Goal: Task Accomplishment & Management: Use online tool/utility

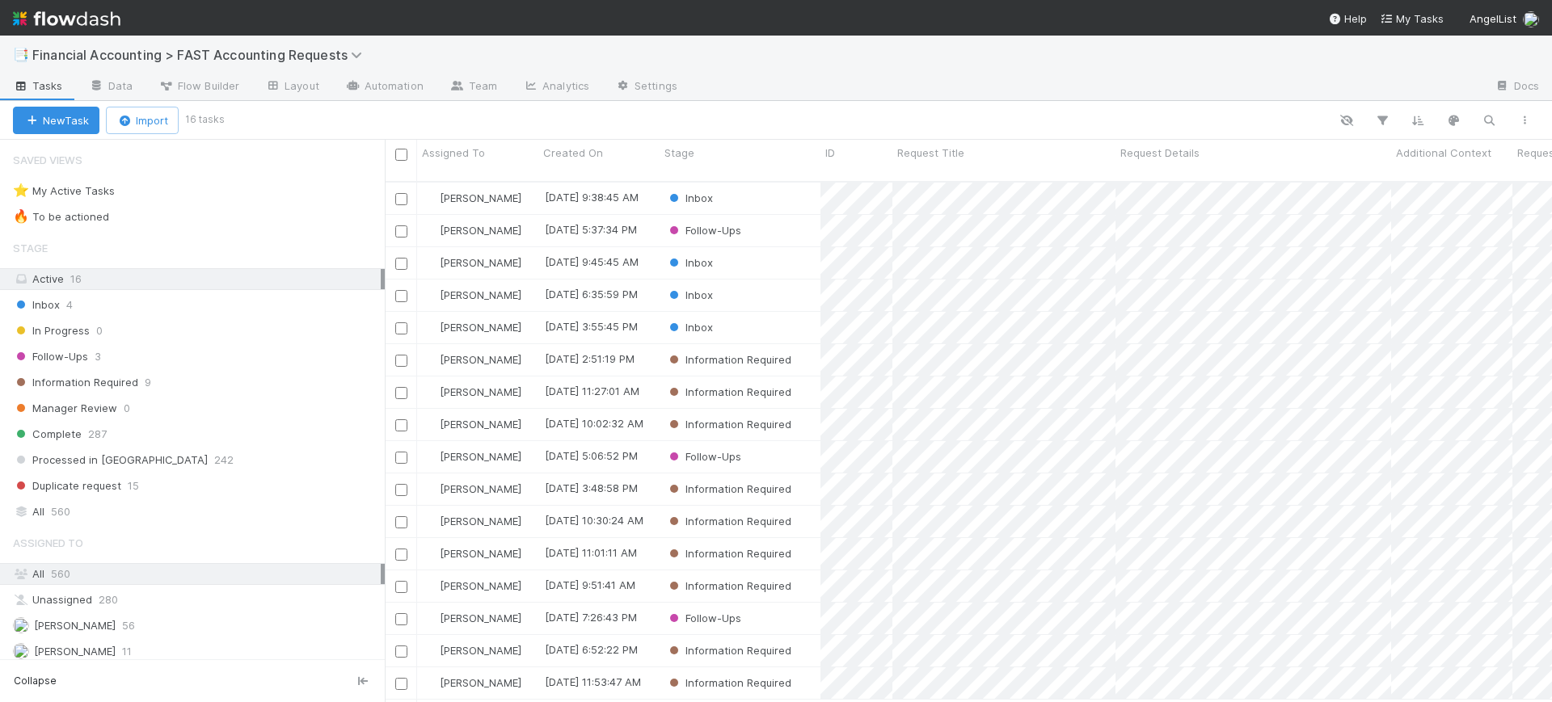
scroll to position [519, 1152]
click at [342, 53] on span "Financial Accounting > FAST Accounting Requests" at bounding box center [201, 55] width 338 height 16
type input "confirm"
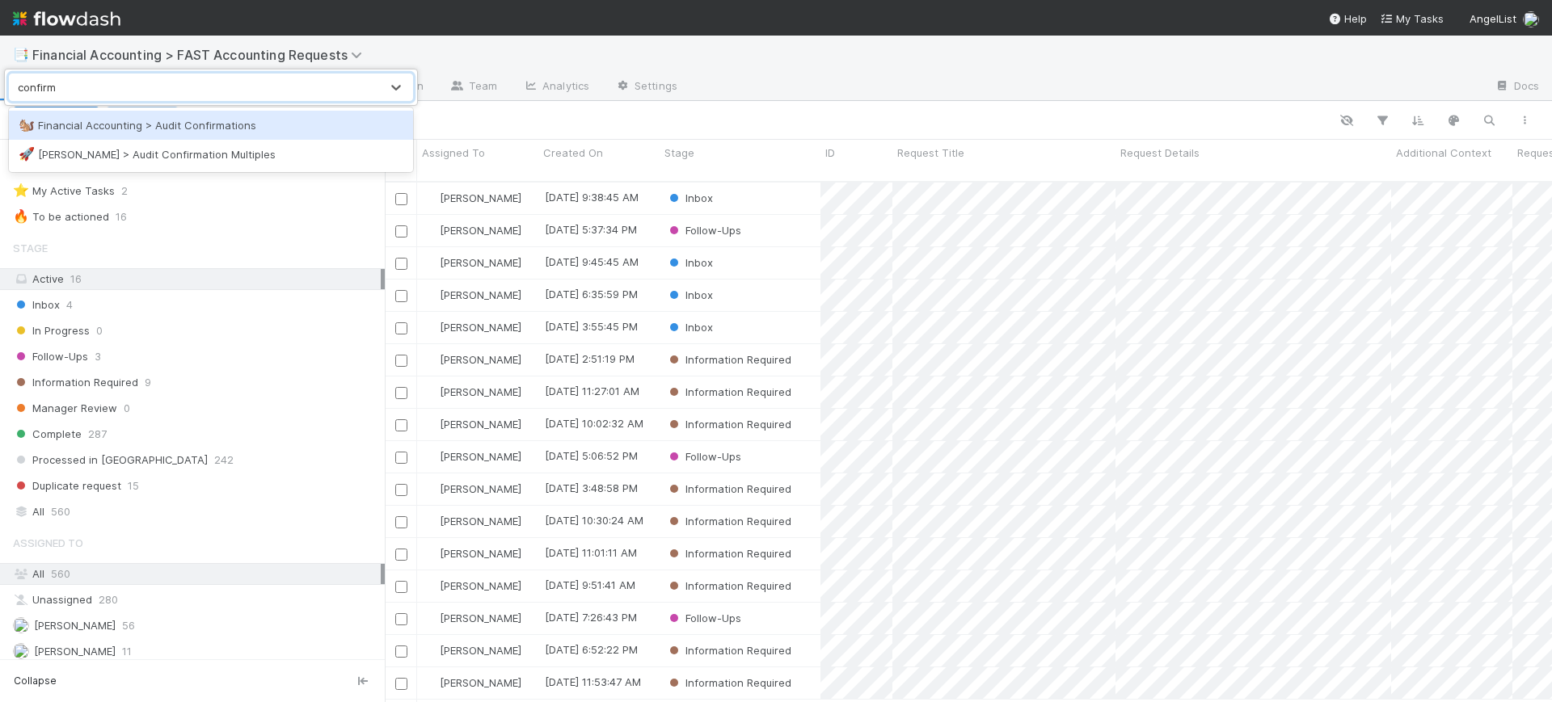
click at [188, 114] on div "🐿️ Financial Accounting > Audit Confirmations" at bounding box center [211, 125] width 404 height 29
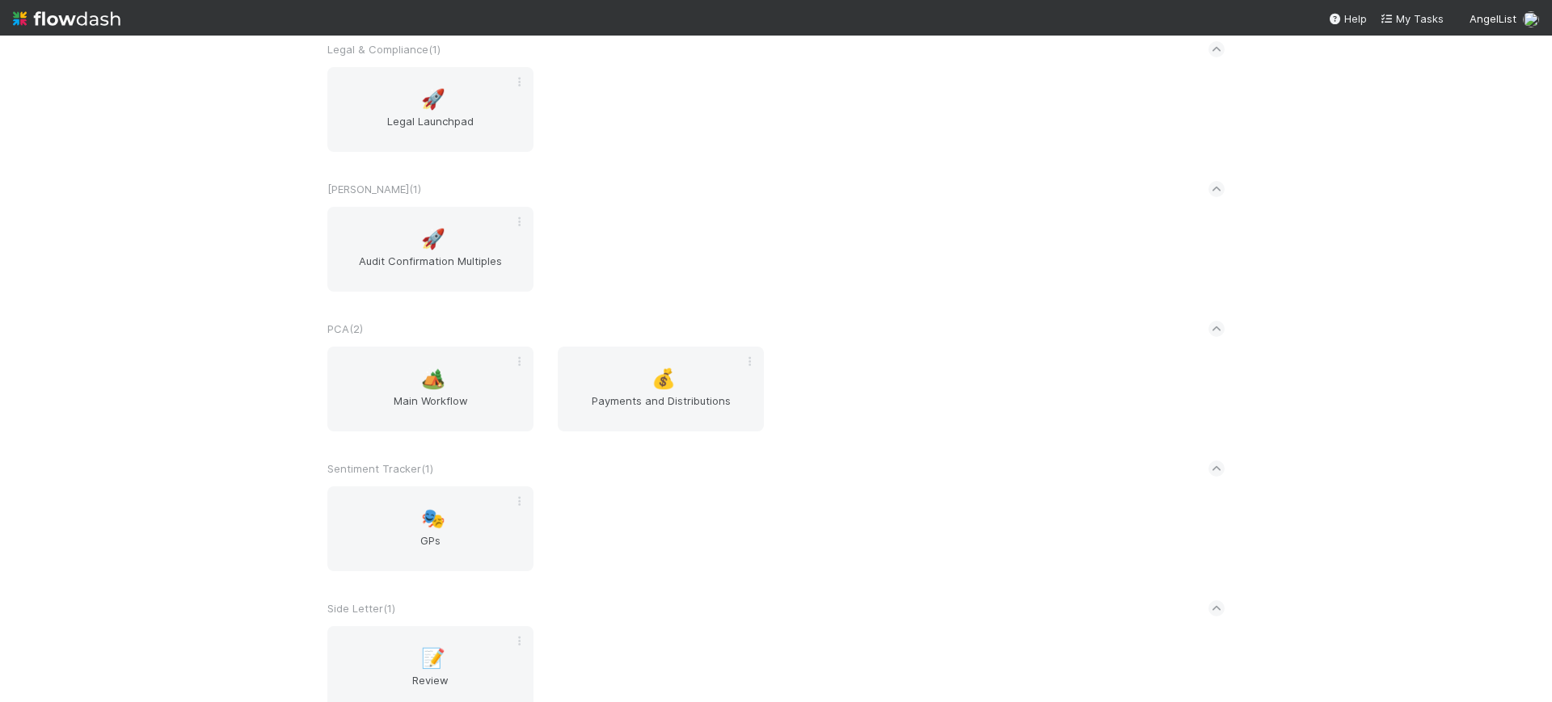
scroll to position [2830, 0]
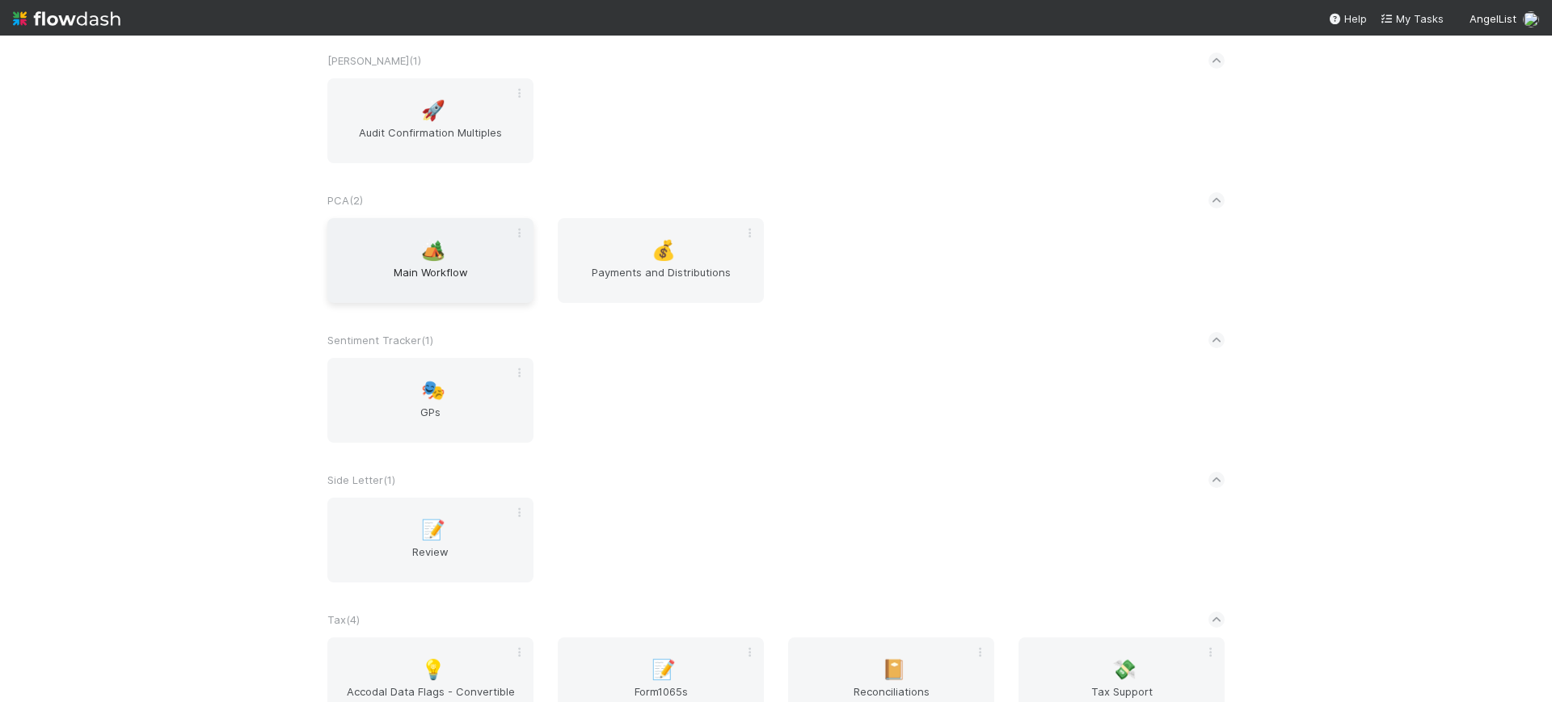
click at [453, 251] on div "🏕️ Main Workflow" at bounding box center [430, 260] width 206 height 85
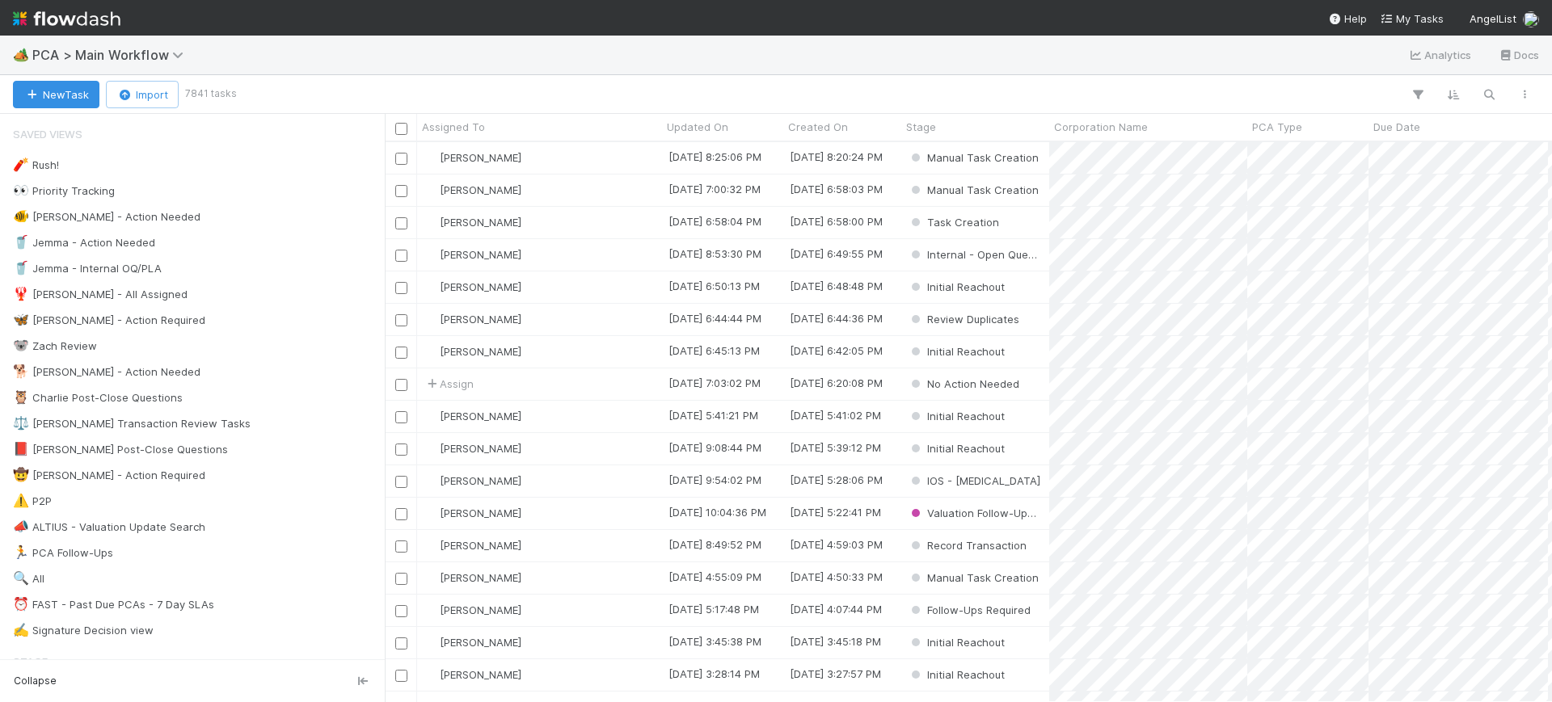
scroll to position [545, 1152]
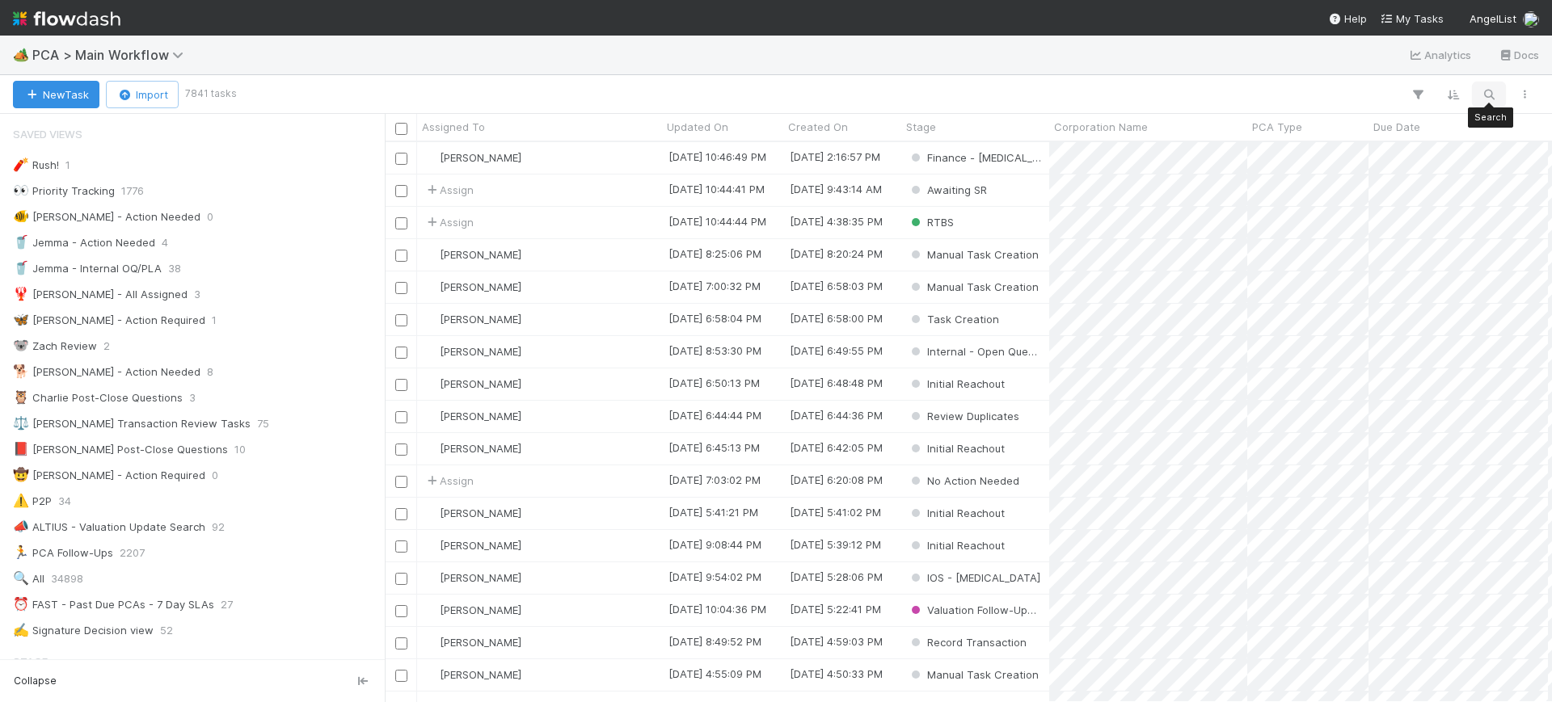
click at [1480, 90] on button "button" at bounding box center [1488, 94] width 29 height 21
click at [1167, 91] on div at bounding box center [776, 351] width 1552 height 702
click at [1429, 97] on button "button" at bounding box center [1417, 94] width 29 height 21
click at [1205, 136] on button "Add Filter" at bounding box center [1169, 143] width 485 height 23
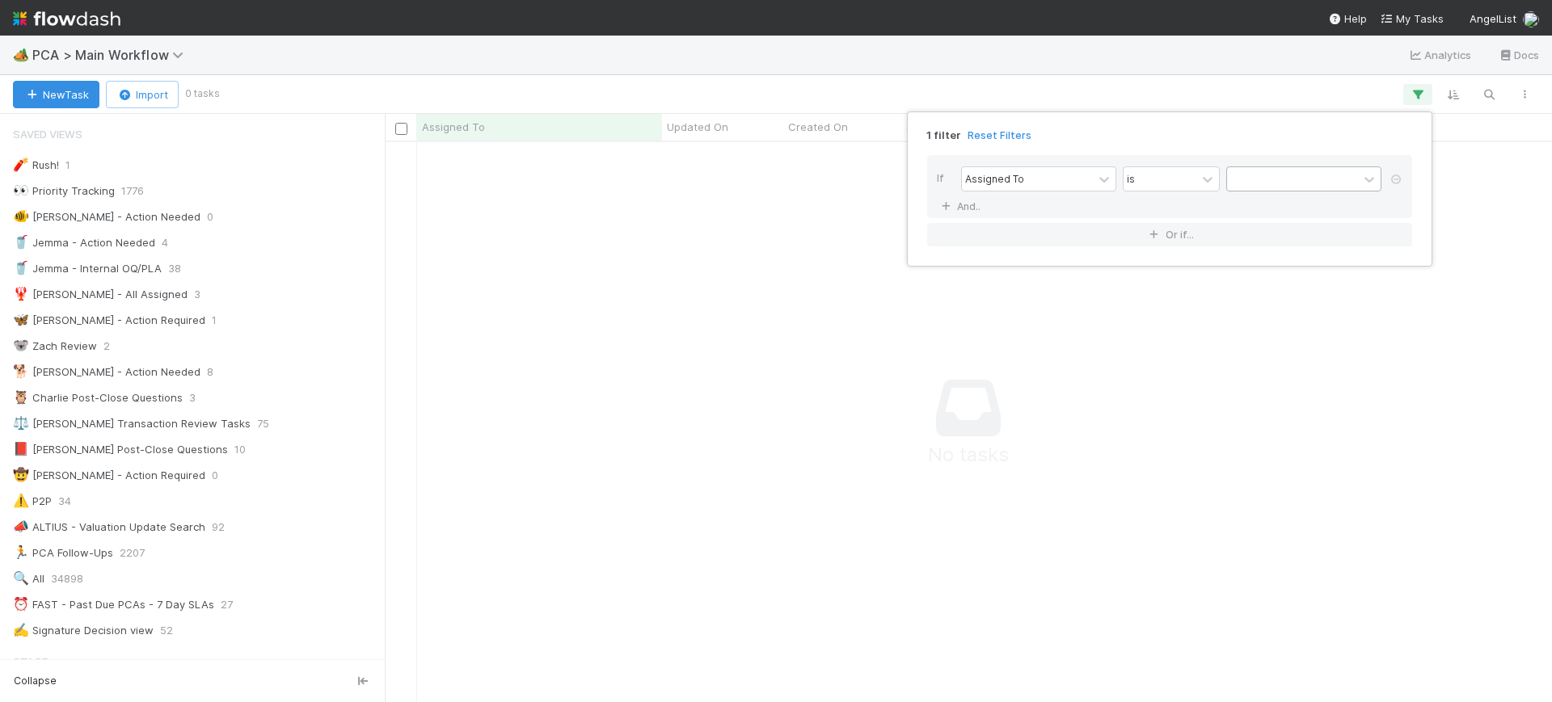
scroll to position [529, 1136]
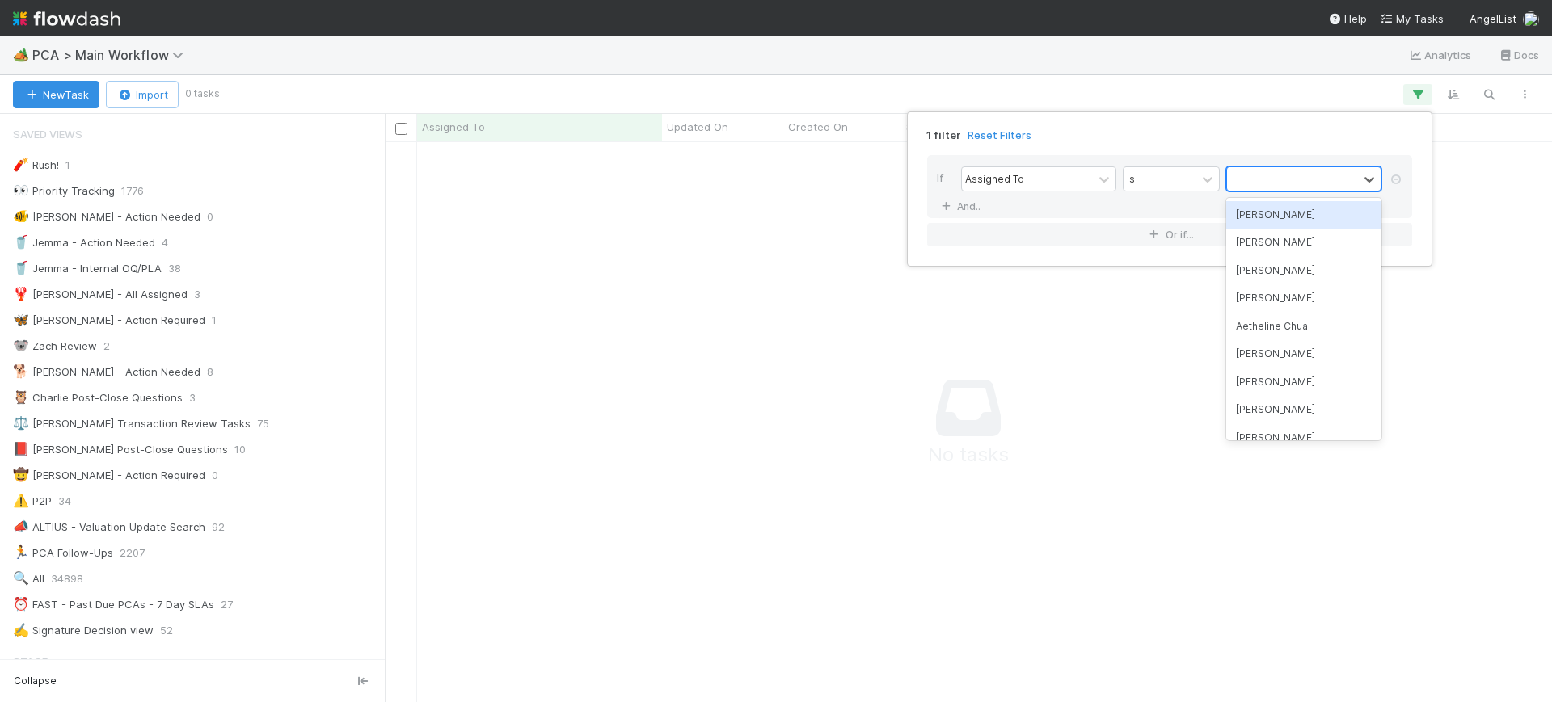
click at [1271, 178] on div at bounding box center [1292, 178] width 131 height 23
click at [1258, 208] on div "[PERSON_NAME]" at bounding box center [1303, 214] width 155 height 27
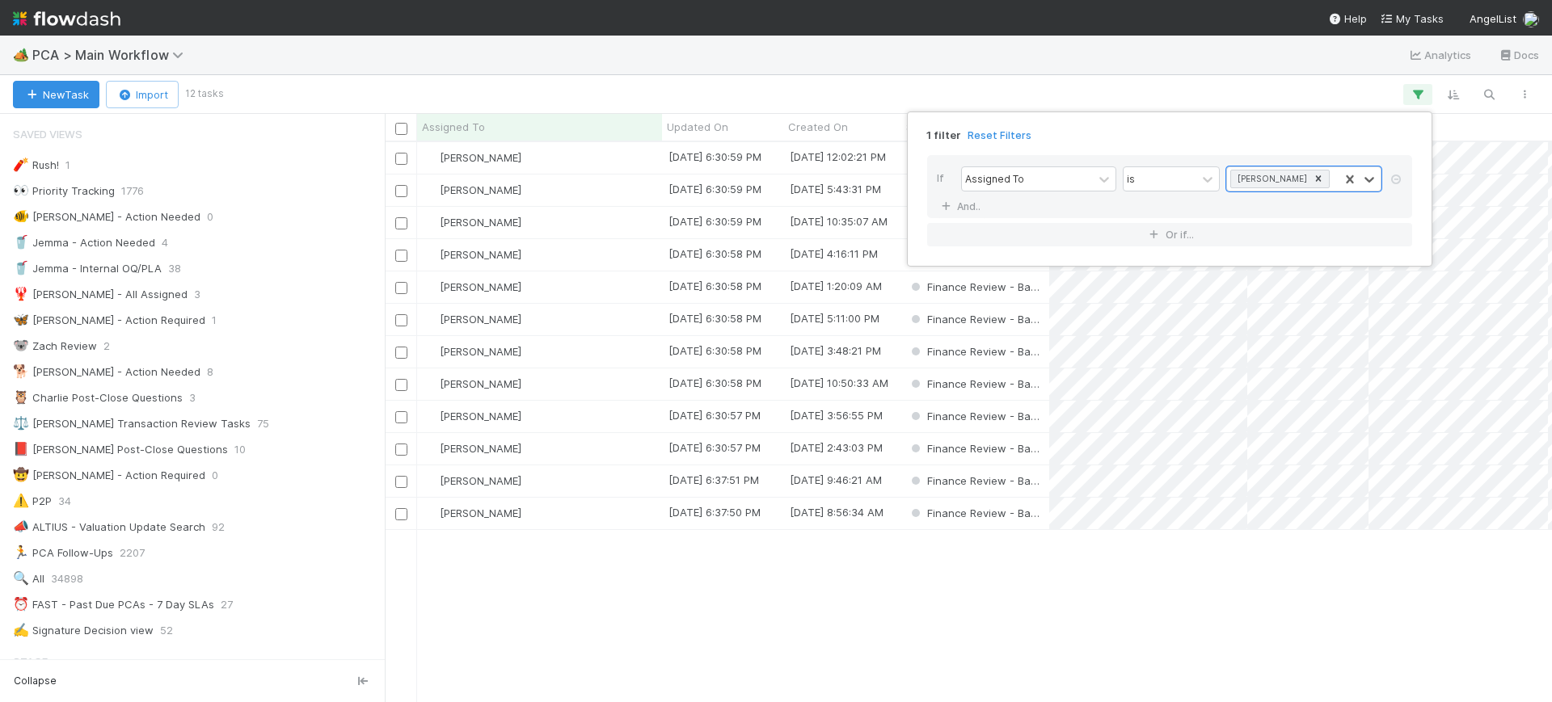
scroll to position [545, 1152]
click at [644, 552] on div "1 filter Reset Filters If Assigned To is Conor Queenan And.. Or if..." at bounding box center [776, 351] width 1552 height 702
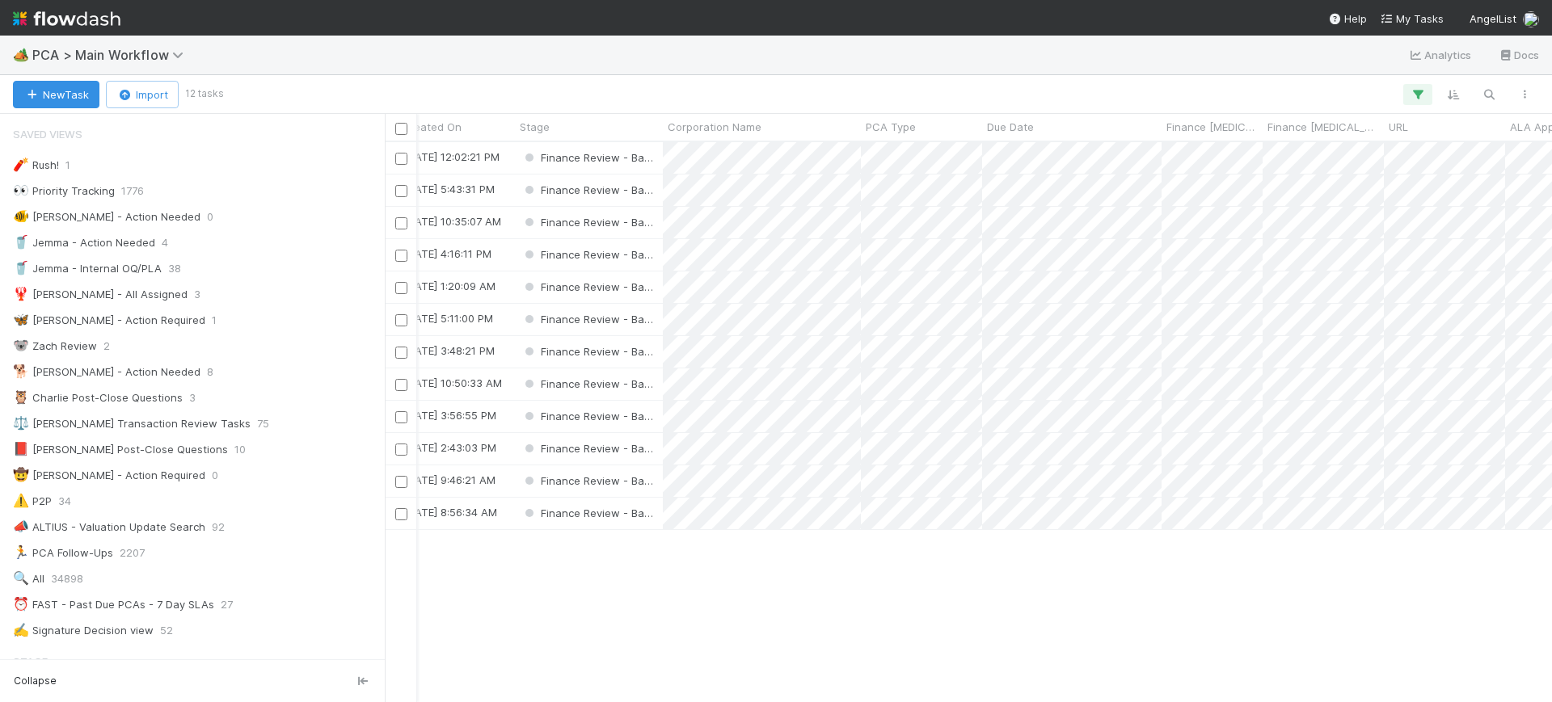
scroll to position [0, 0]
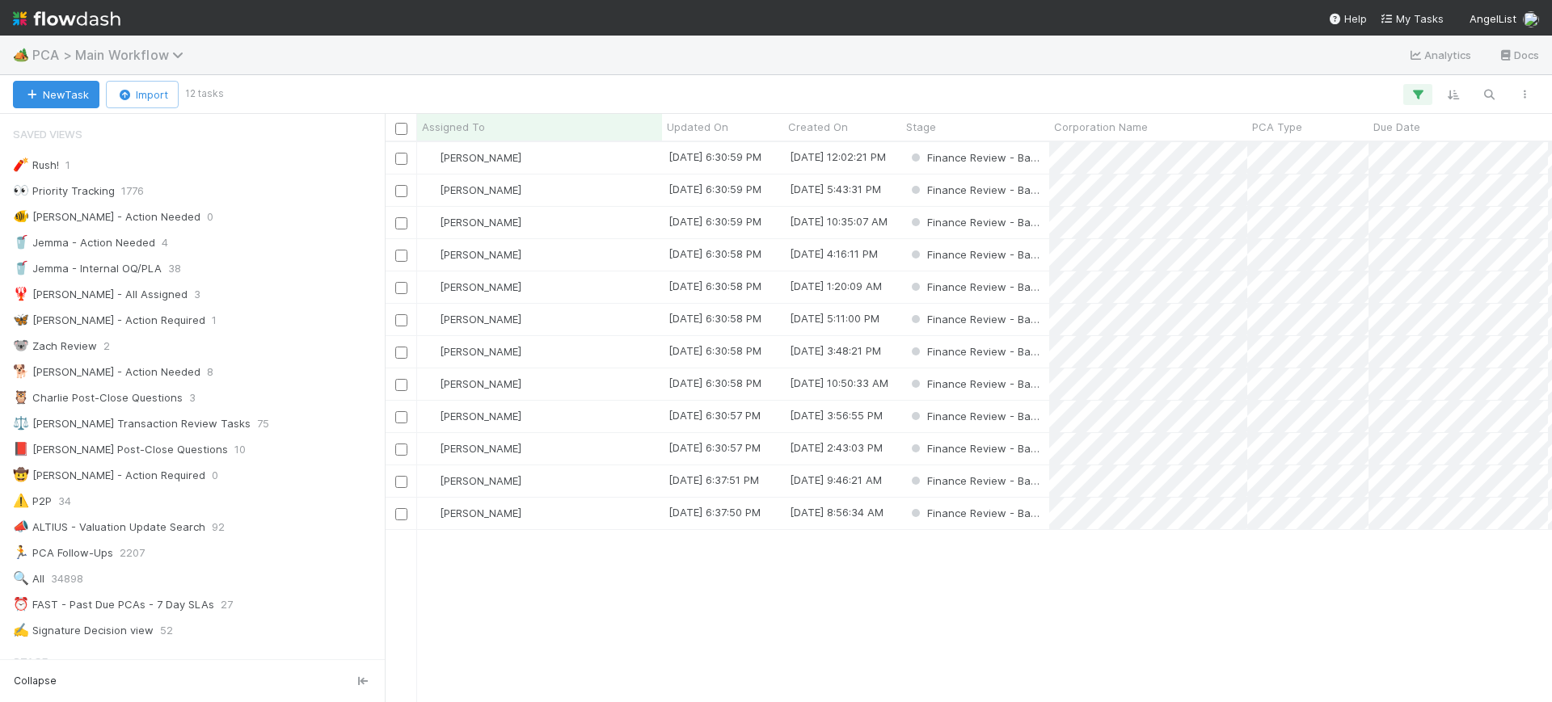
click at [110, 59] on span "PCA > Main Workflow" at bounding box center [111, 55] width 159 height 16
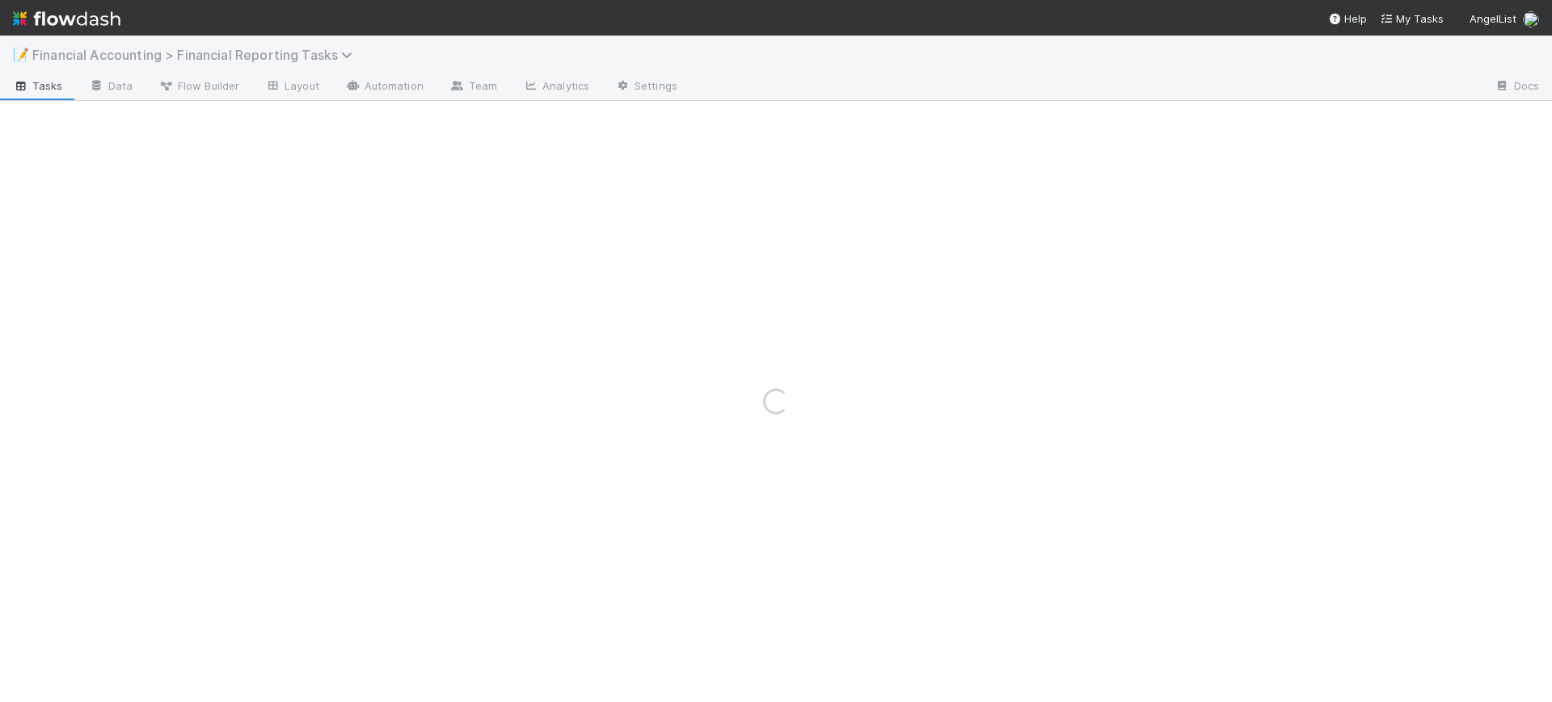
click at [245, 56] on span "Financial Accounting > Financial Reporting Tasks" at bounding box center [196, 55] width 328 height 16
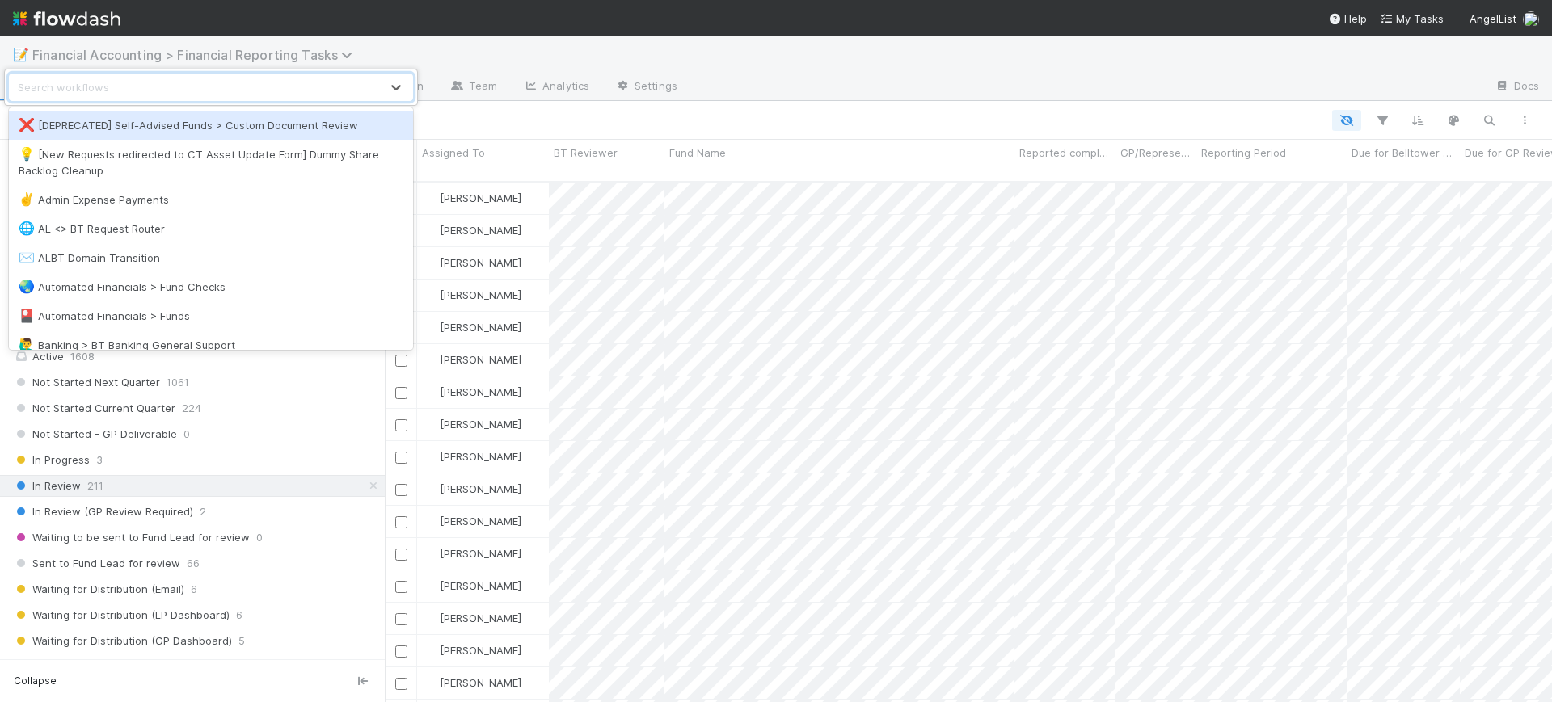
scroll to position [519, 1152]
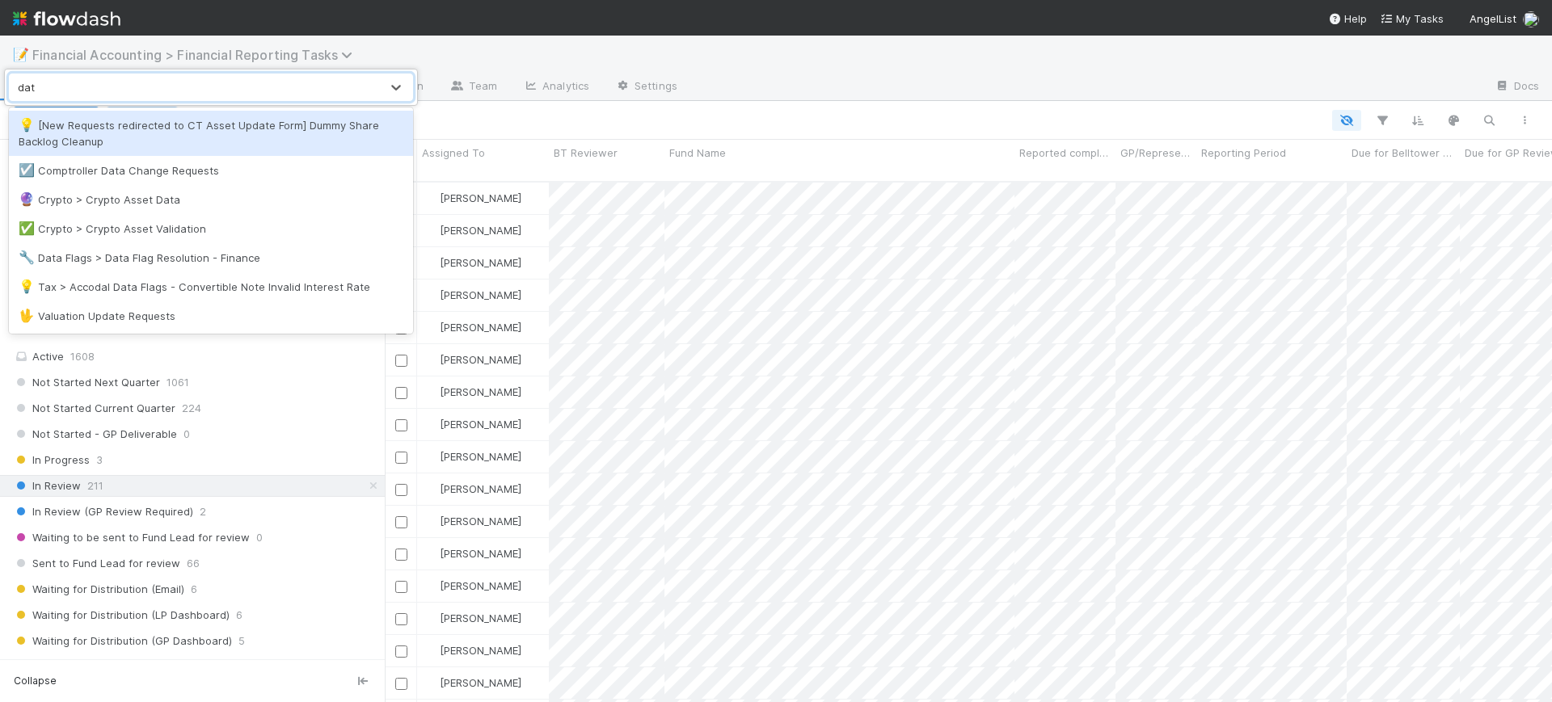
type input "data"
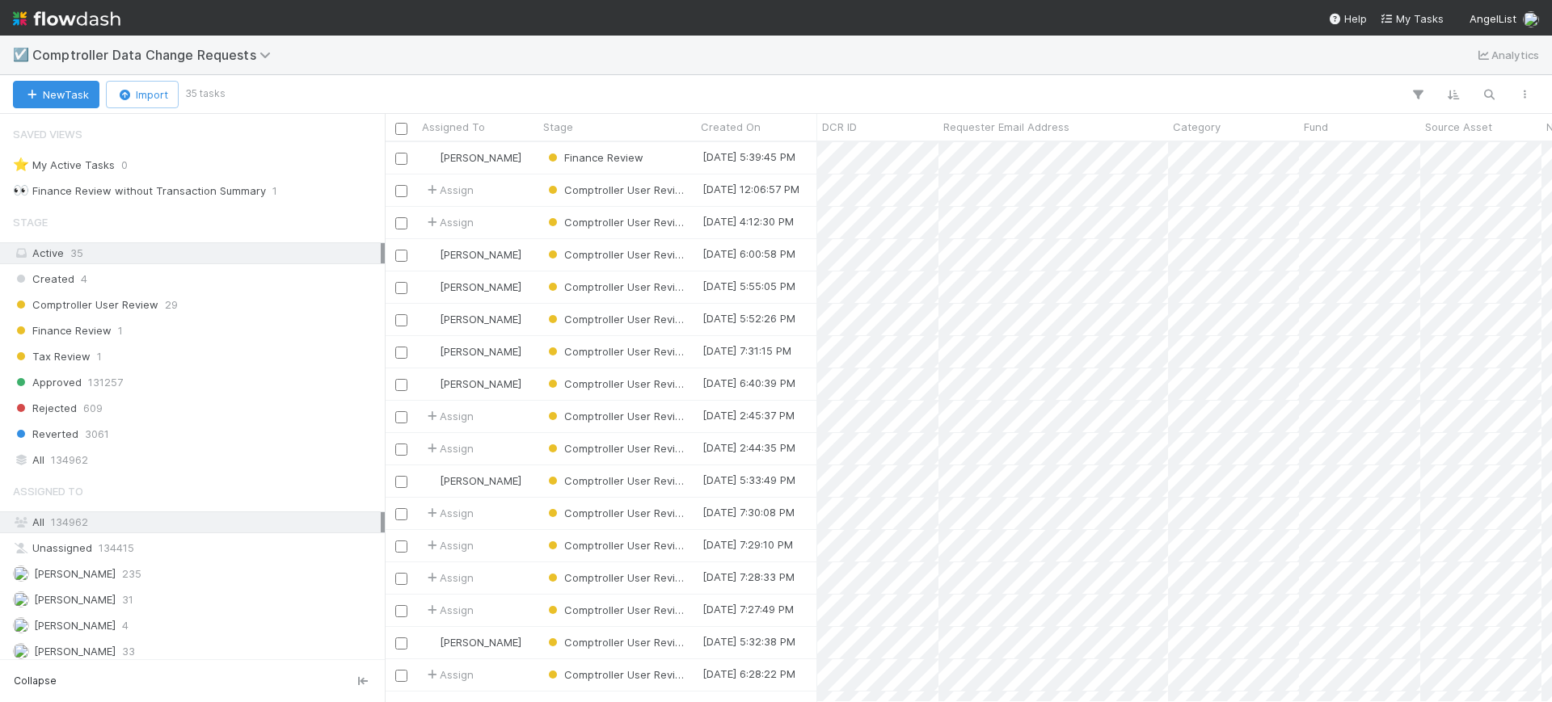
scroll to position [545, 1152]
click at [228, 63] on span "Comptroller Data Change Requests" at bounding box center [161, 54] width 259 height 19
click at [243, 52] on span "Comptroller Data Change Requests" at bounding box center [155, 55] width 247 height 16
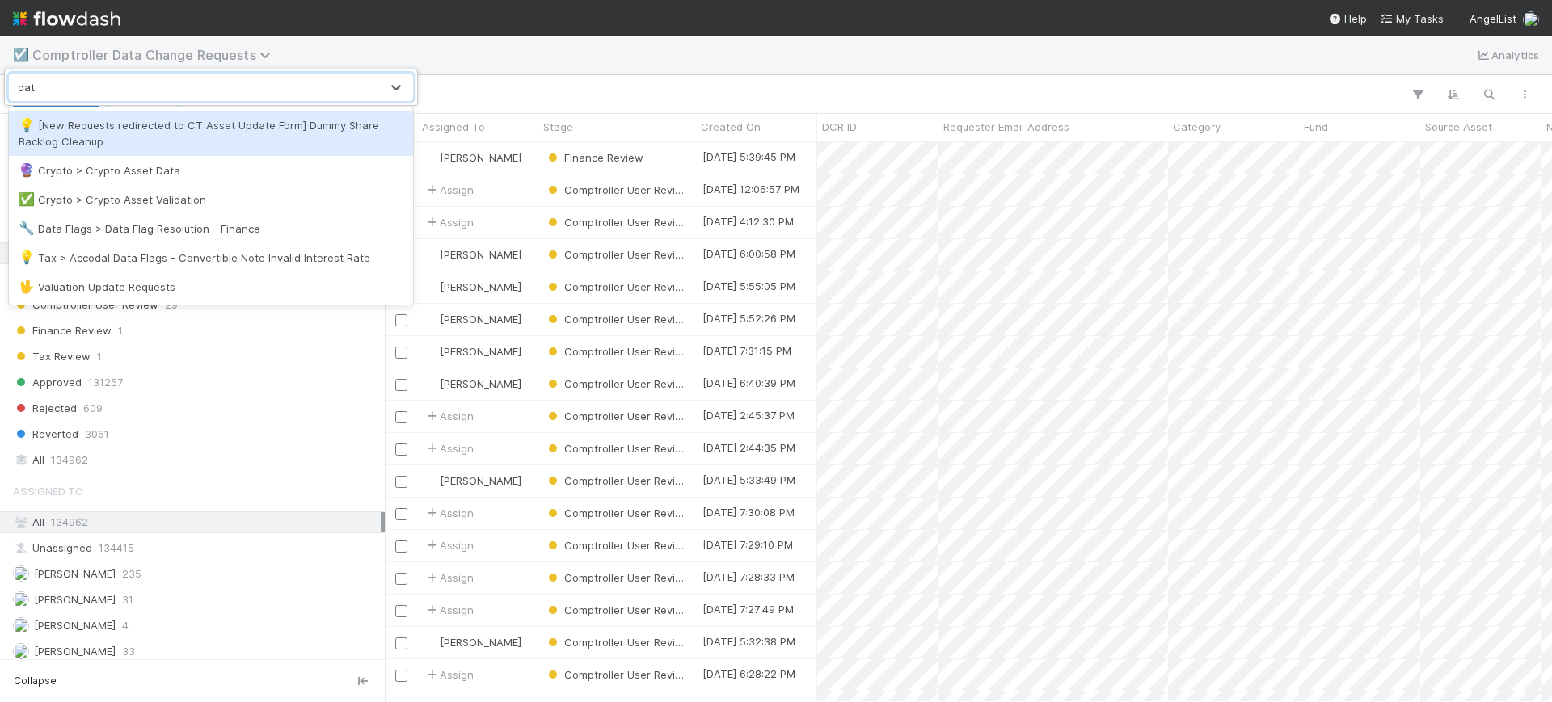
type input "data"
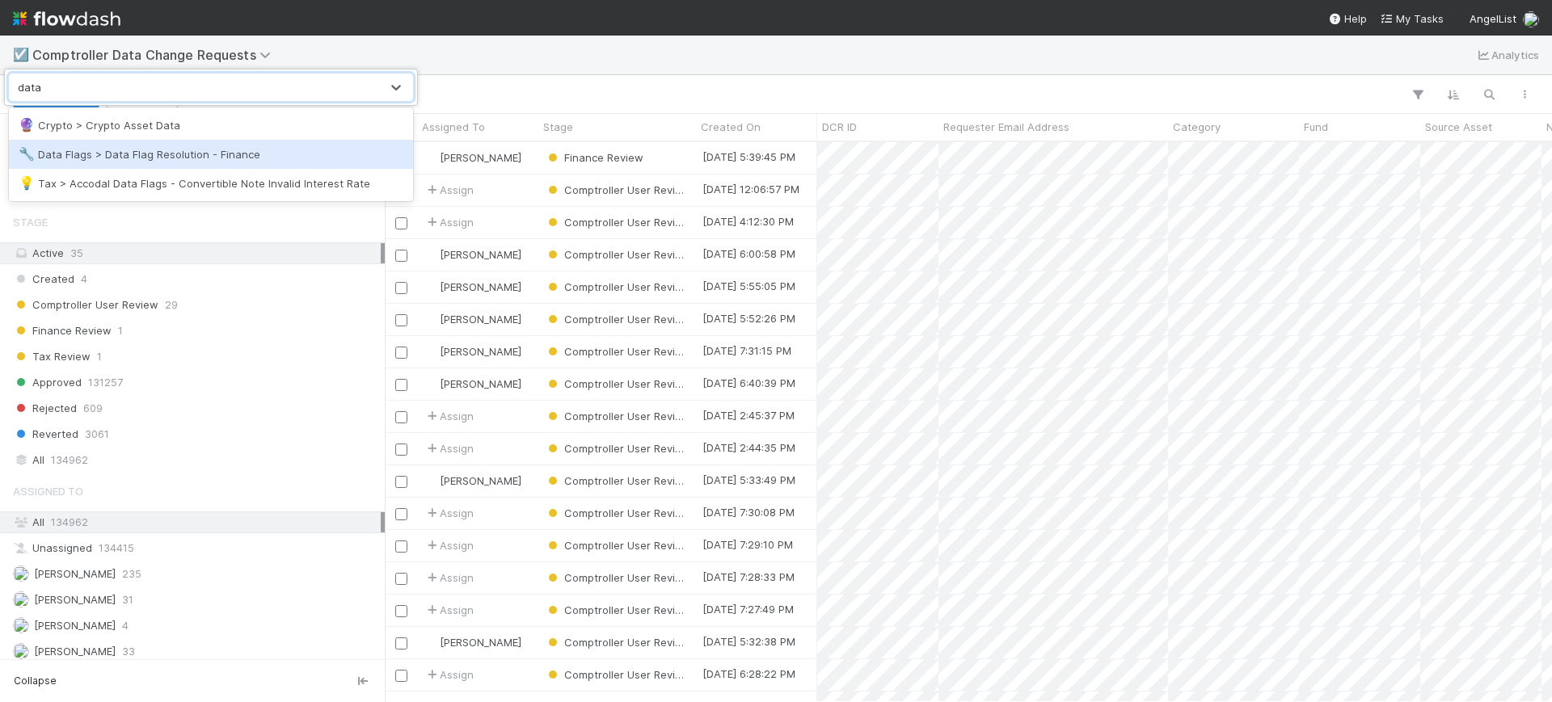
click at [290, 150] on div "🔧 Data Flags > Data Flag Resolution - Finance" at bounding box center [211, 154] width 385 height 16
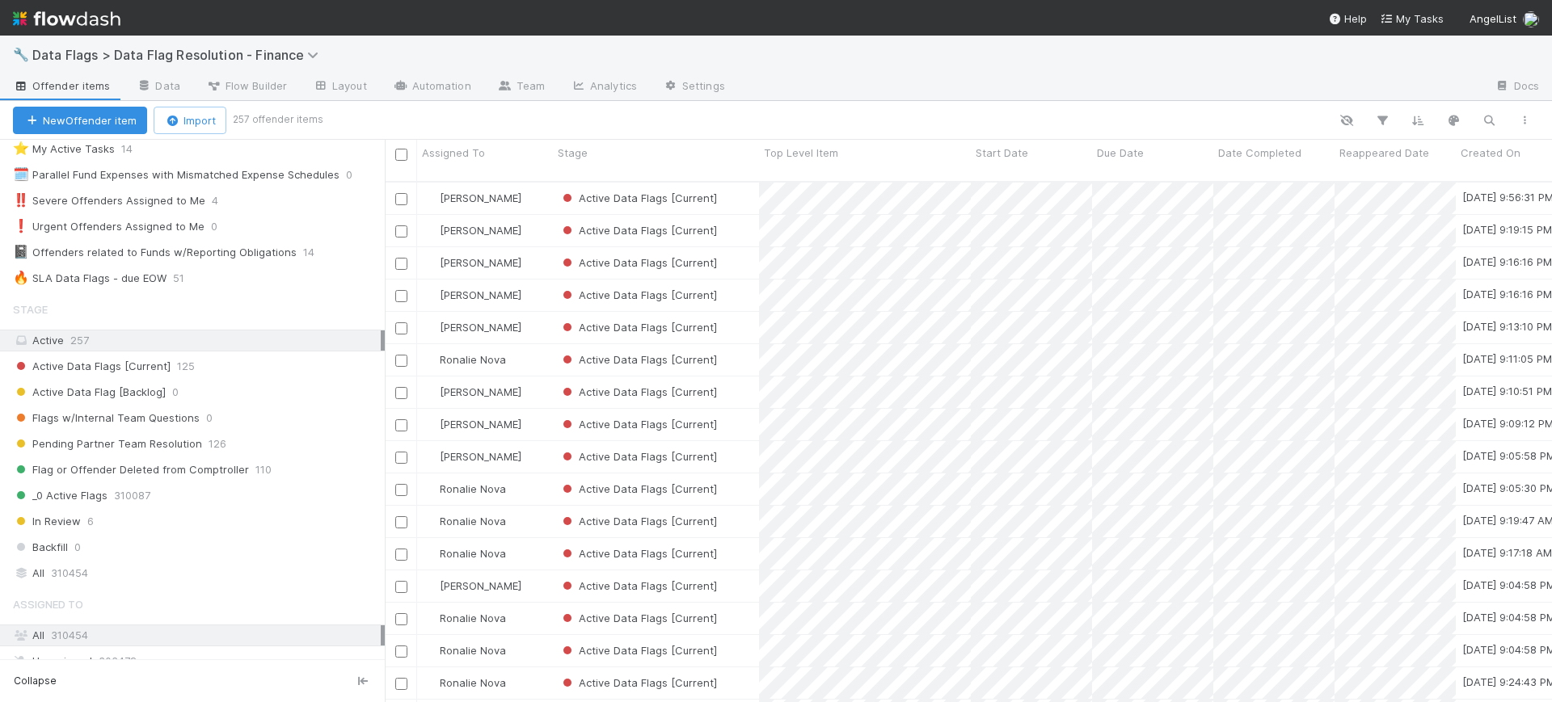
scroll to position [44, 0]
click at [246, 276] on div "🔥 SLA Data Flags - due EOW 51" at bounding box center [199, 277] width 372 height 20
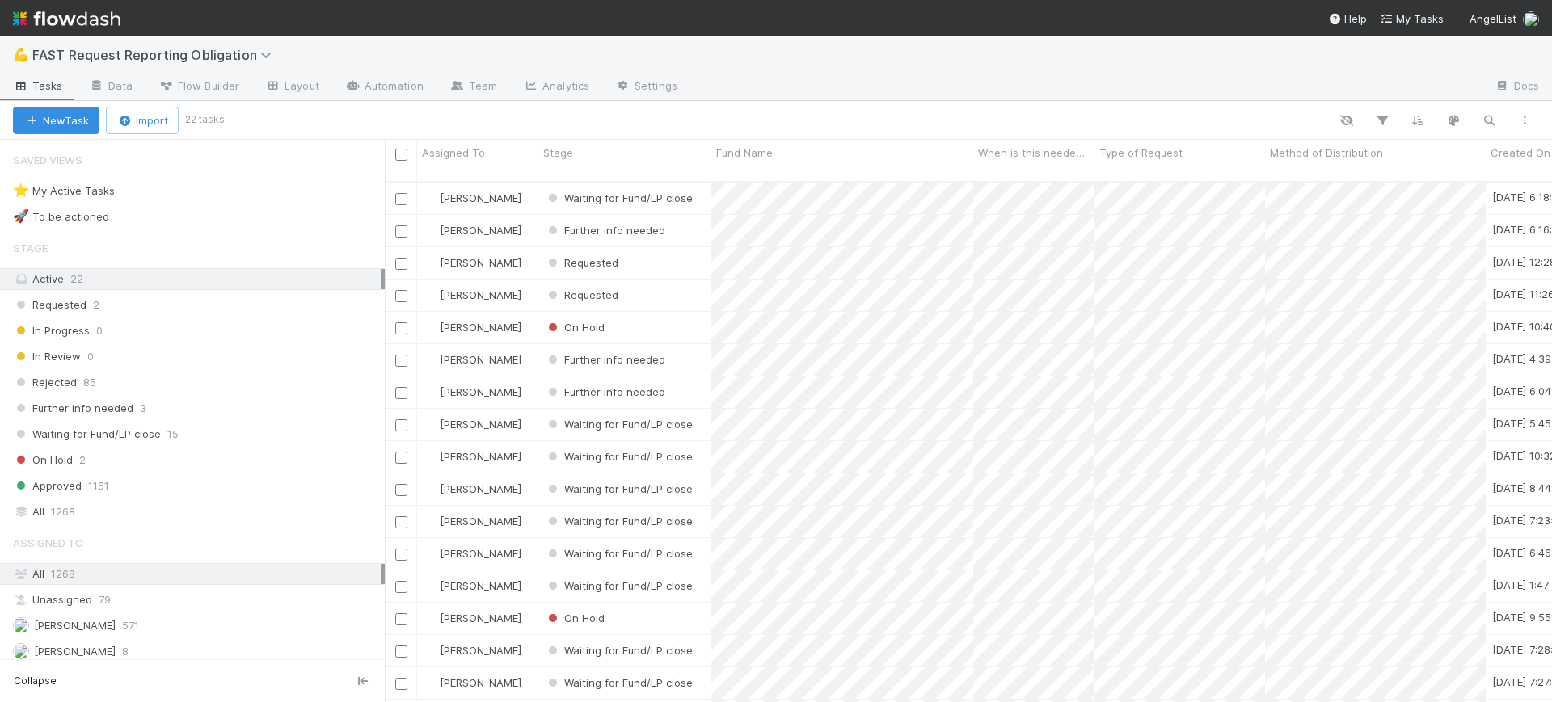
scroll to position [519, 1152]
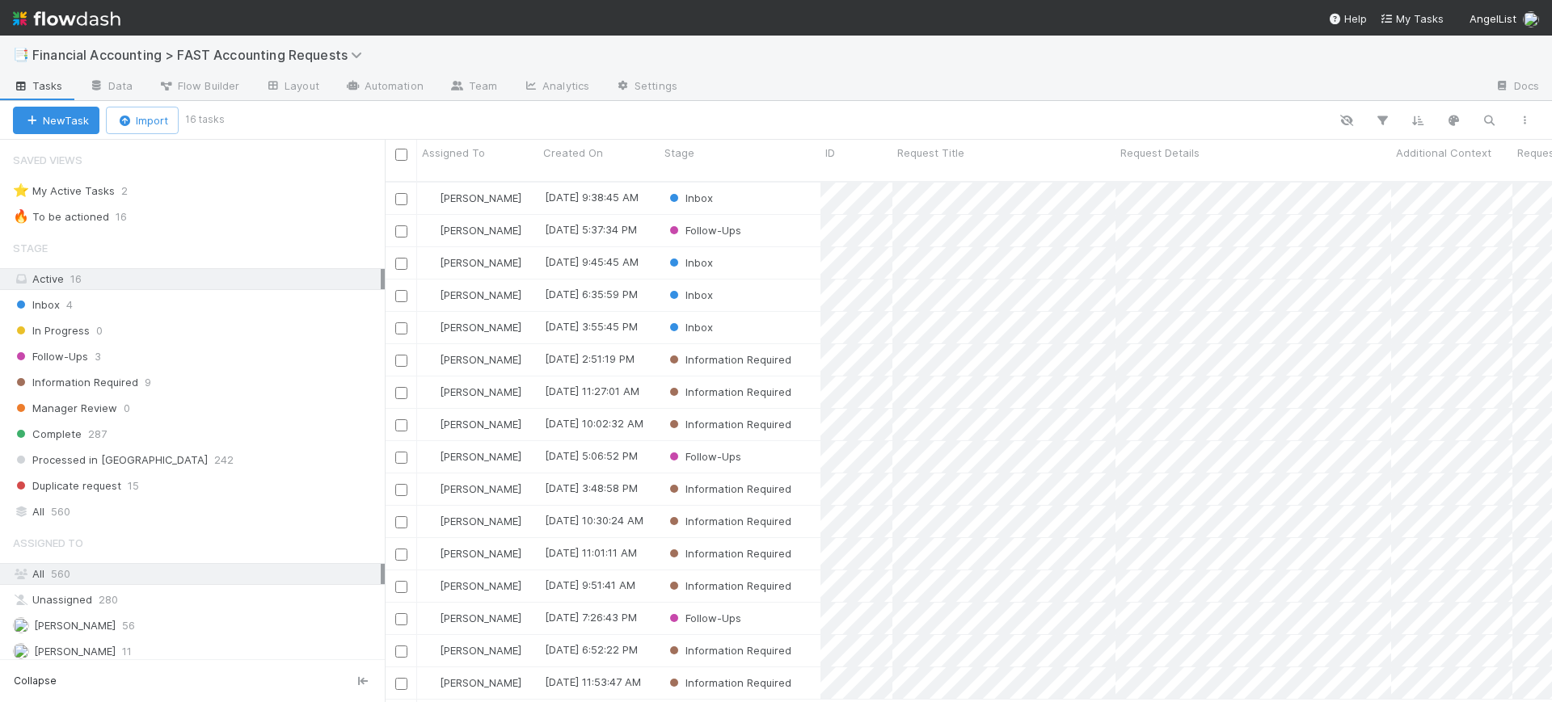
scroll to position [519, 1152]
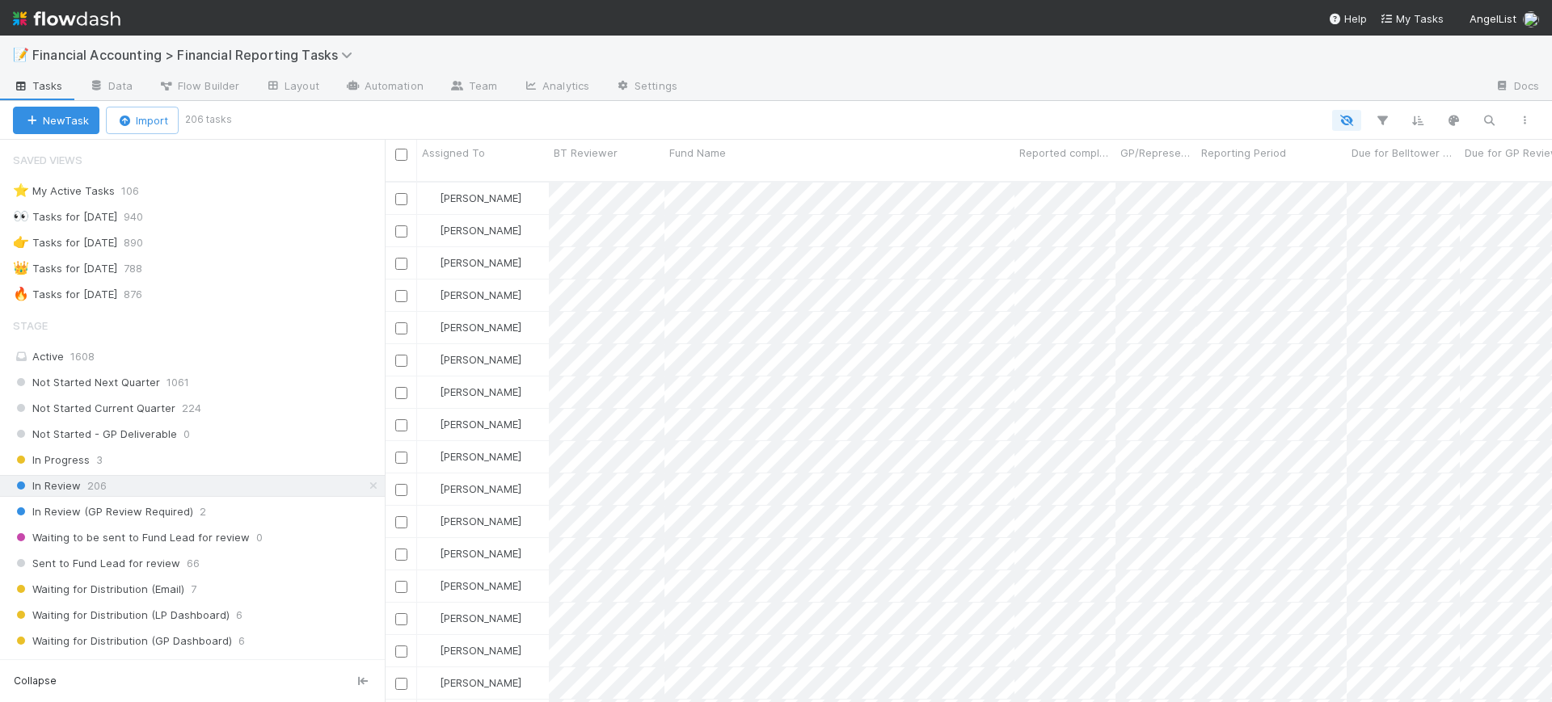
scroll to position [519, 1152]
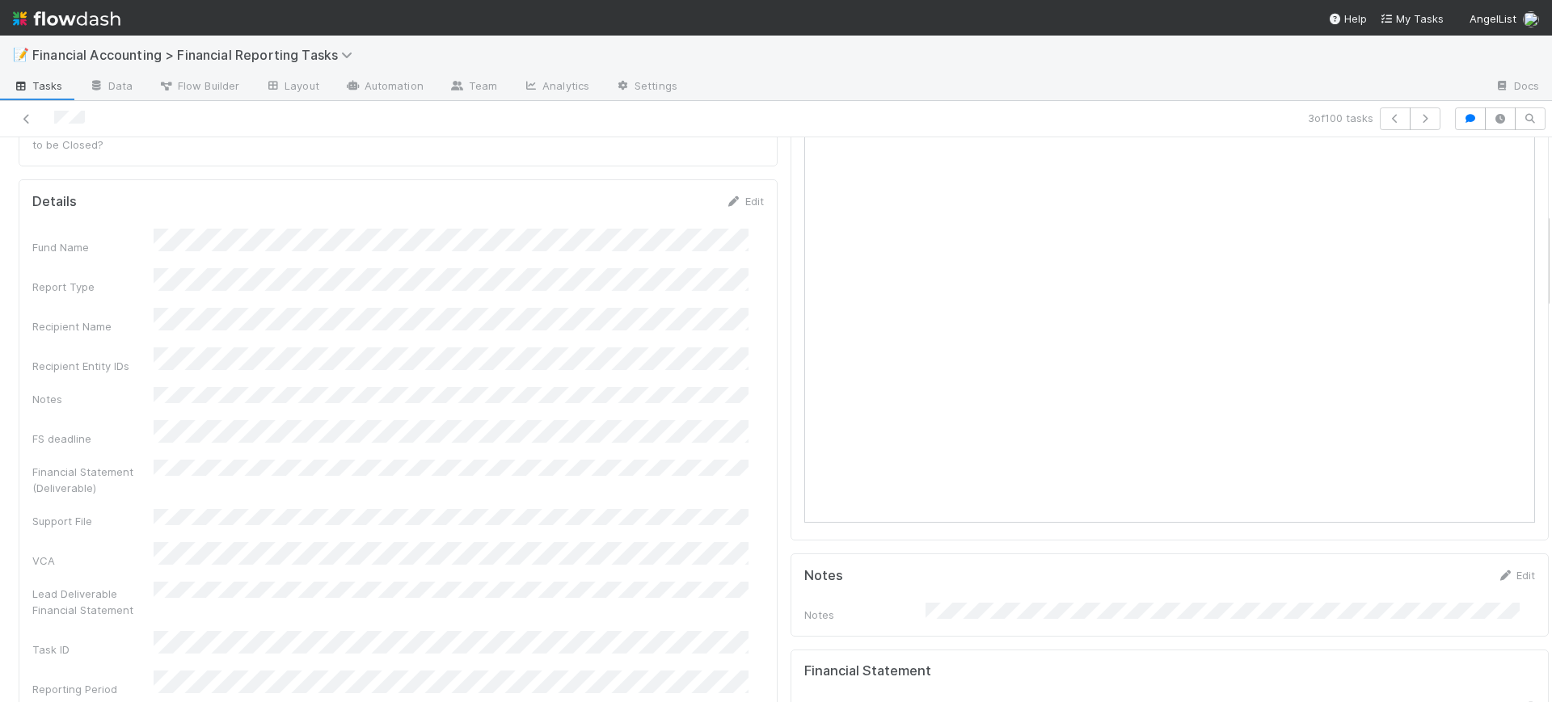
scroll to position [445, 0]
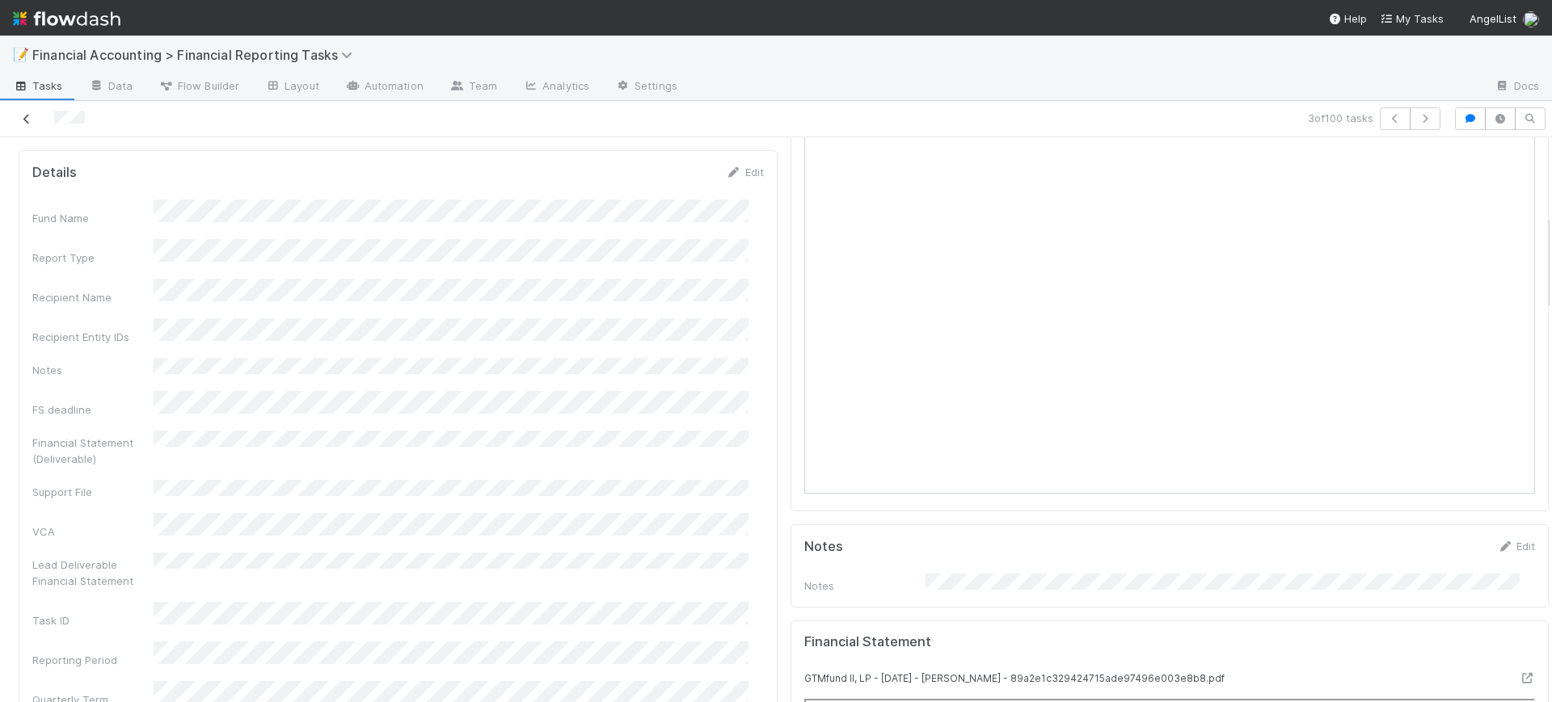
click at [24, 114] on icon at bounding box center [27, 119] width 16 height 11
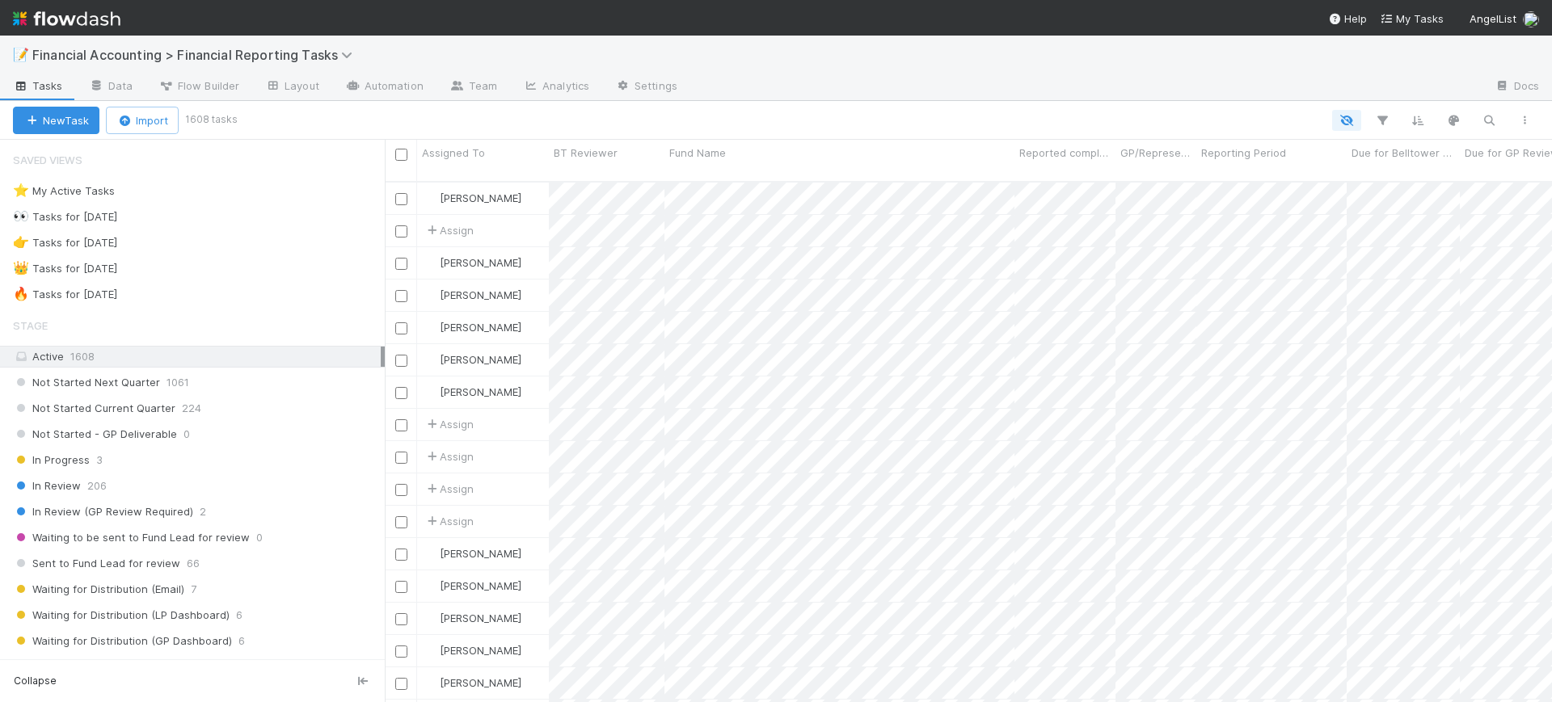
scroll to position [519, 1152]
click at [127, 488] on div "In Review 206" at bounding box center [199, 486] width 372 height 20
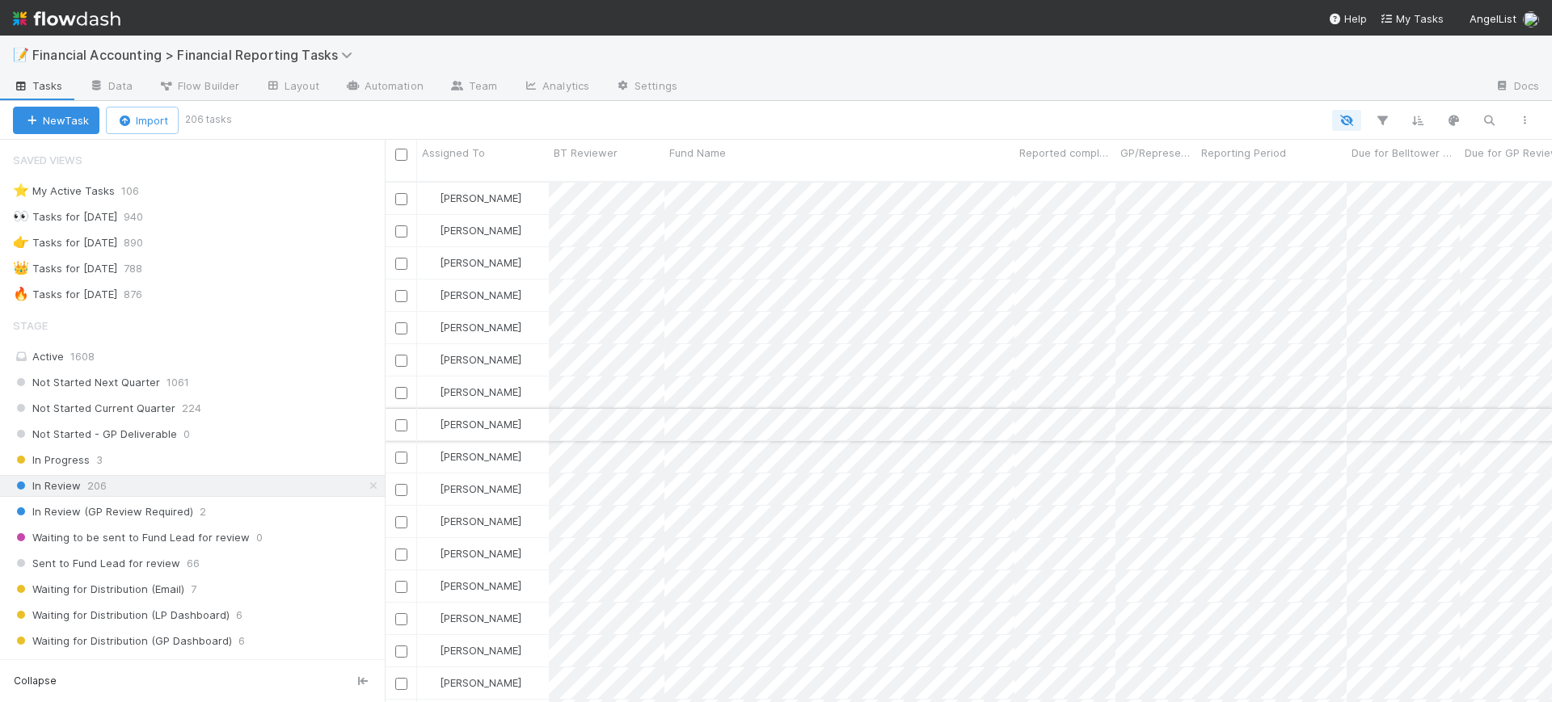
scroll to position [519, 1152]
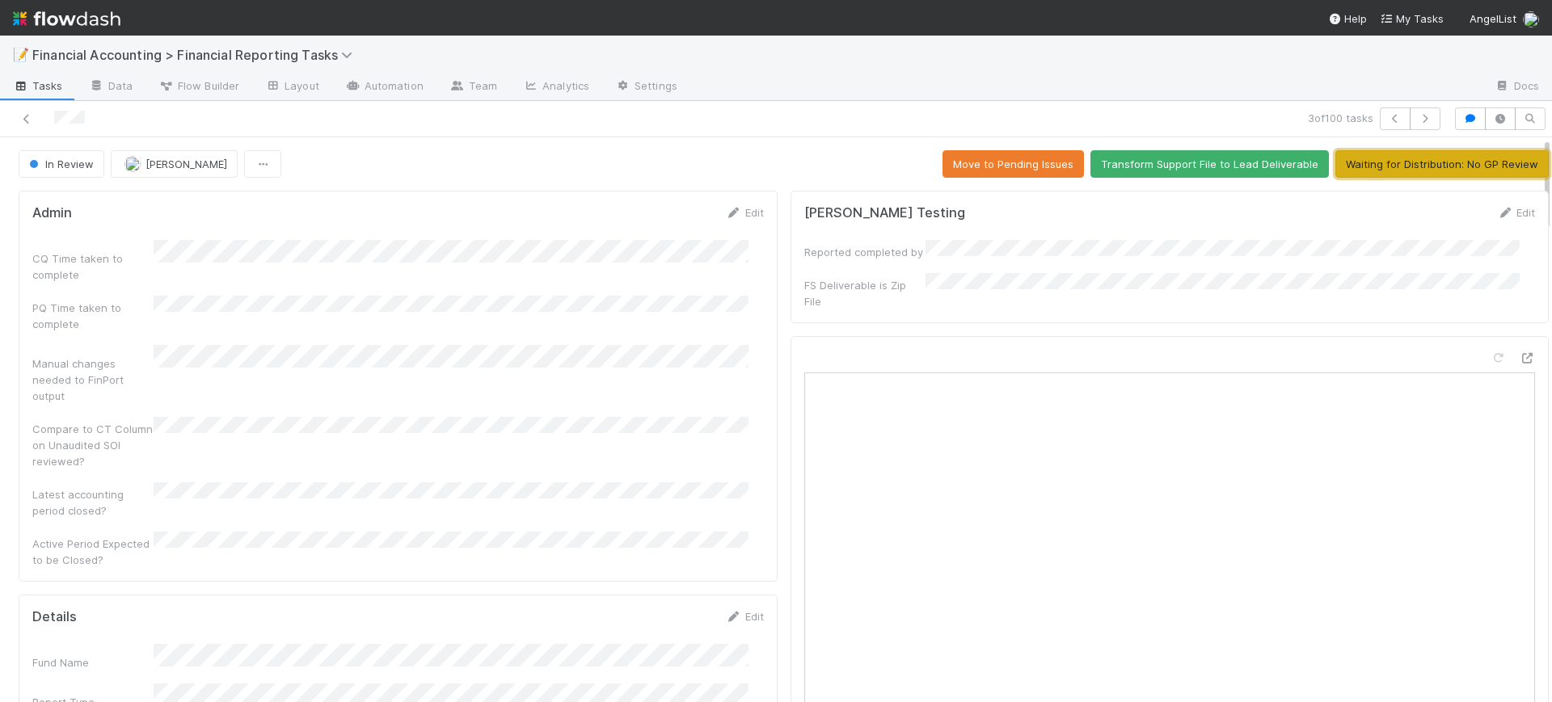
click at [1426, 157] on button "Waiting for Distribution: No GP Review" at bounding box center [1441, 163] width 213 height 27
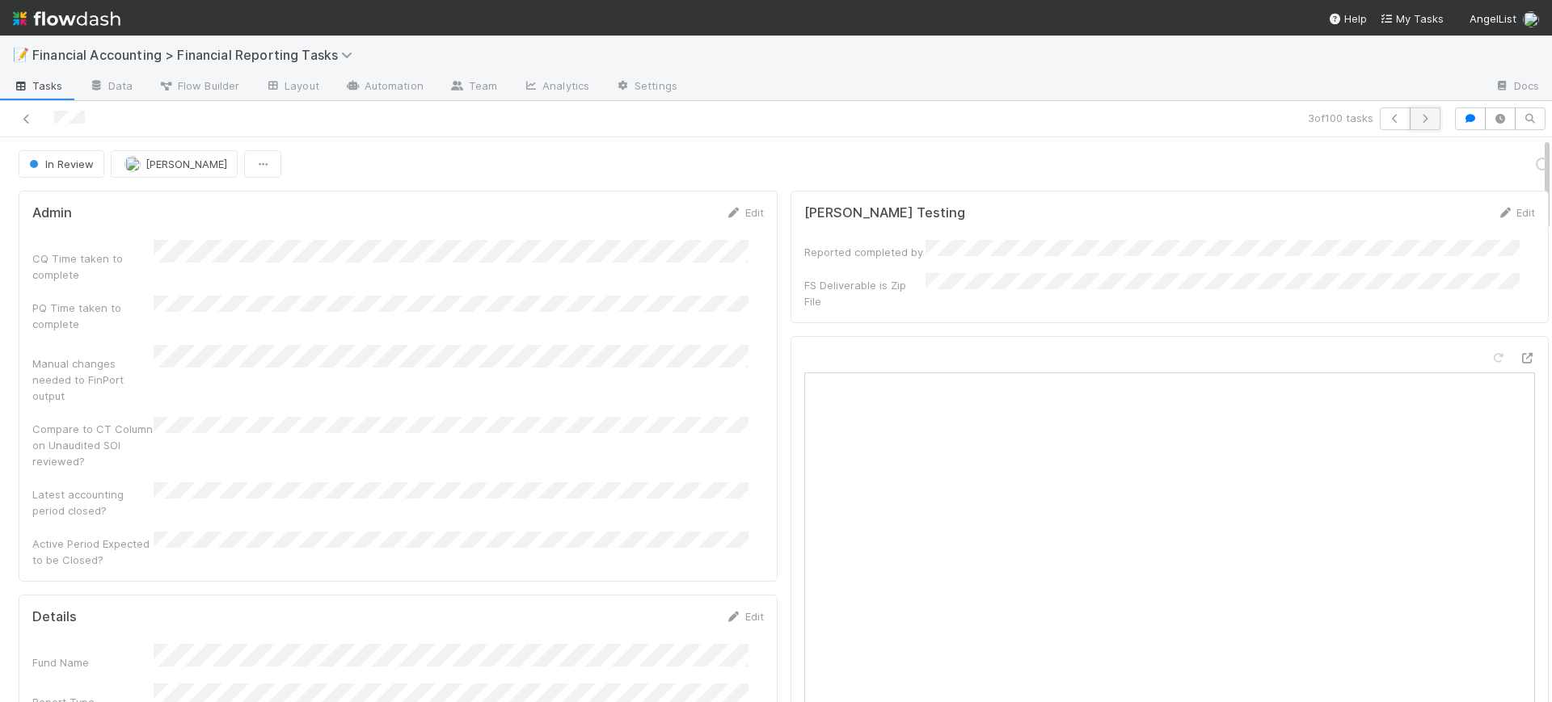
click at [1417, 110] on button "button" at bounding box center [1425, 118] width 31 height 23
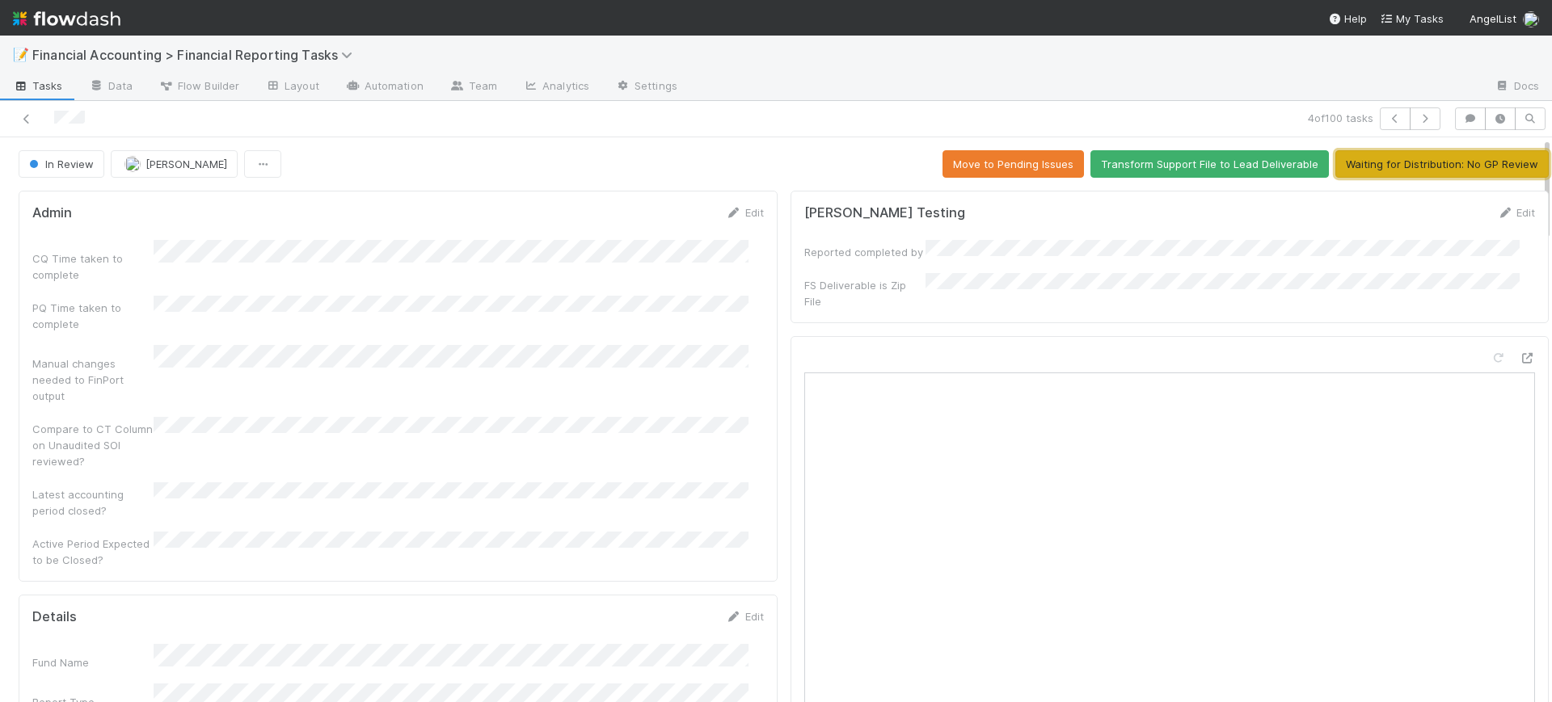
click at [1418, 155] on button "Waiting for Distribution: No GP Review" at bounding box center [1441, 163] width 213 height 27
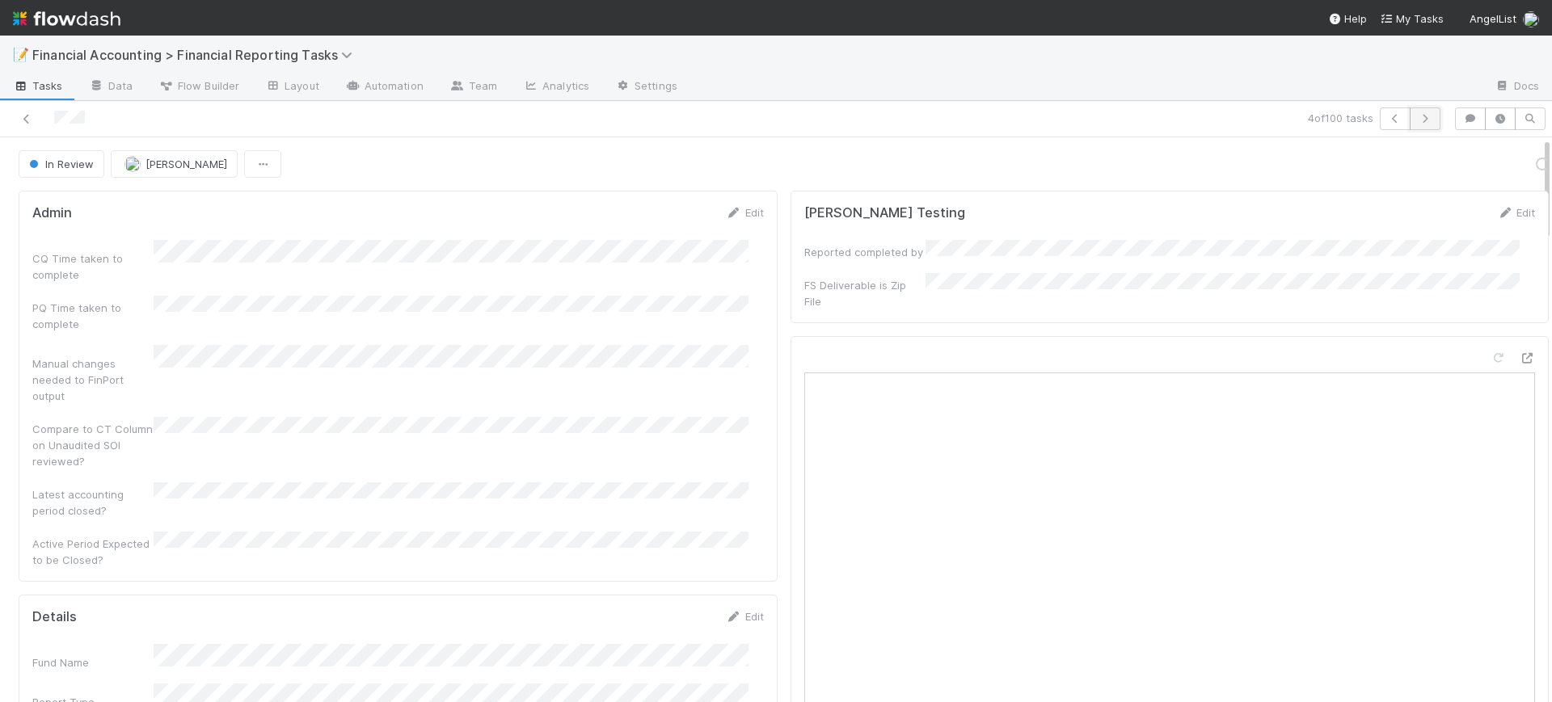
click at [1417, 116] on icon "button" at bounding box center [1425, 119] width 16 height 10
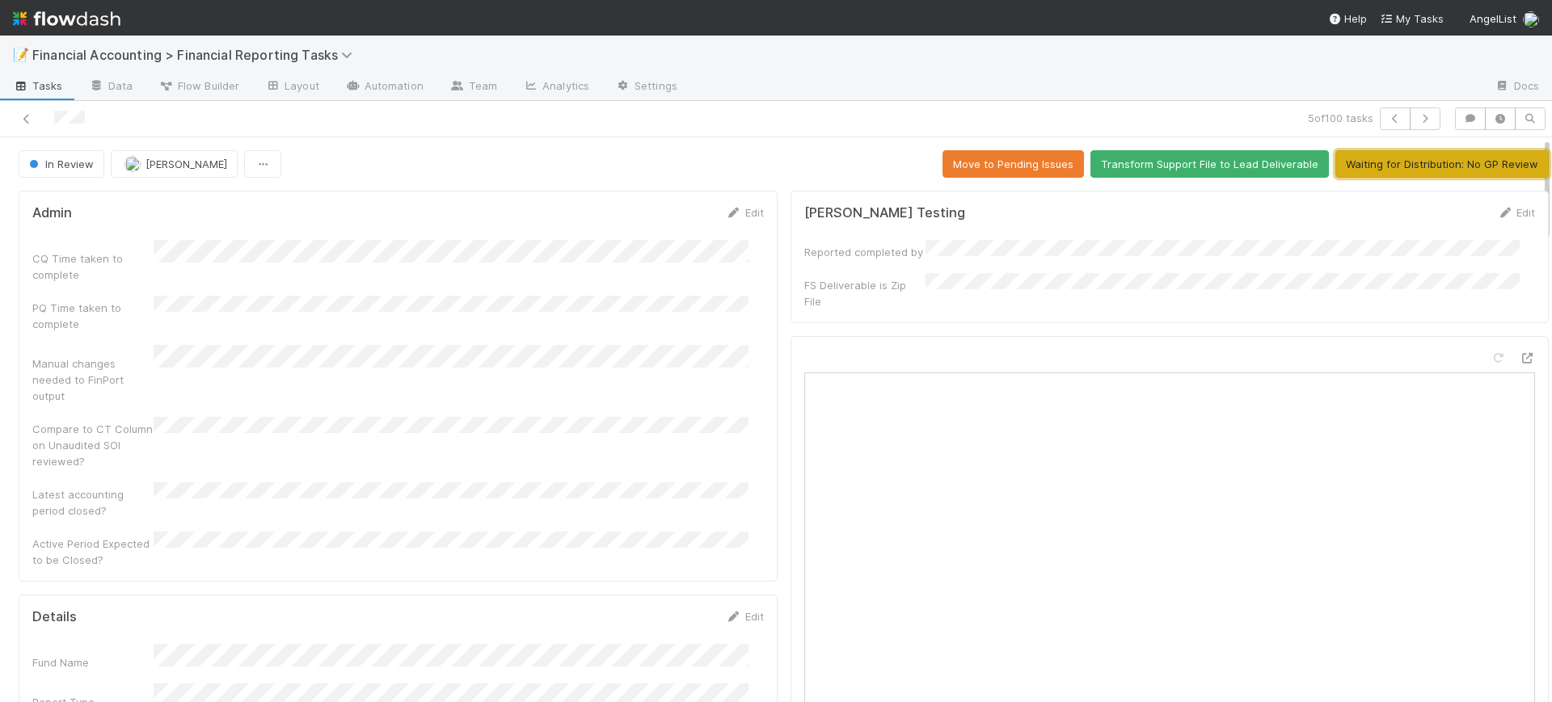
click at [1401, 168] on button "Waiting for Distribution: No GP Review" at bounding box center [1441, 163] width 213 height 27
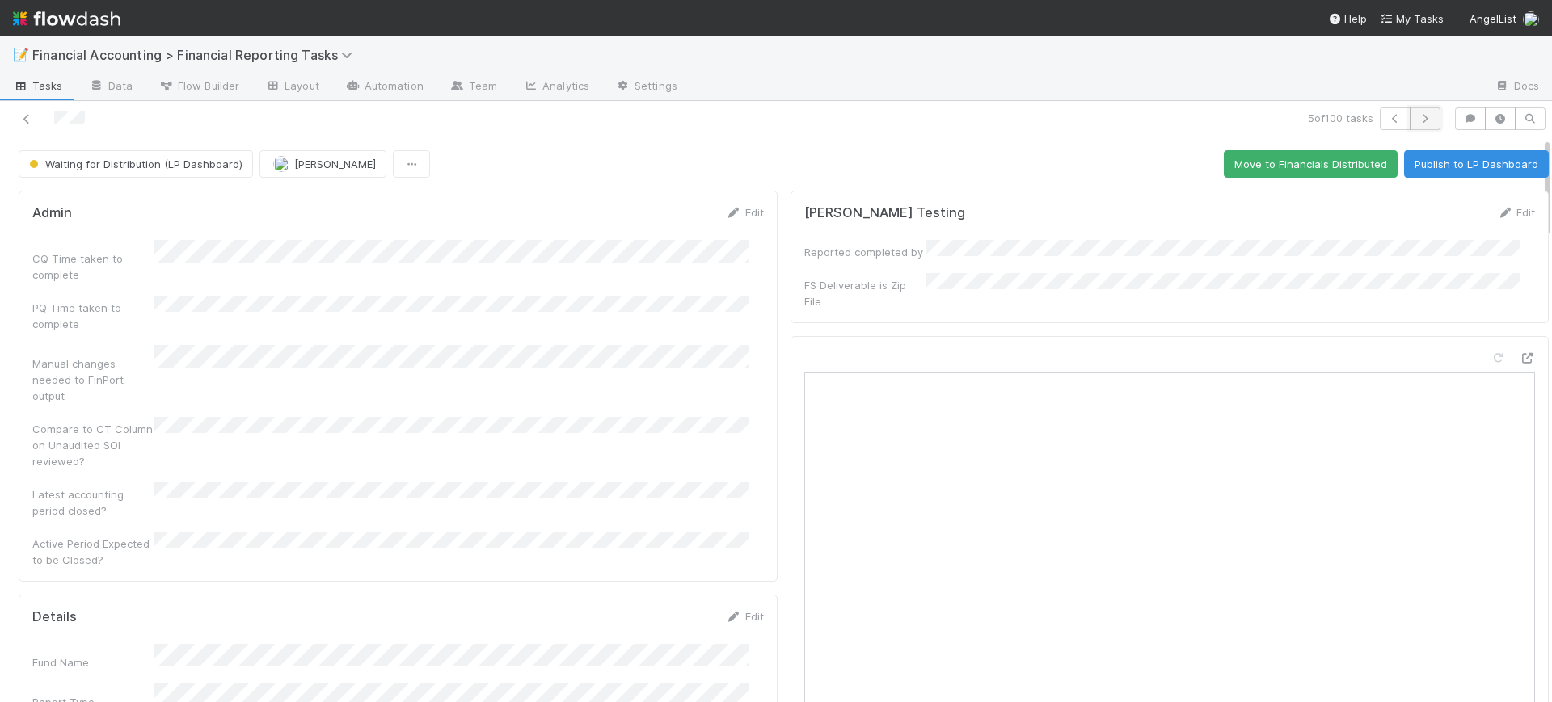
click at [1417, 119] on icon "button" at bounding box center [1425, 119] width 16 height 10
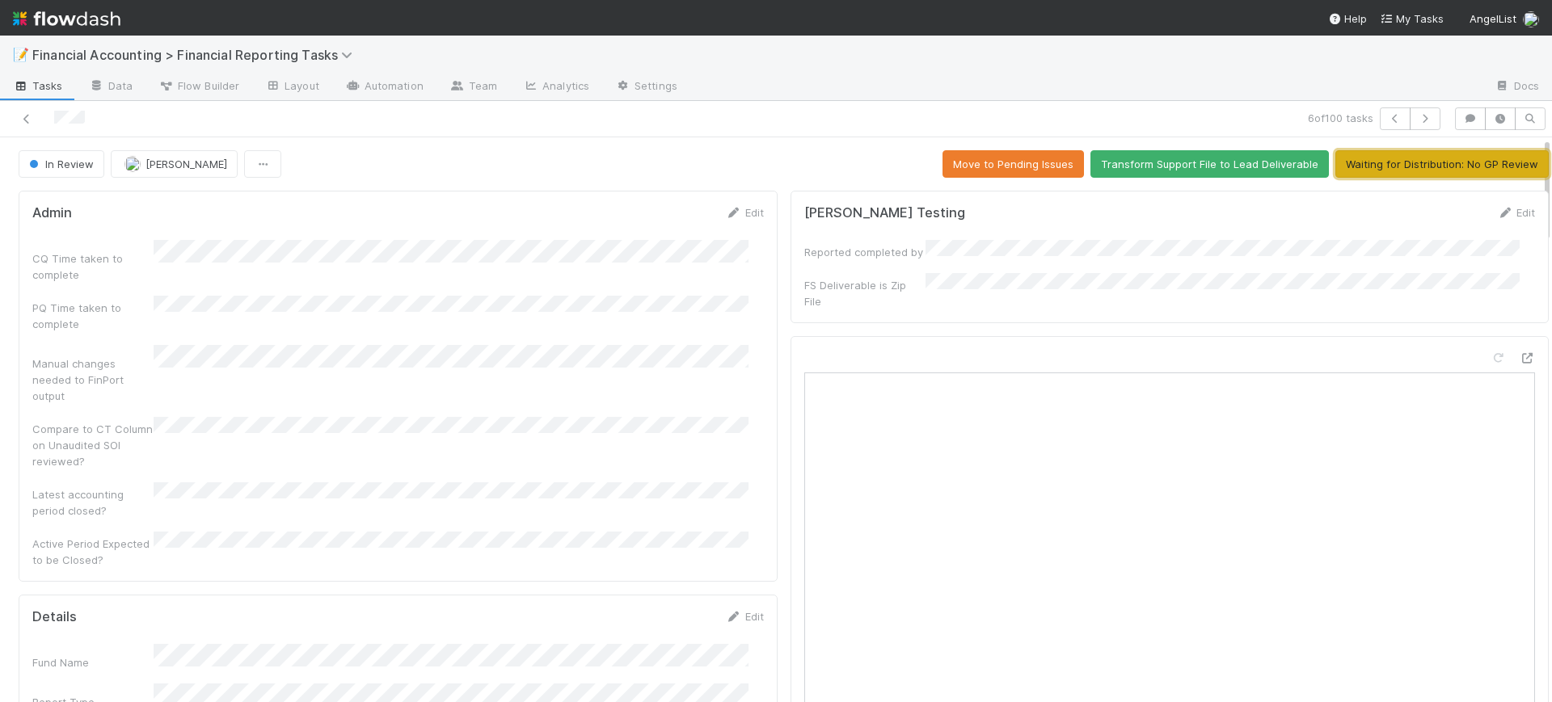
click at [1408, 161] on button "Waiting for Distribution: No GP Review" at bounding box center [1441, 163] width 213 height 27
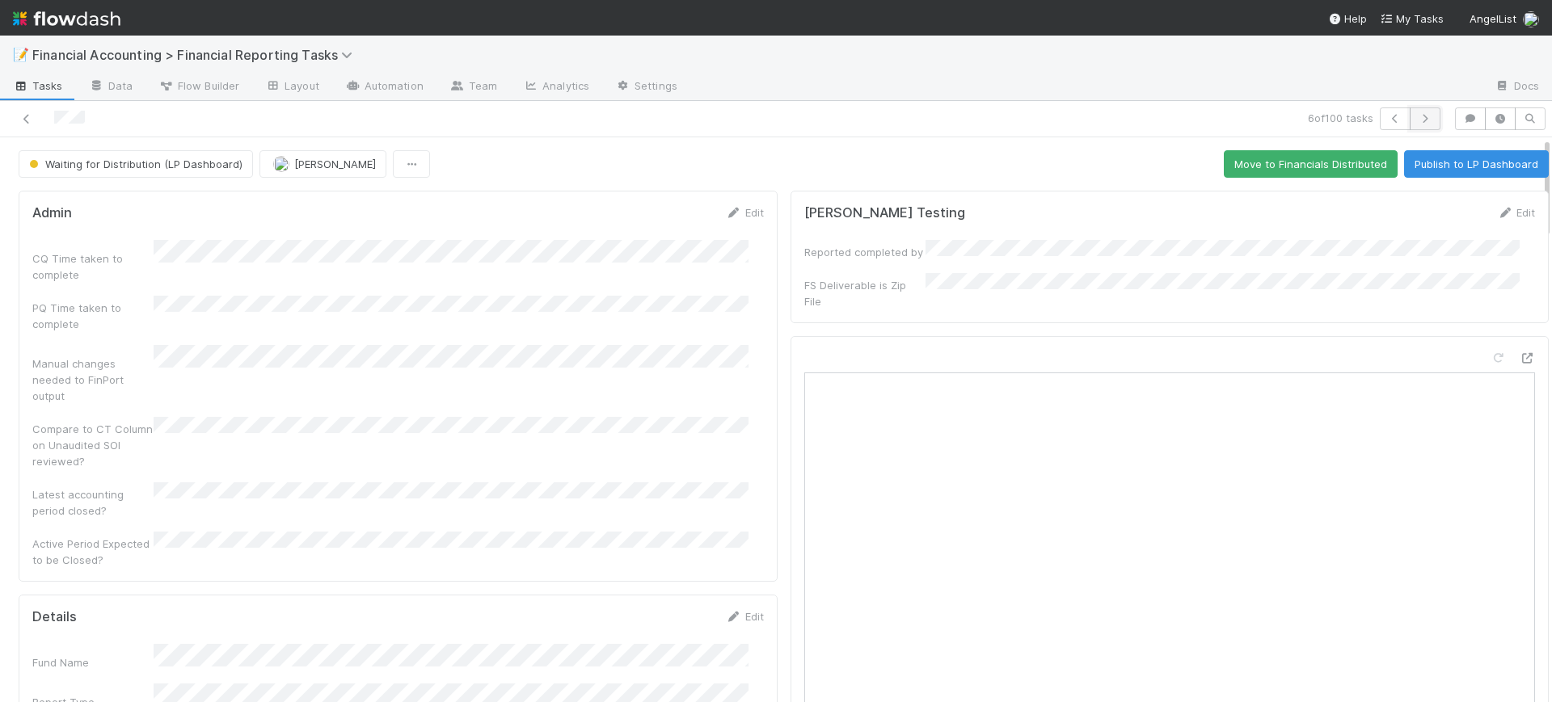
click at [1417, 117] on icon "button" at bounding box center [1425, 119] width 16 height 10
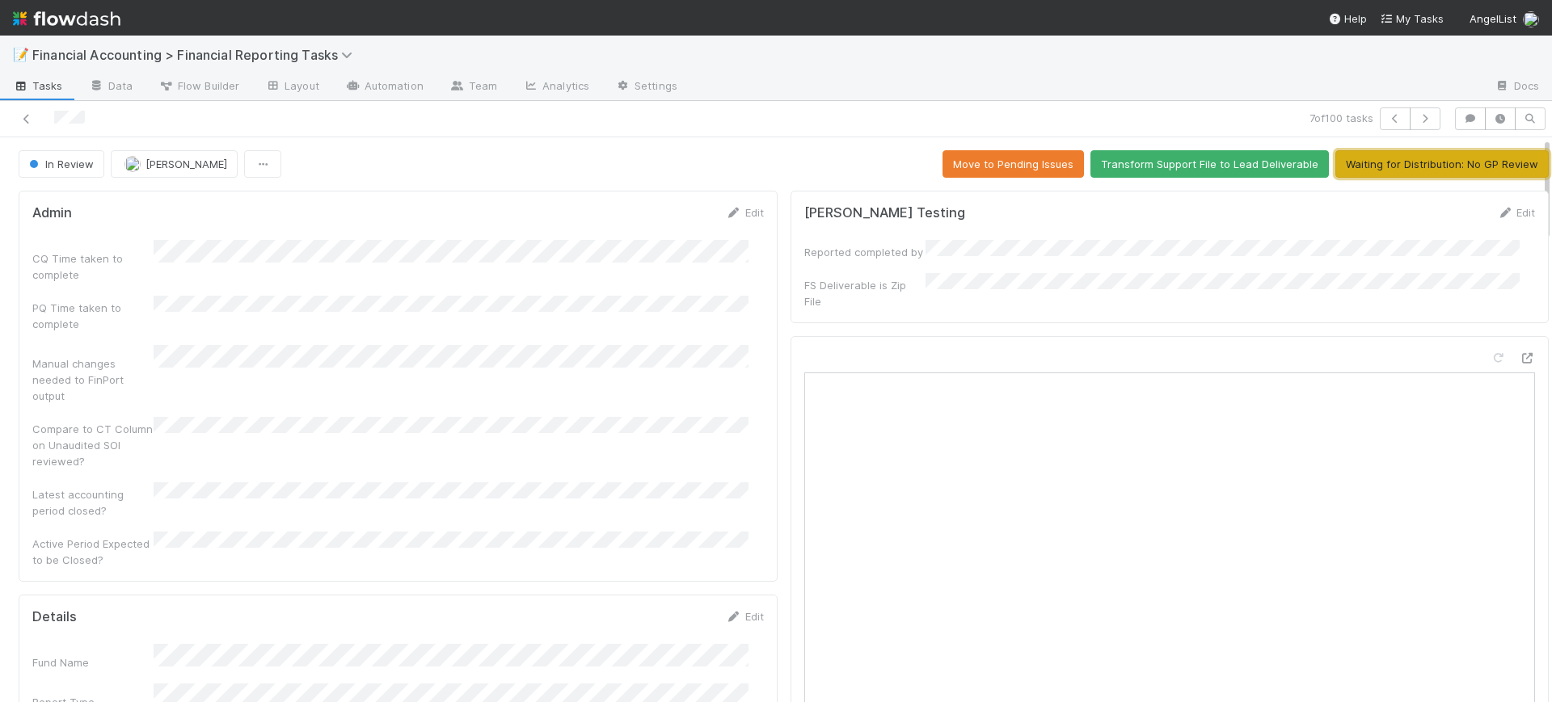
click at [1409, 158] on button "Waiting for Distribution: No GP Review" at bounding box center [1441, 163] width 213 height 27
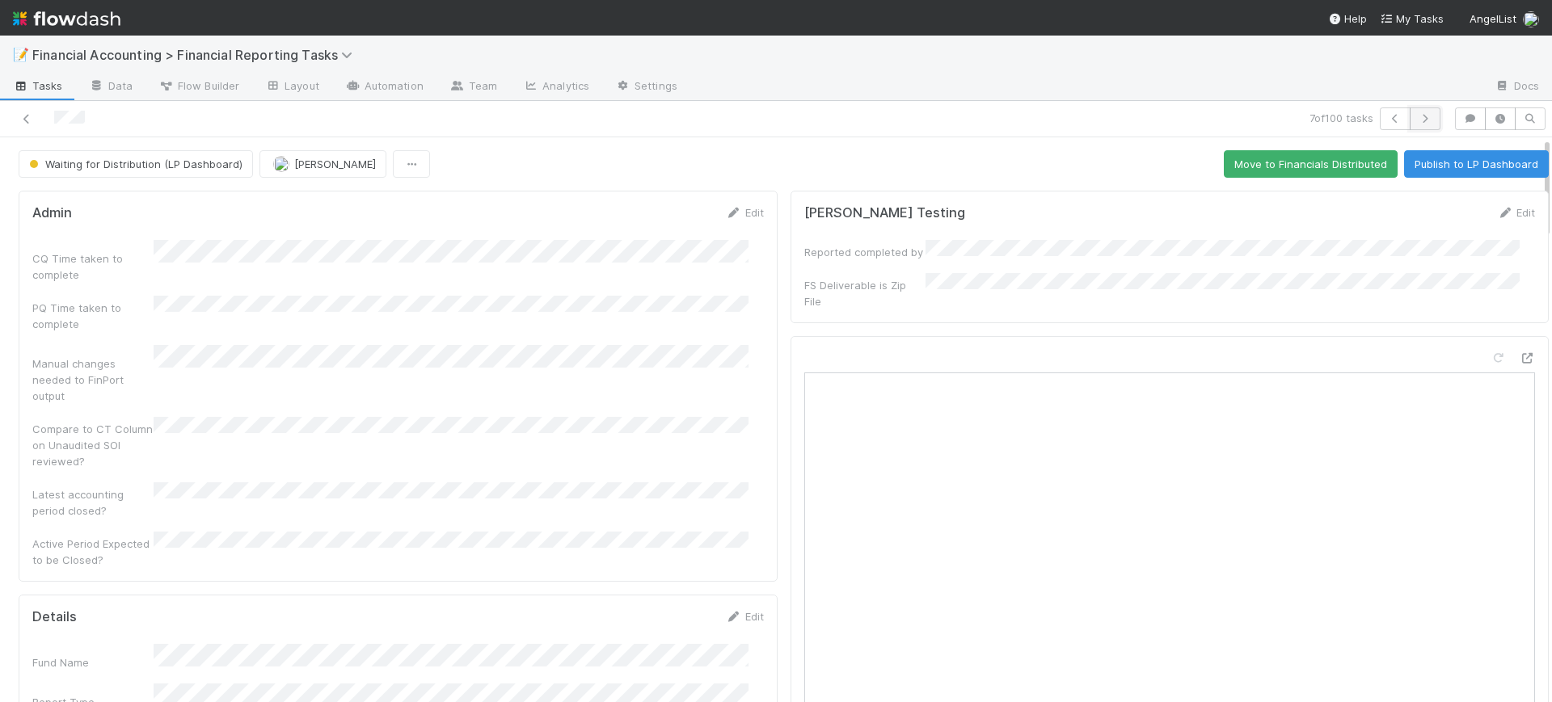
click at [1417, 118] on icon "button" at bounding box center [1425, 119] width 16 height 10
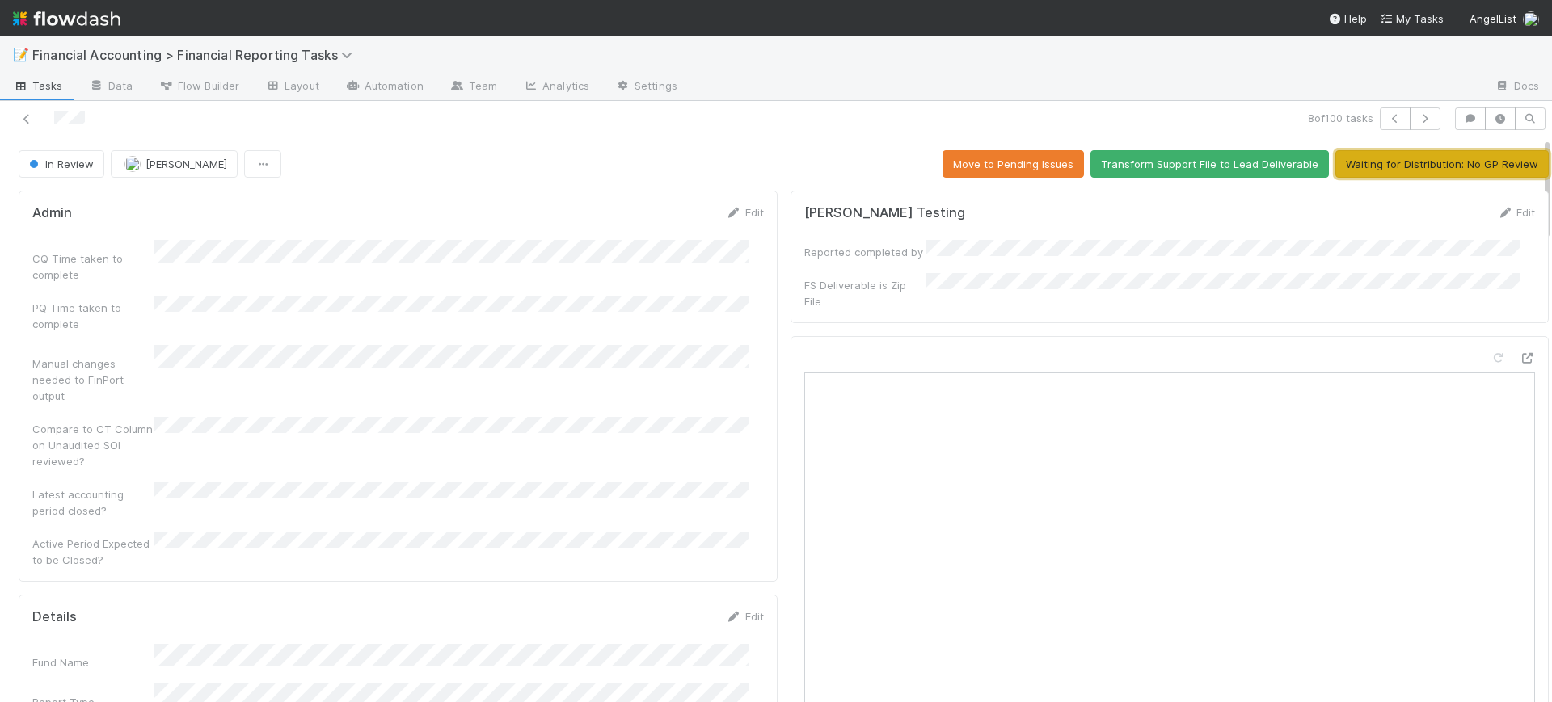
click at [1410, 166] on button "Waiting for Distribution: No GP Review" at bounding box center [1441, 163] width 213 height 27
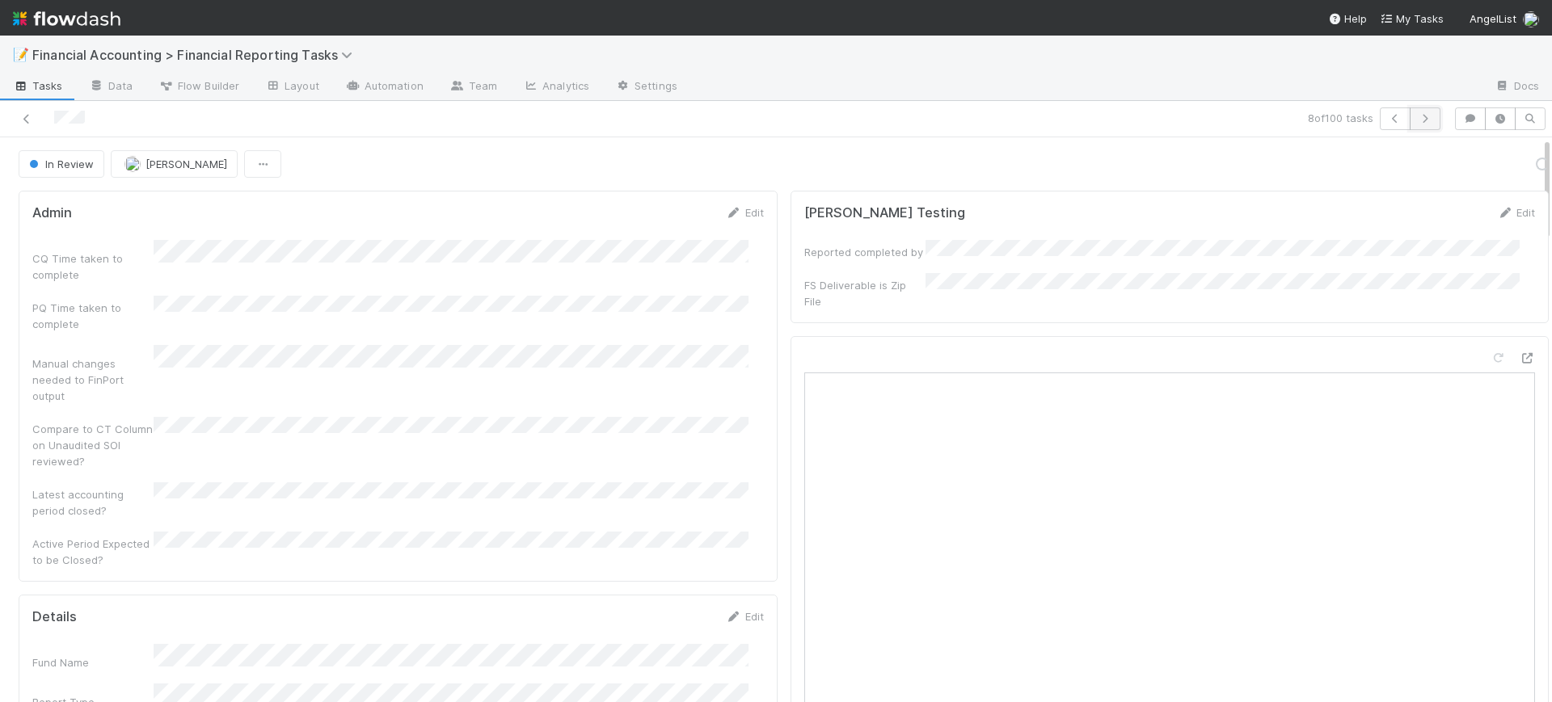
click at [1410, 125] on button "button" at bounding box center [1425, 118] width 31 height 23
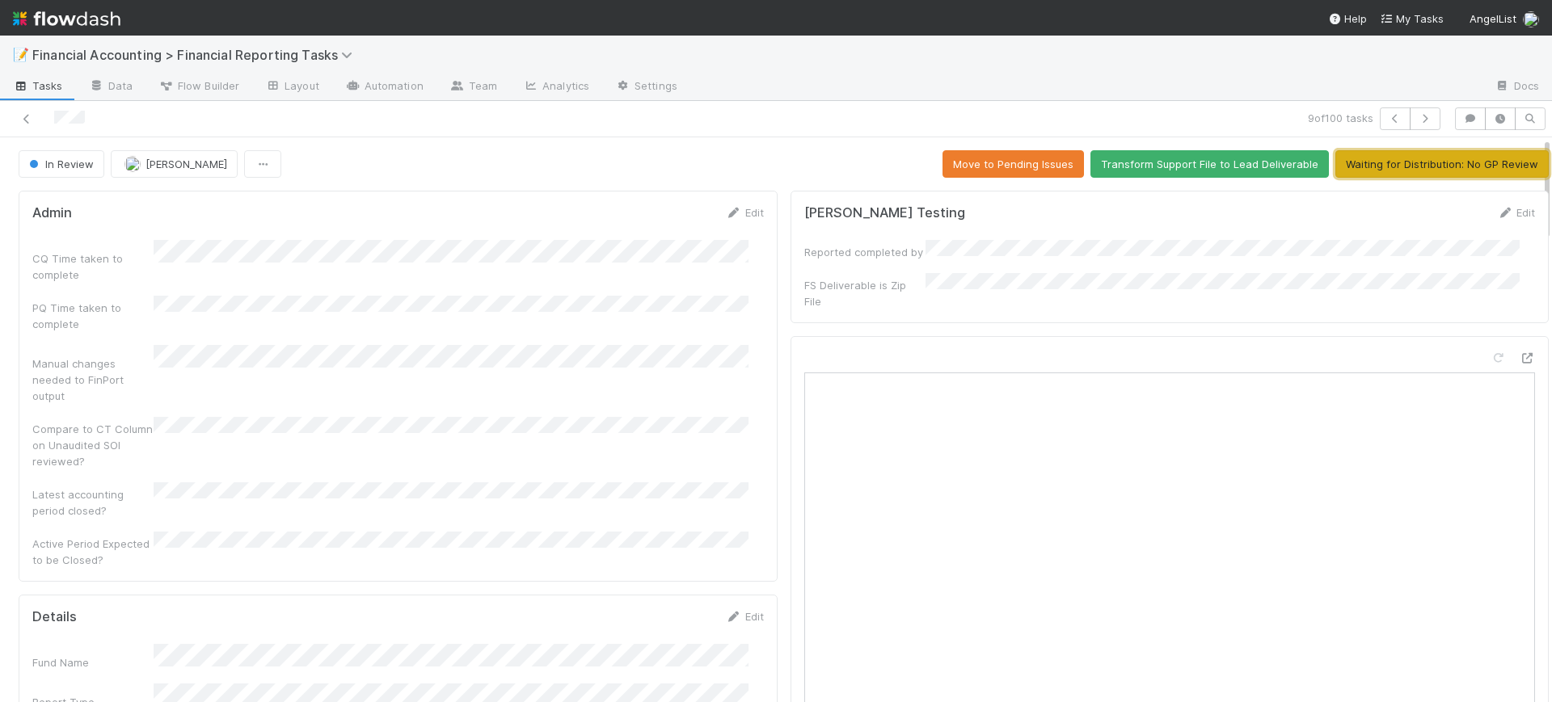
click at [1413, 157] on button "Waiting for Distribution: No GP Review" at bounding box center [1441, 163] width 213 height 27
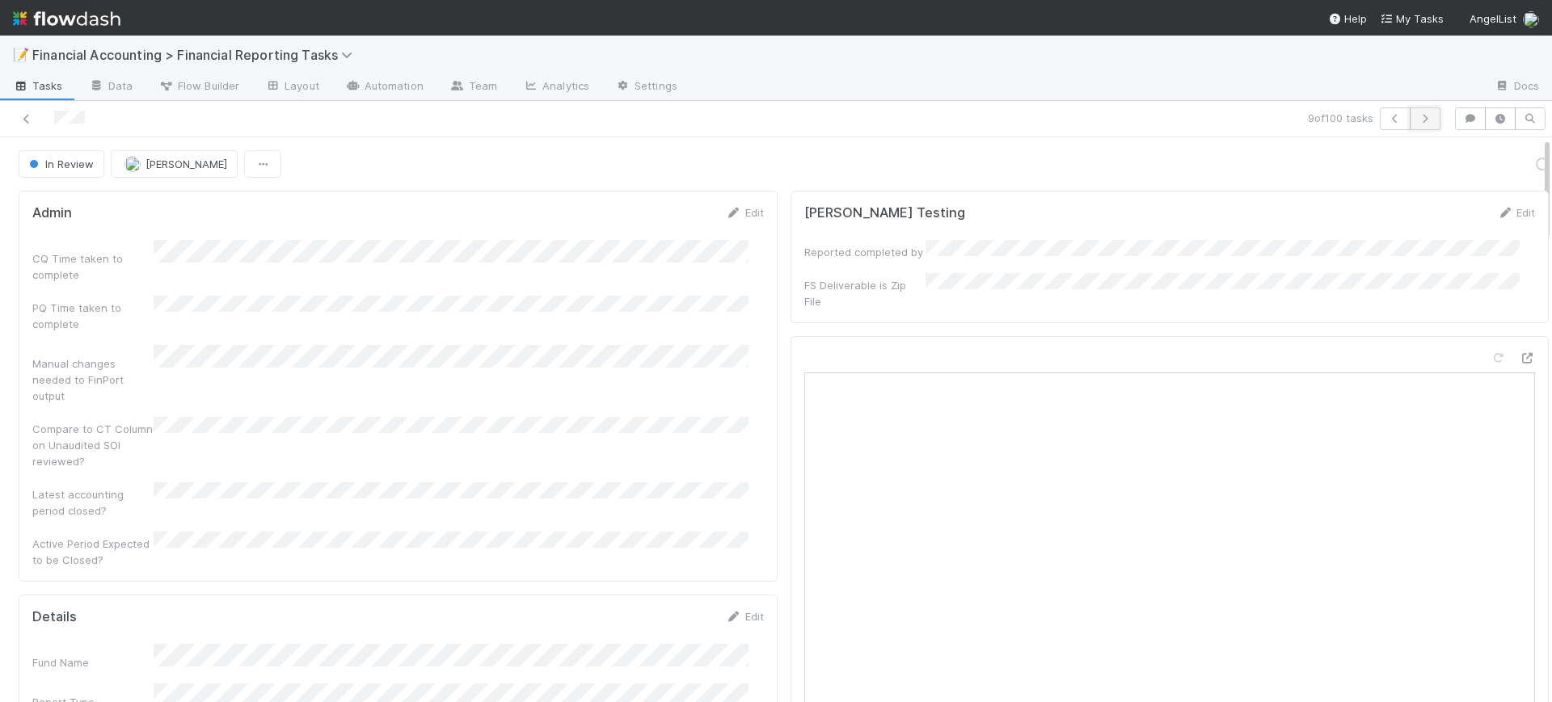
click at [1417, 120] on icon "button" at bounding box center [1425, 119] width 16 height 10
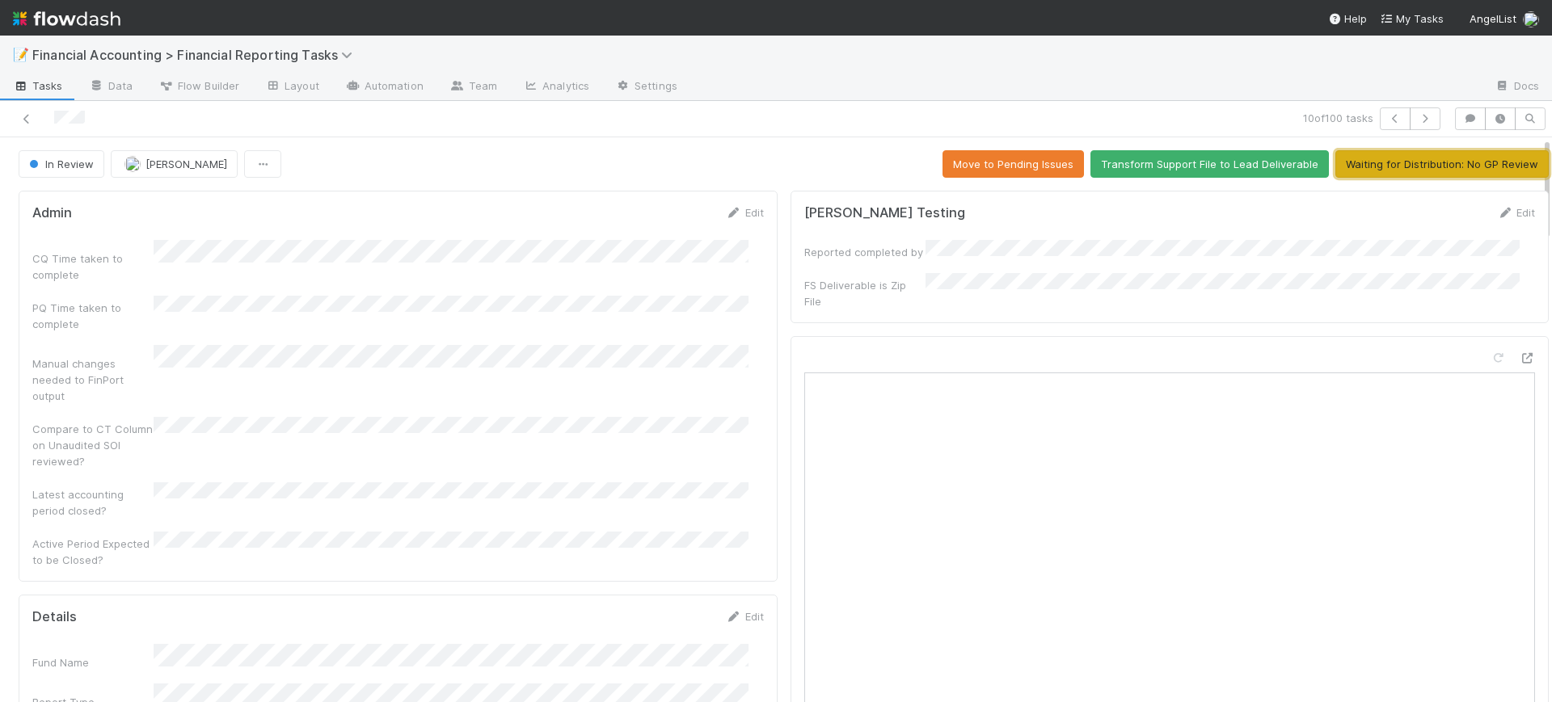
click at [1412, 162] on button "Waiting for Distribution: No GP Review" at bounding box center [1441, 163] width 213 height 27
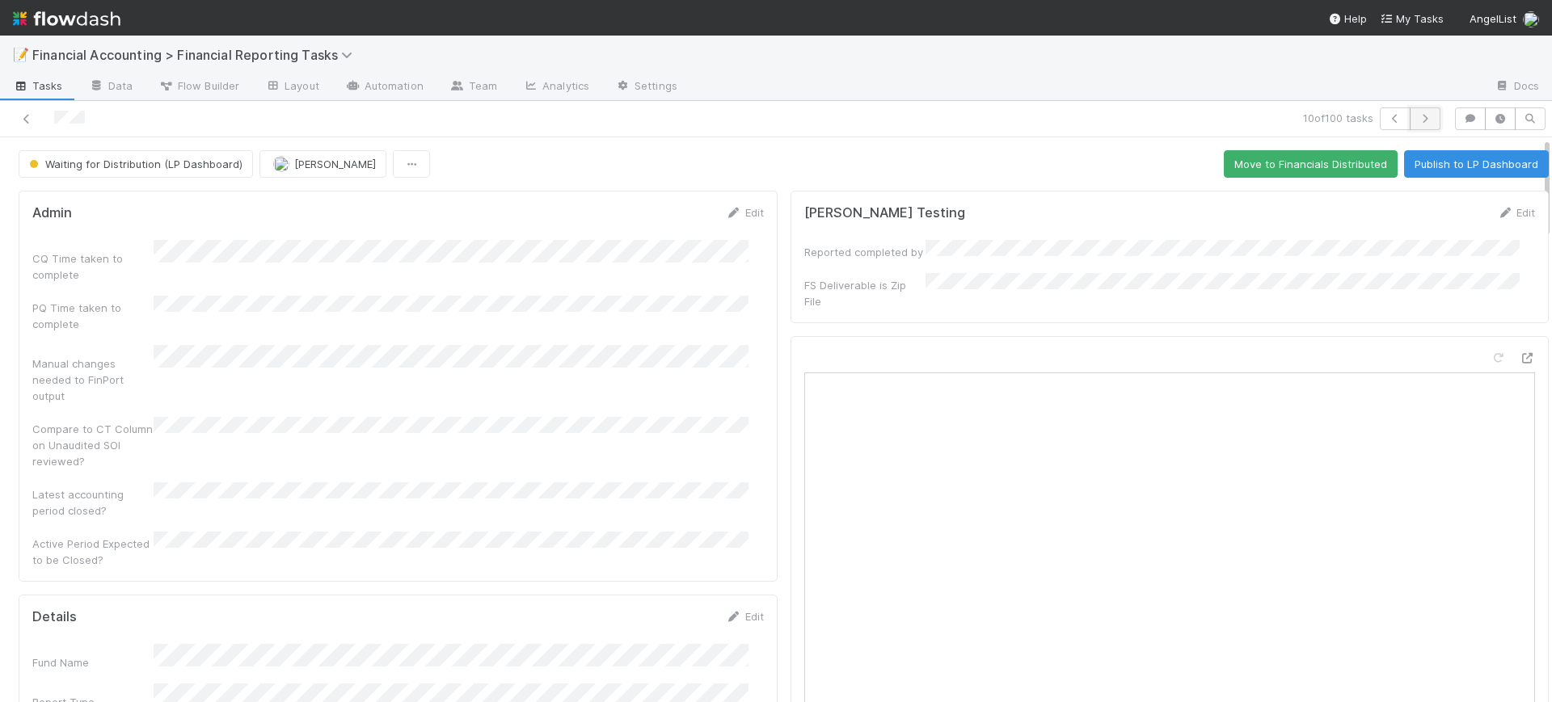
click at [1417, 119] on icon "button" at bounding box center [1425, 119] width 16 height 10
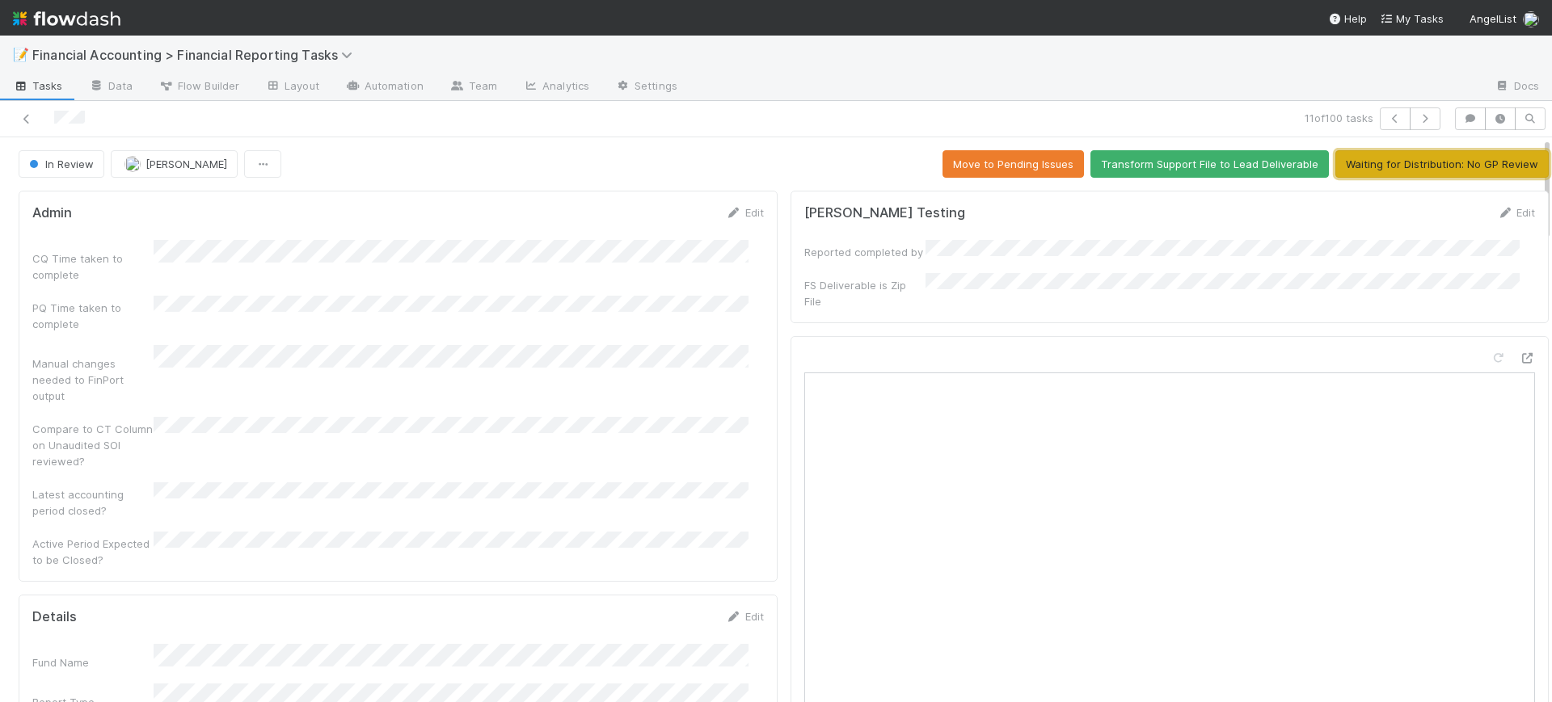
click at [1411, 165] on button "Waiting for Distribution: No GP Review" at bounding box center [1441, 163] width 213 height 27
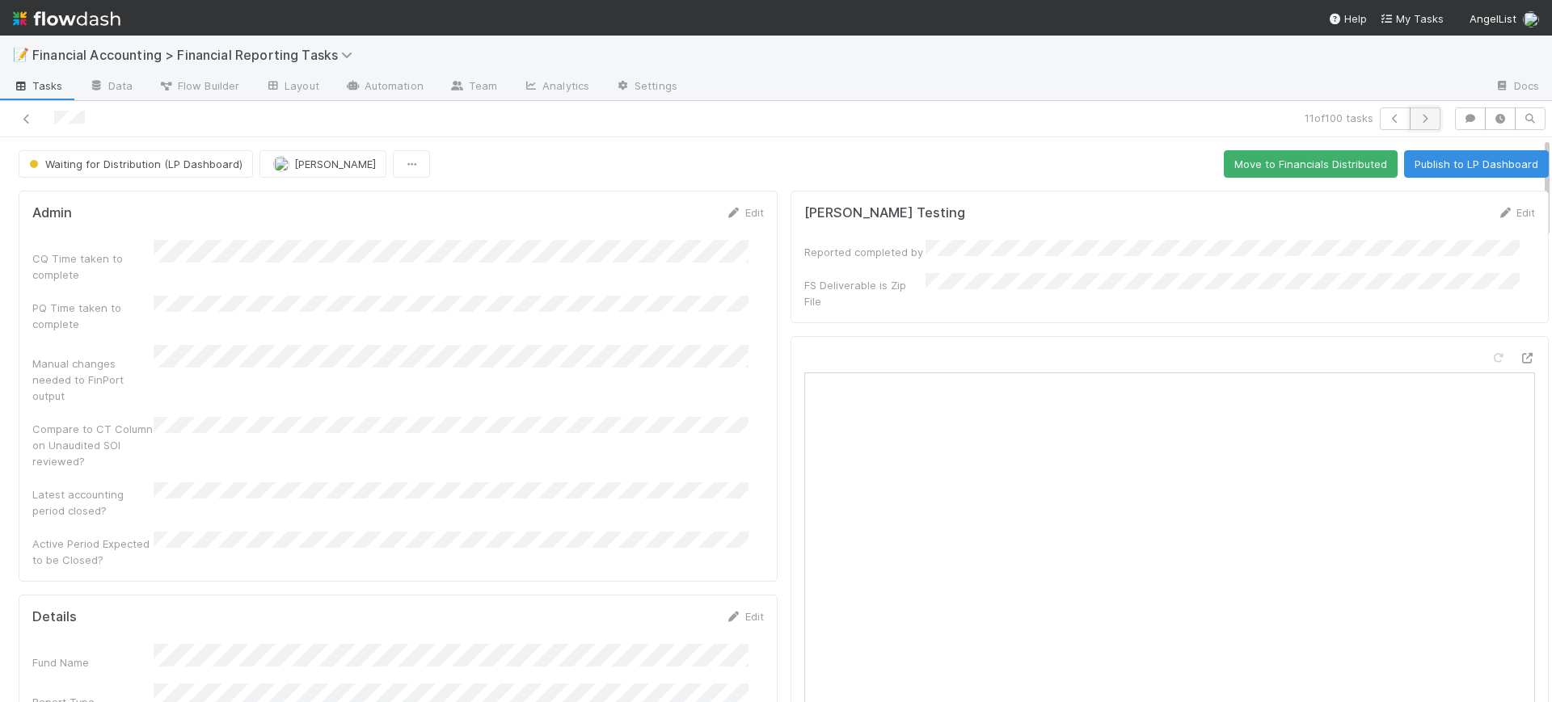
click at [1417, 118] on icon "button" at bounding box center [1425, 119] width 16 height 10
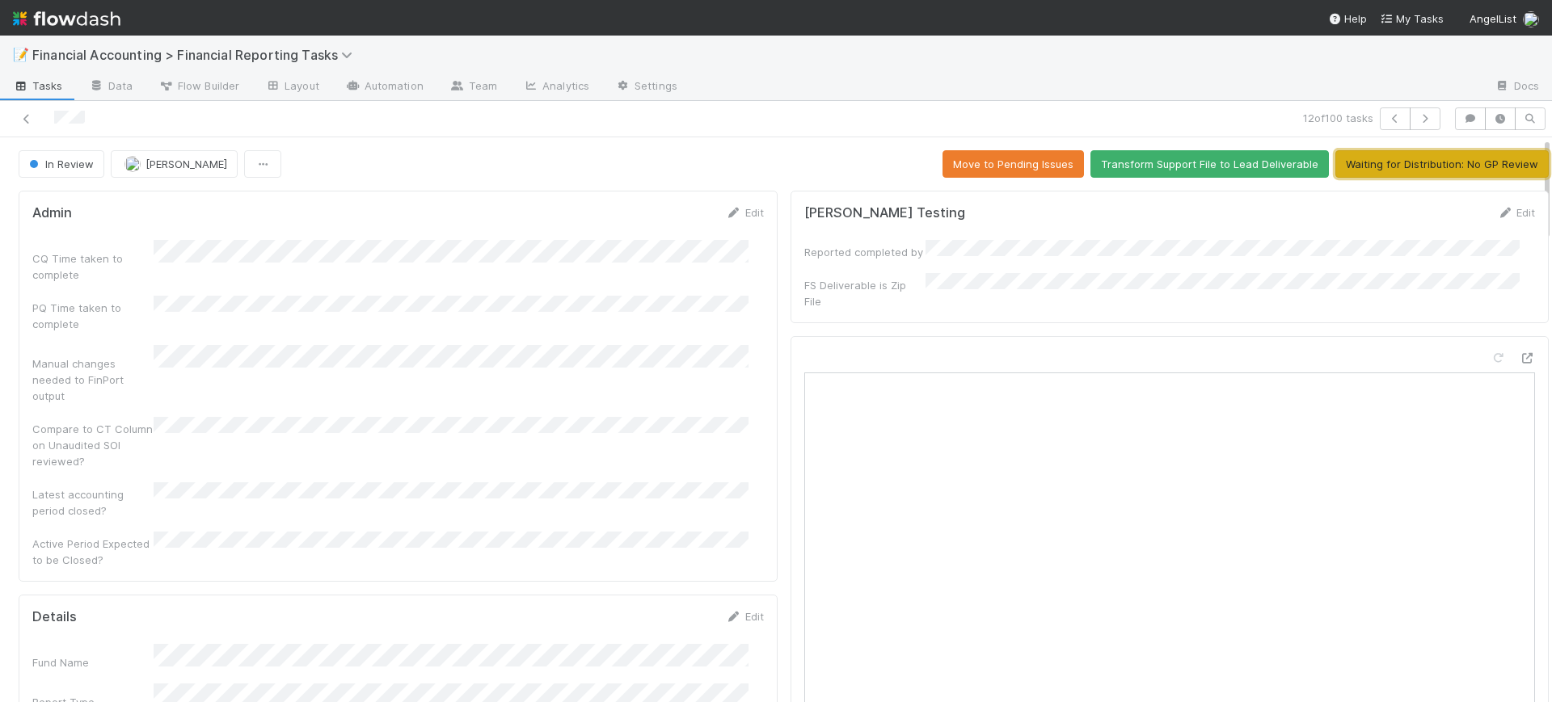
click at [1407, 157] on button "Waiting for Distribution: No GP Review" at bounding box center [1441, 163] width 213 height 27
click at [1417, 119] on icon "button" at bounding box center [1425, 119] width 16 height 10
click at [1401, 161] on button "Waiting for Distribution: No GP Review" at bounding box center [1441, 163] width 213 height 27
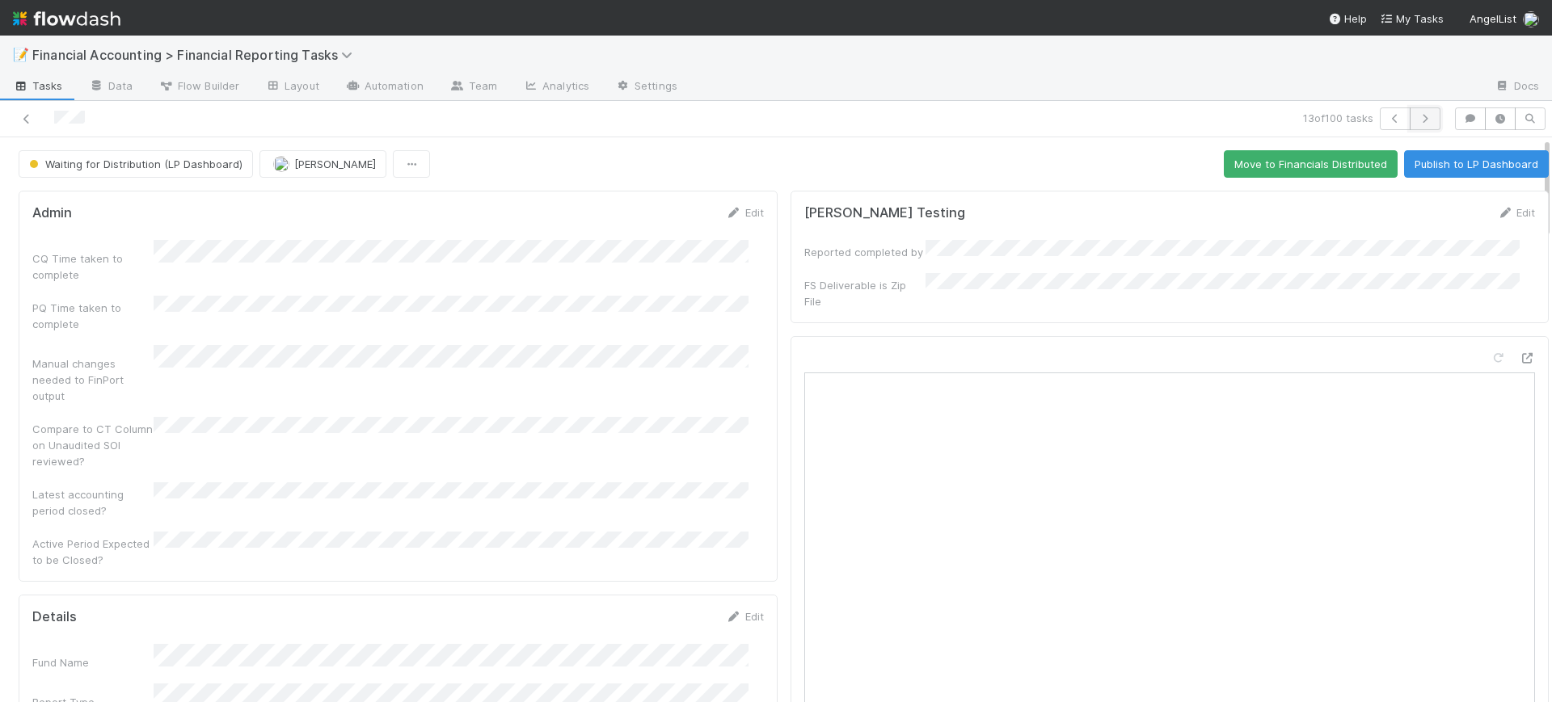
click at [1417, 120] on icon "button" at bounding box center [1425, 119] width 16 height 10
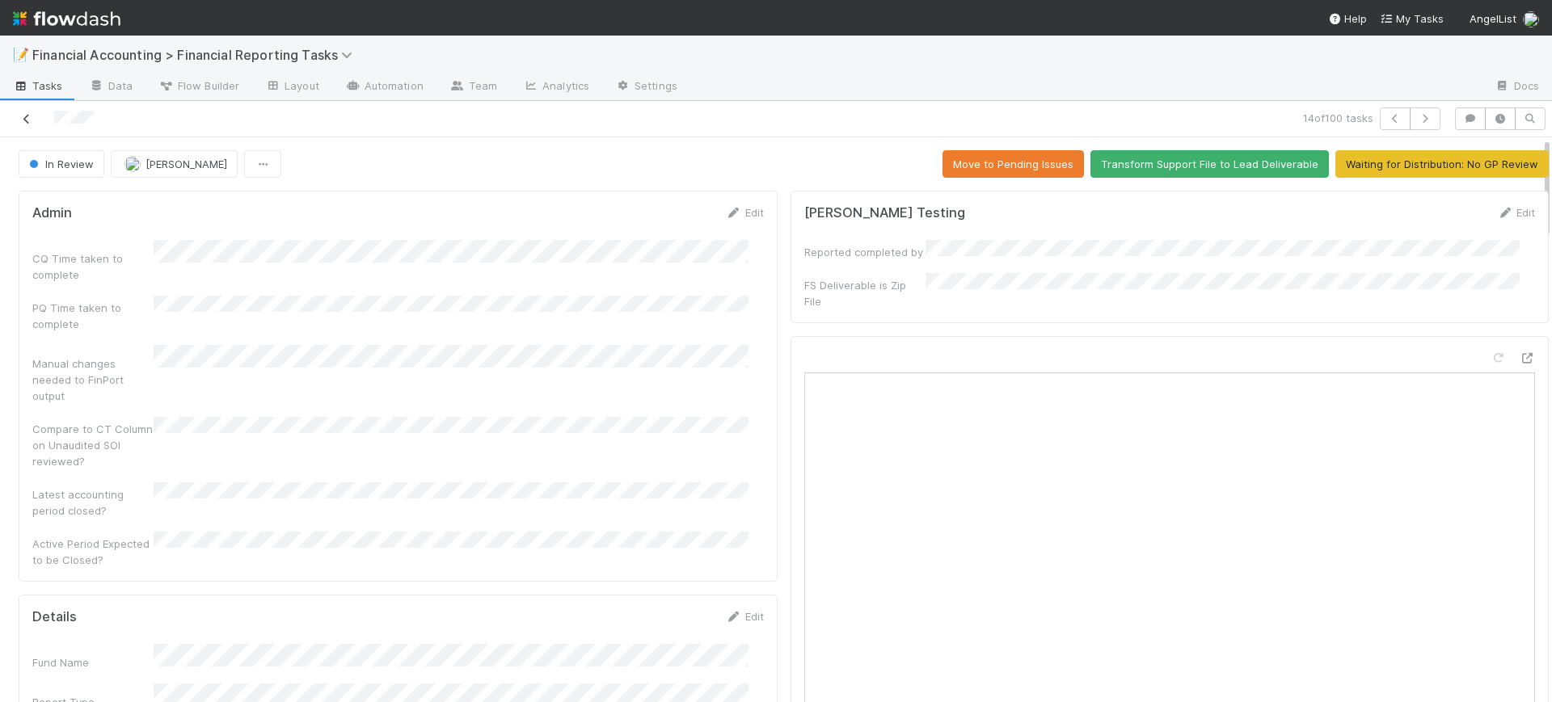
click at [31, 117] on icon at bounding box center [27, 119] width 16 height 11
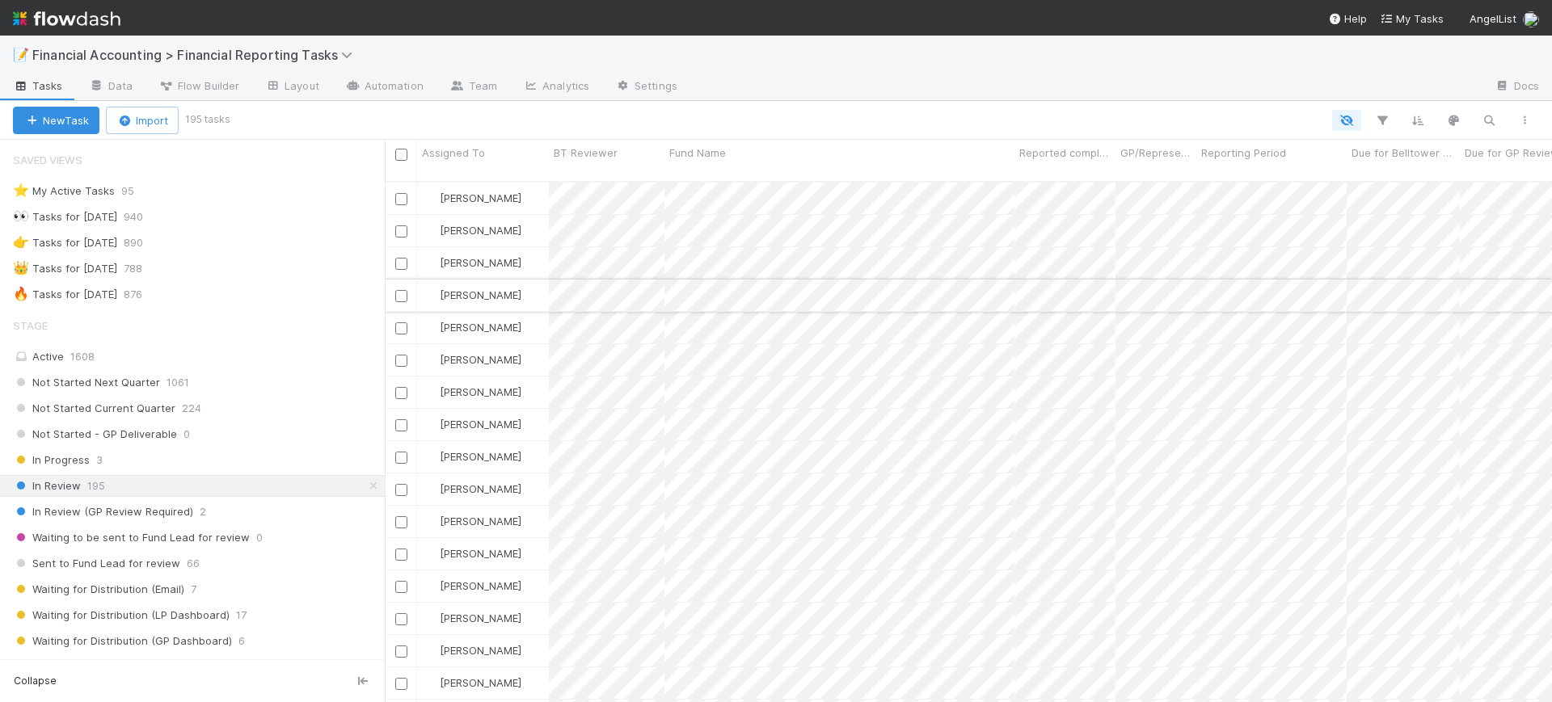
scroll to position [519, 1152]
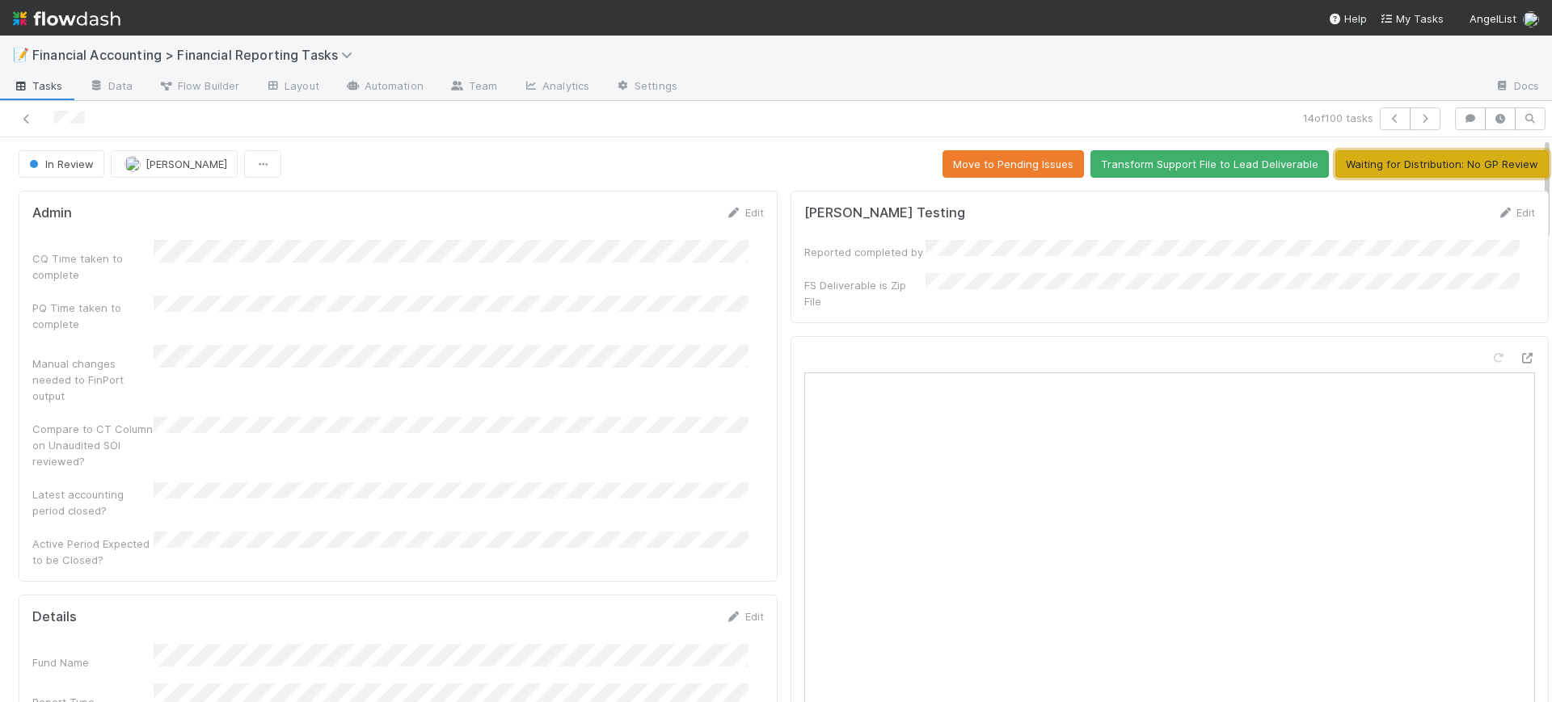
click at [1401, 157] on button "Waiting for Distribution: No GP Review" at bounding box center [1441, 163] width 213 height 27
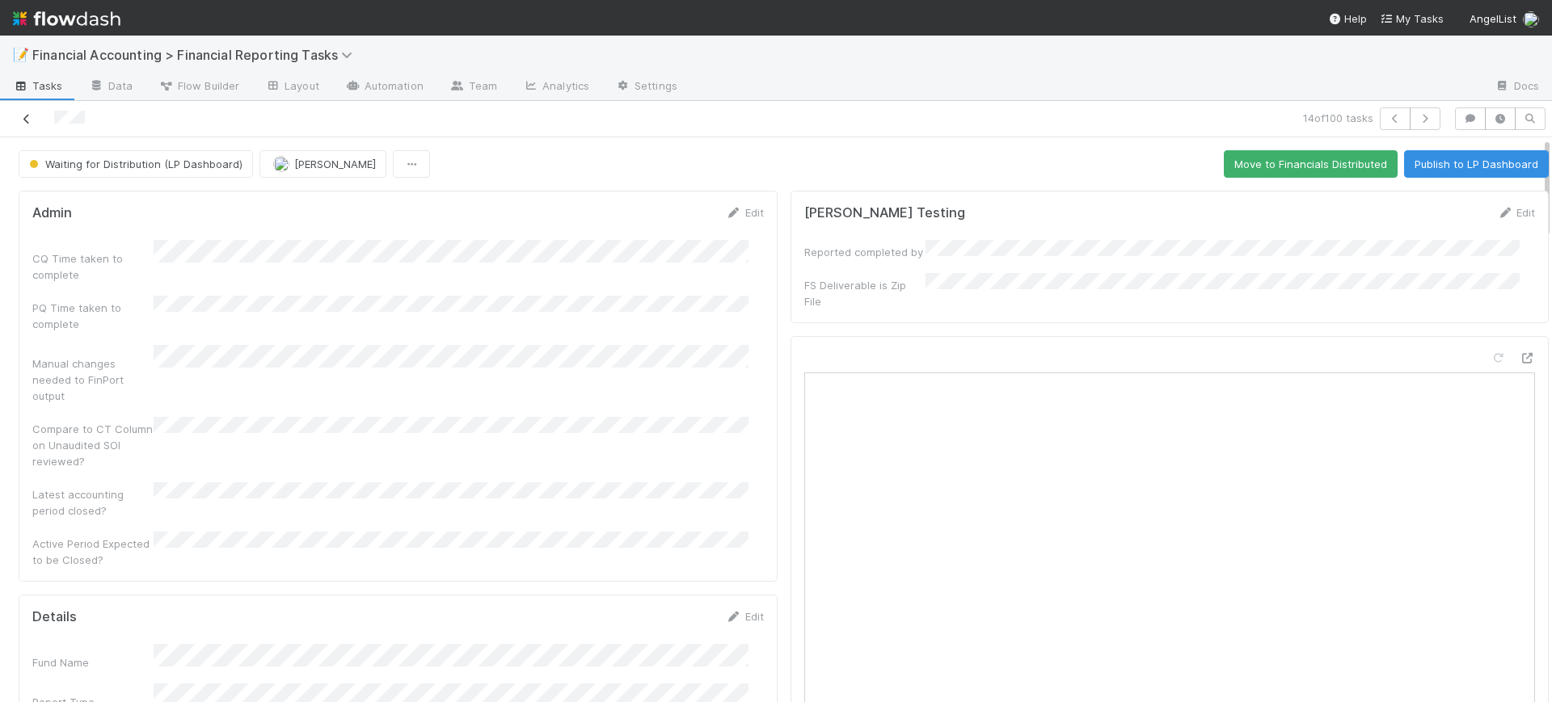
click at [33, 117] on icon at bounding box center [27, 119] width 16 height 11
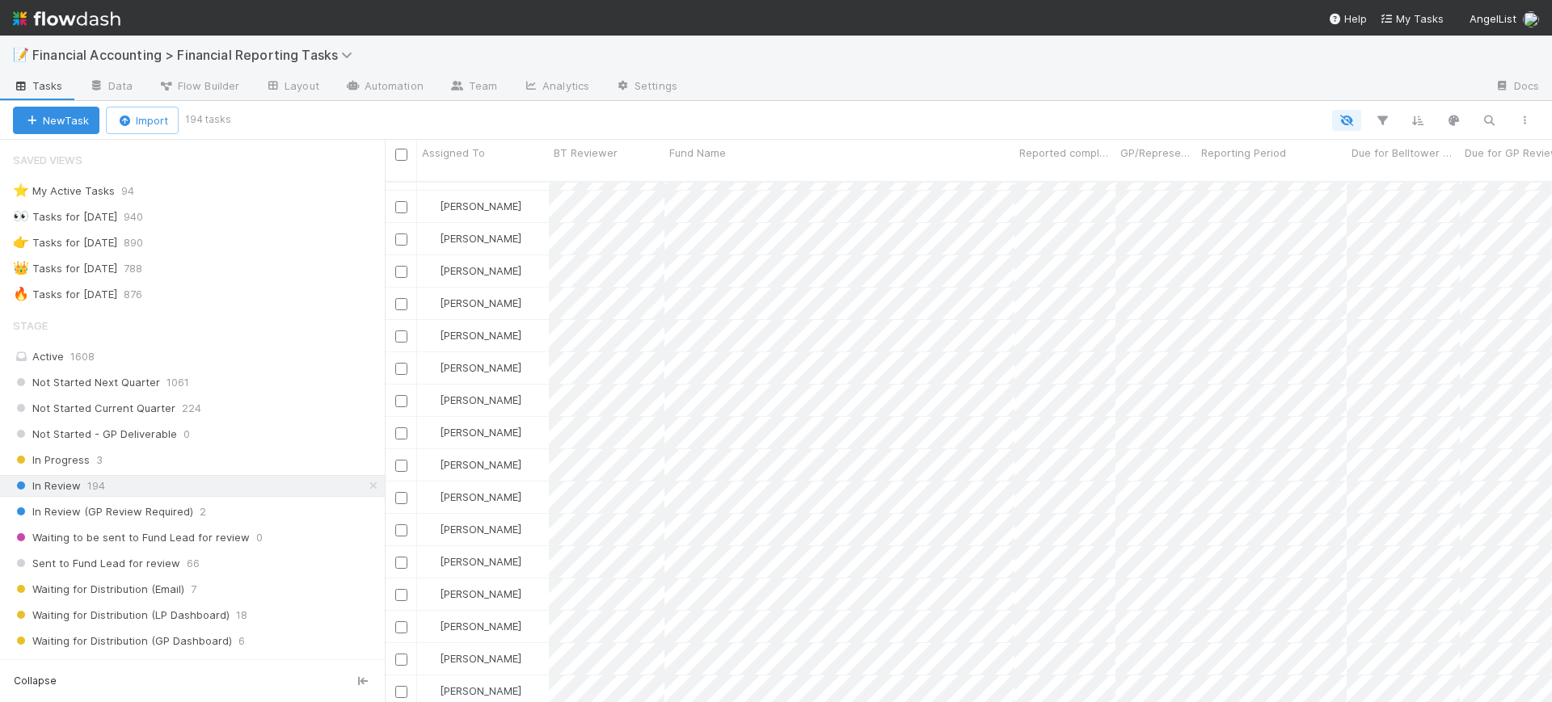
scroll to position [859, 0]
click at [1384, 126] on icon "button" at bounding box center [1382, 120] width 16 height 15
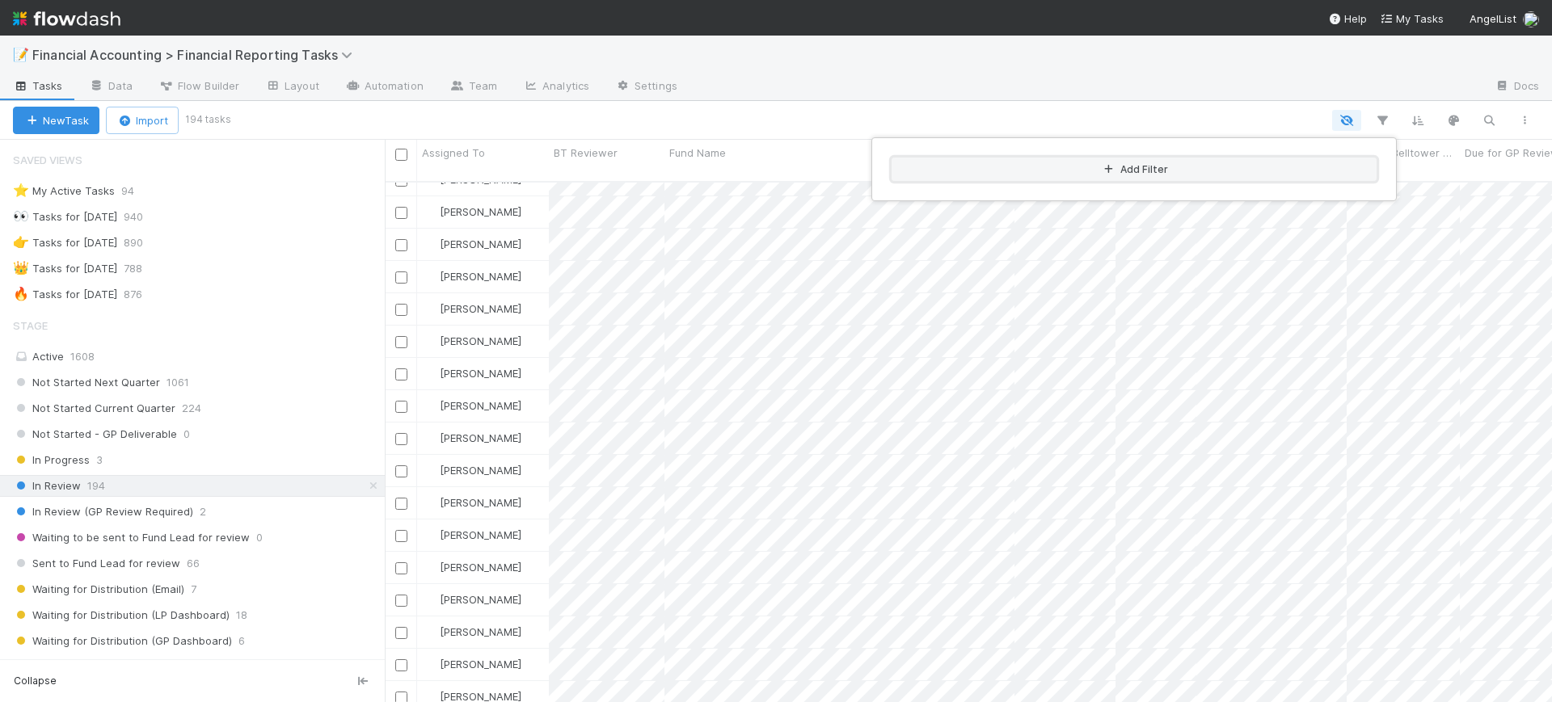
click at [1228, 171] on button "Add Filter" at bounding box center [1133, 169] width 485 height 23
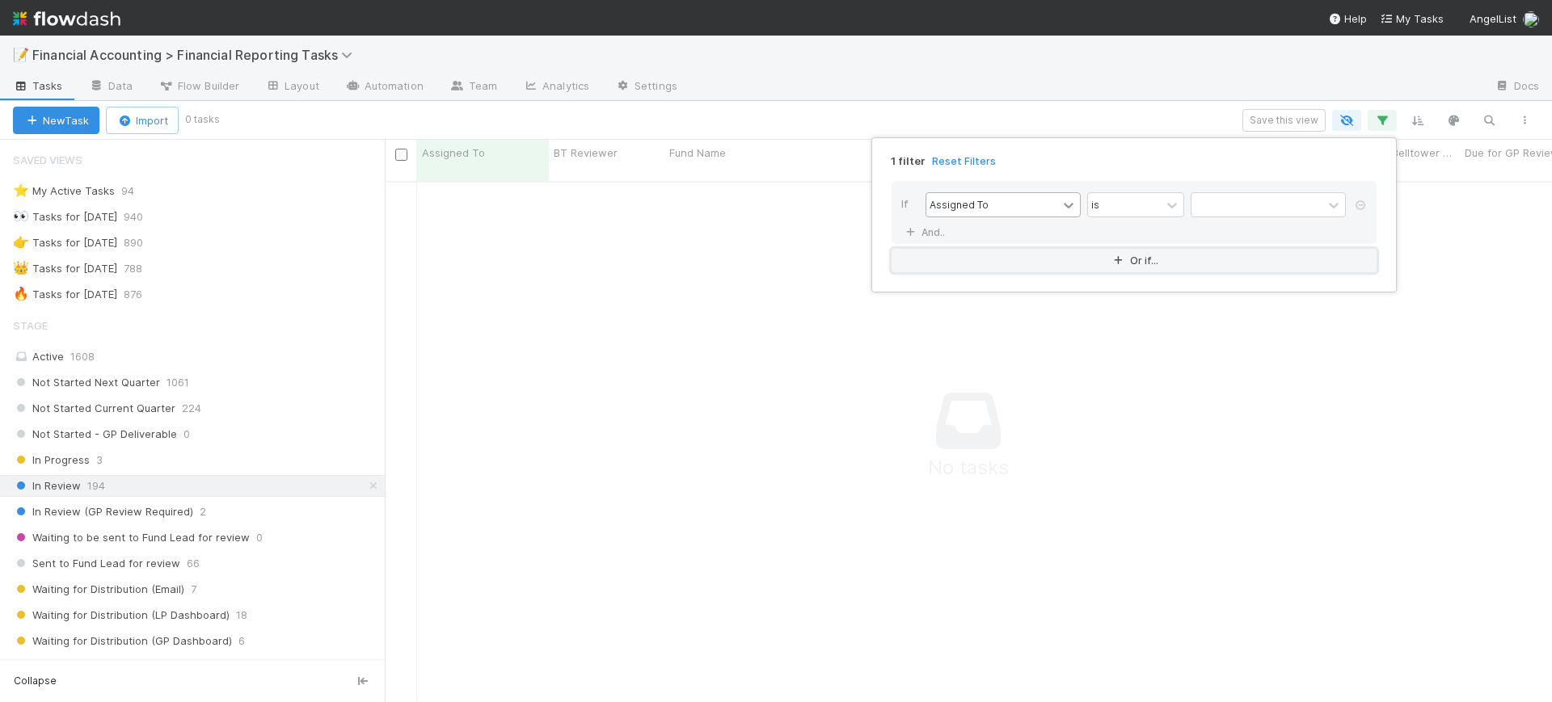
scroll to position [504, 1136]
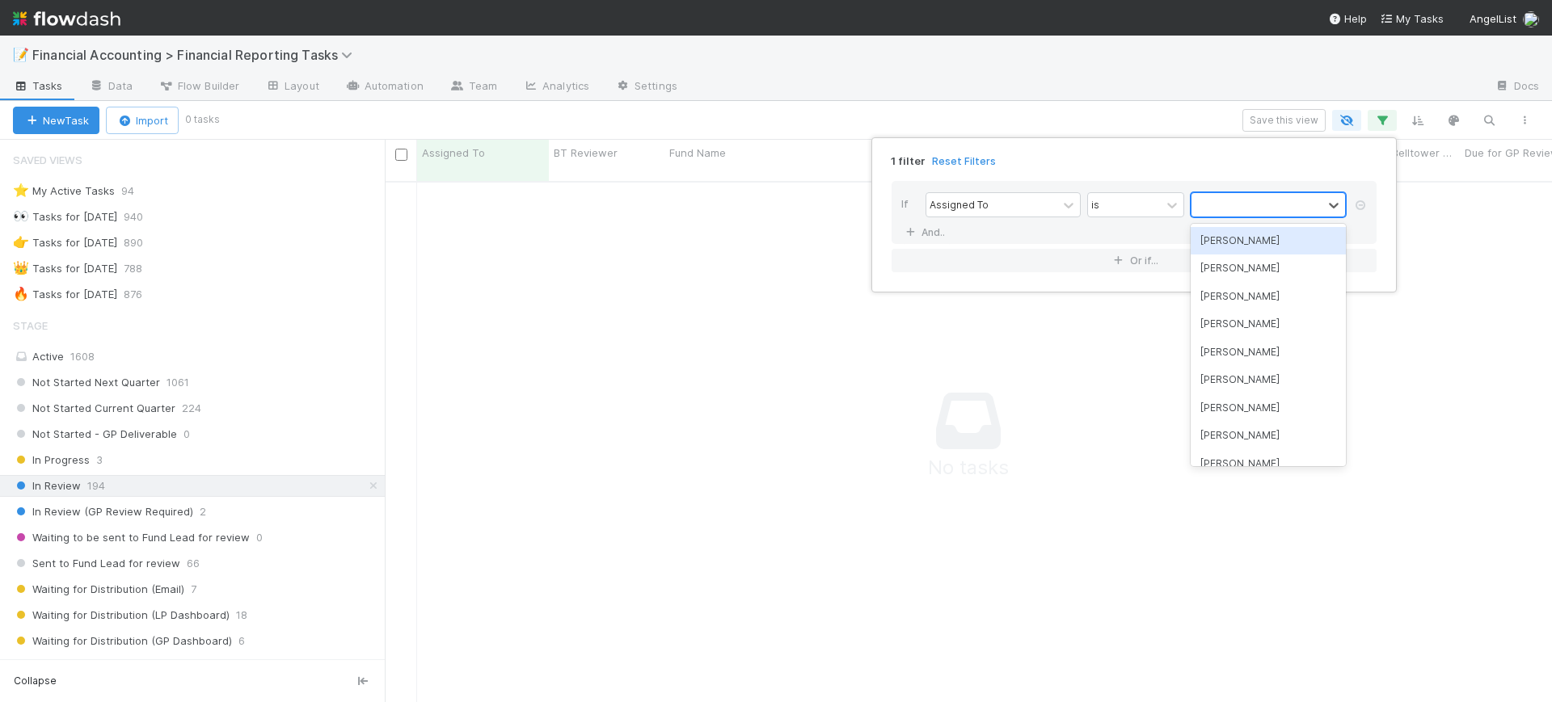
click at [1235, 210] on div at bounding box center [1256, 204] width 131 height 23
click at [1234, 236] on div "[PERSON_NAME]" at bounding box center [1267, 240] width 155 height 27
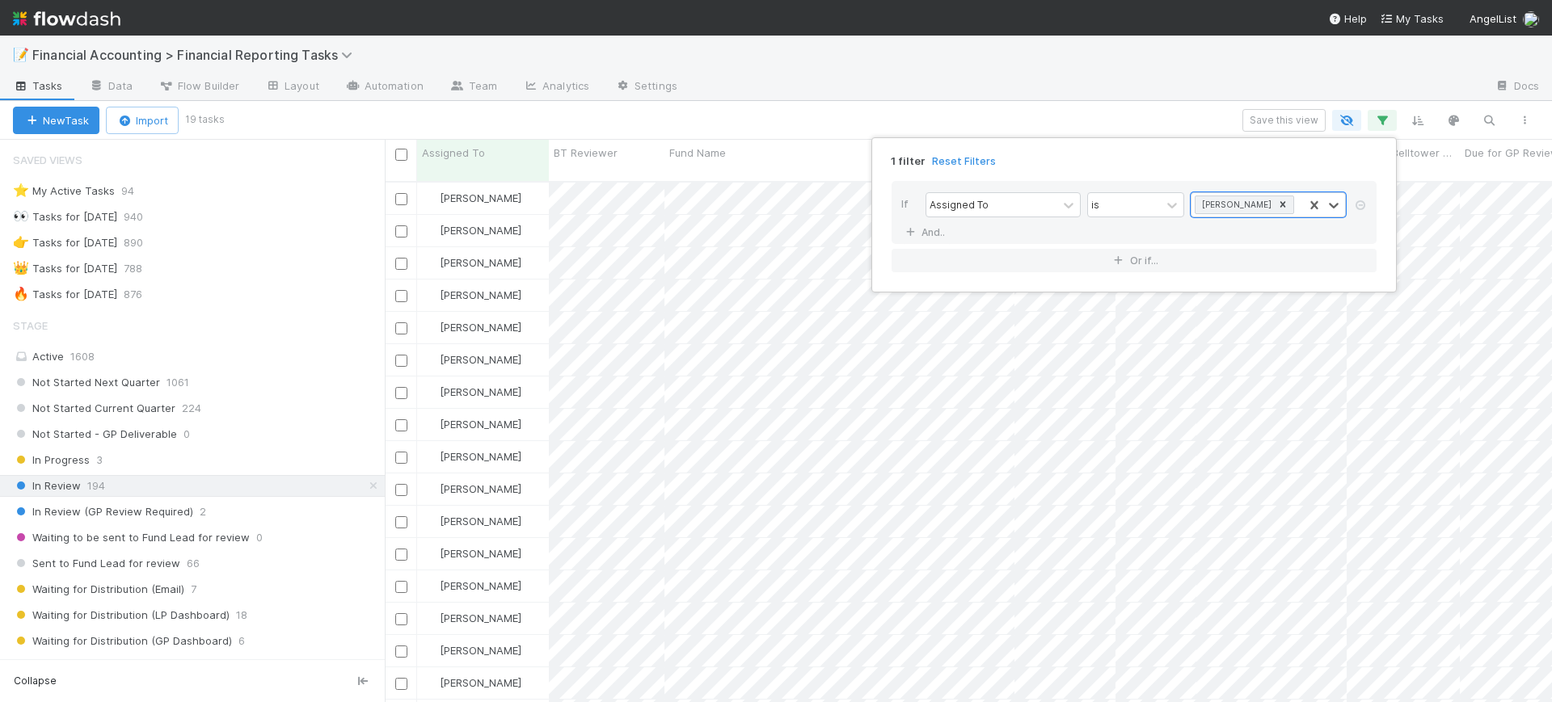
scroll to position [519, 1152]
click at [834, 165] on div "1 filter Reset Filters If Assigned To is option Conor Queenan, selected. 0 resu…" at bounding box center [776, 351] width 1552 height 702
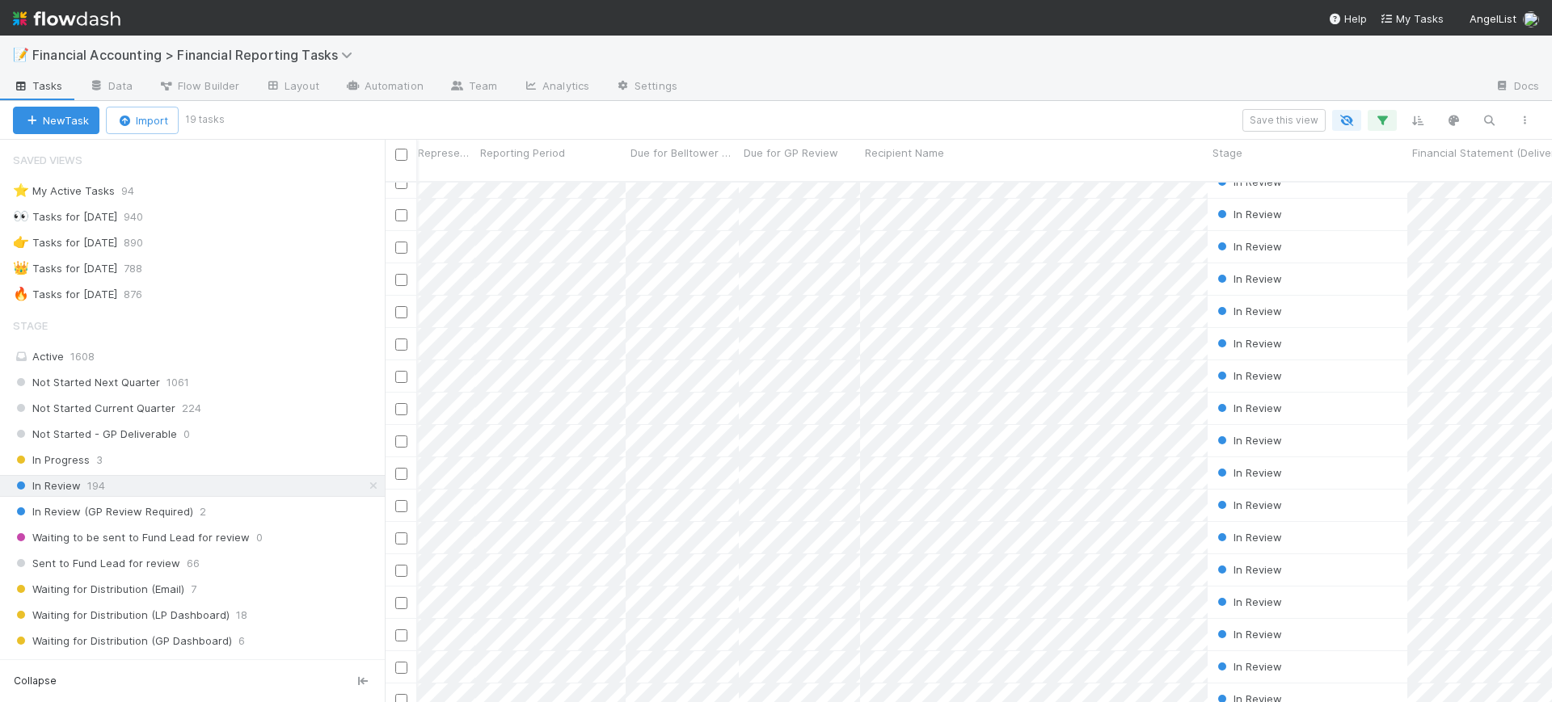
scroll to position [0, 0]
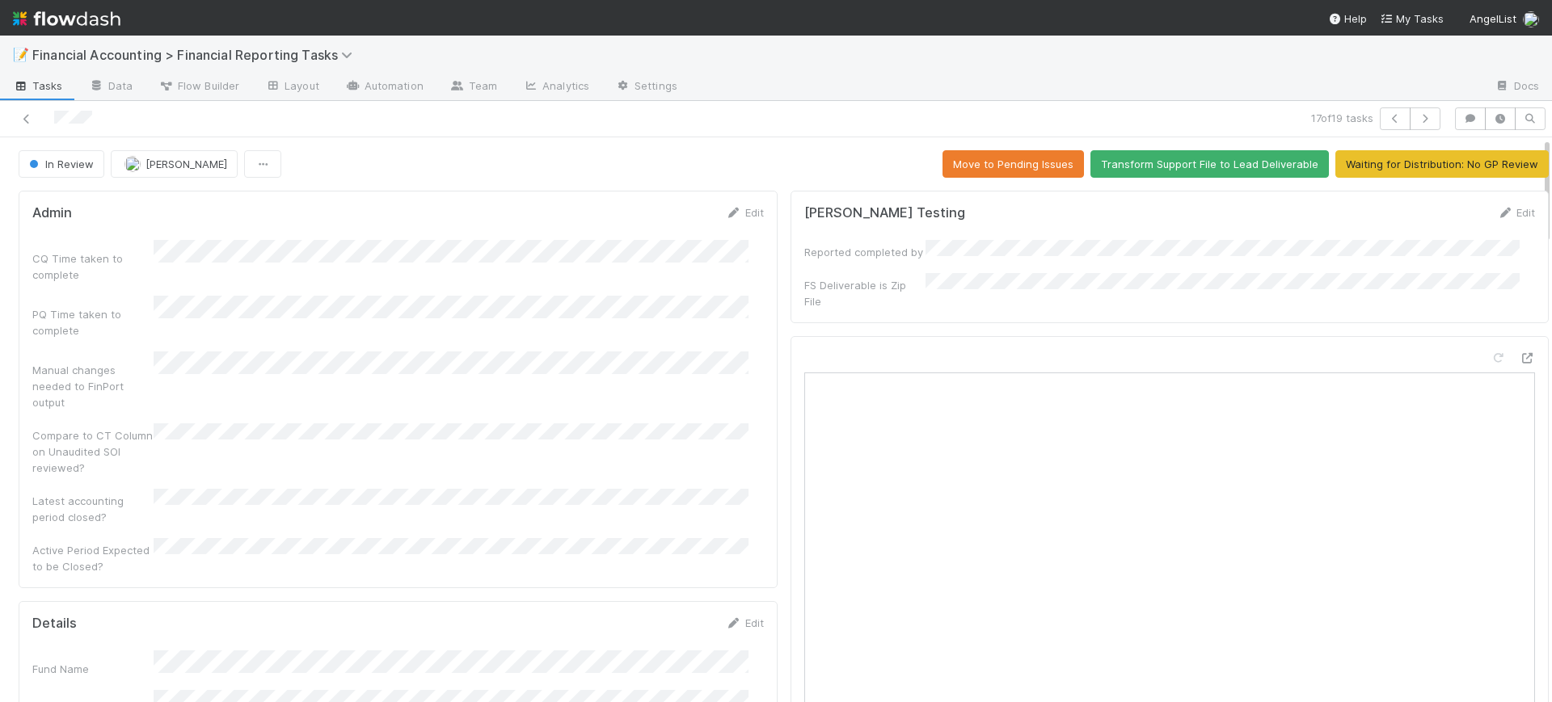
drag, startPoint x: 1532, startPoint y: 242, endPoint x: 1461, endPoint y: 134, distance: 128.4
click at [1522, 124] on div "17 of 19 tasks In Review Conor Queenan Move to Pending Issues Transform Support…" at bounding box center [776, 401] width 1552 height 601
click at [1367, 168] on button "Waiting for Distribution: No GP Review" at bounding box center [1441, 163] width 213 height 27
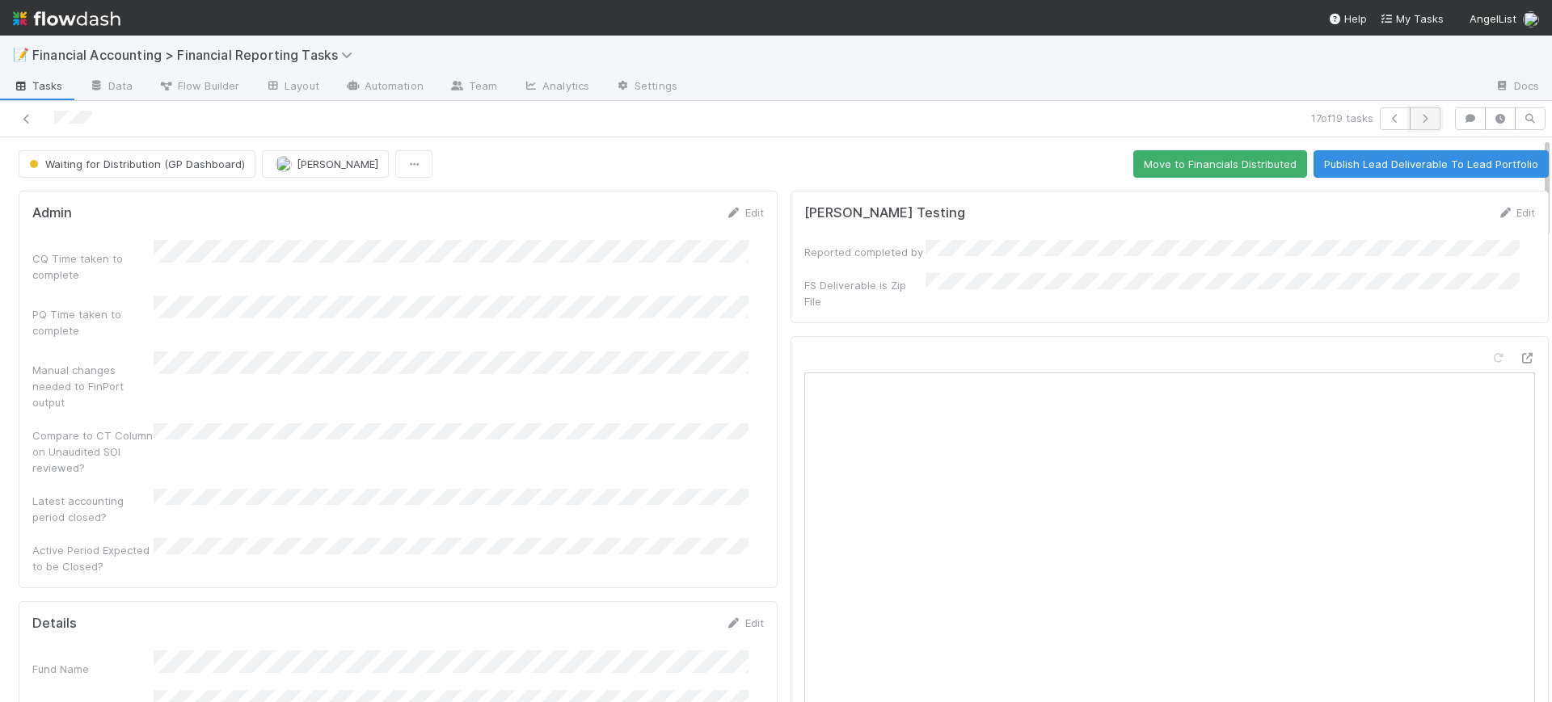
click at [1417, 114] on icon "button" at bounding box center [1425, 119] width 16 height 10
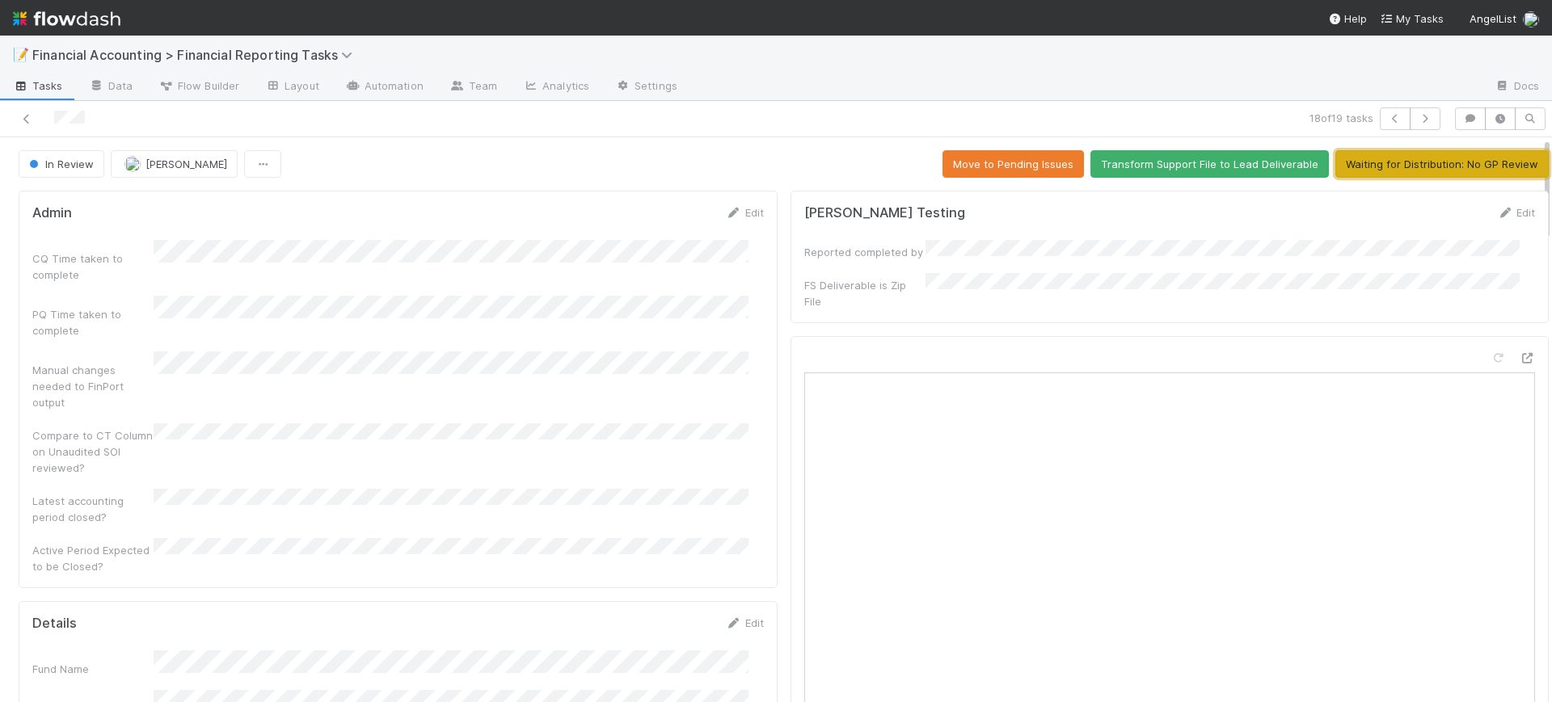
click at [1394, 159] on button "Waiting for Distribution: No GP Review" at bounding box center [1441, 163] width 213 height 27
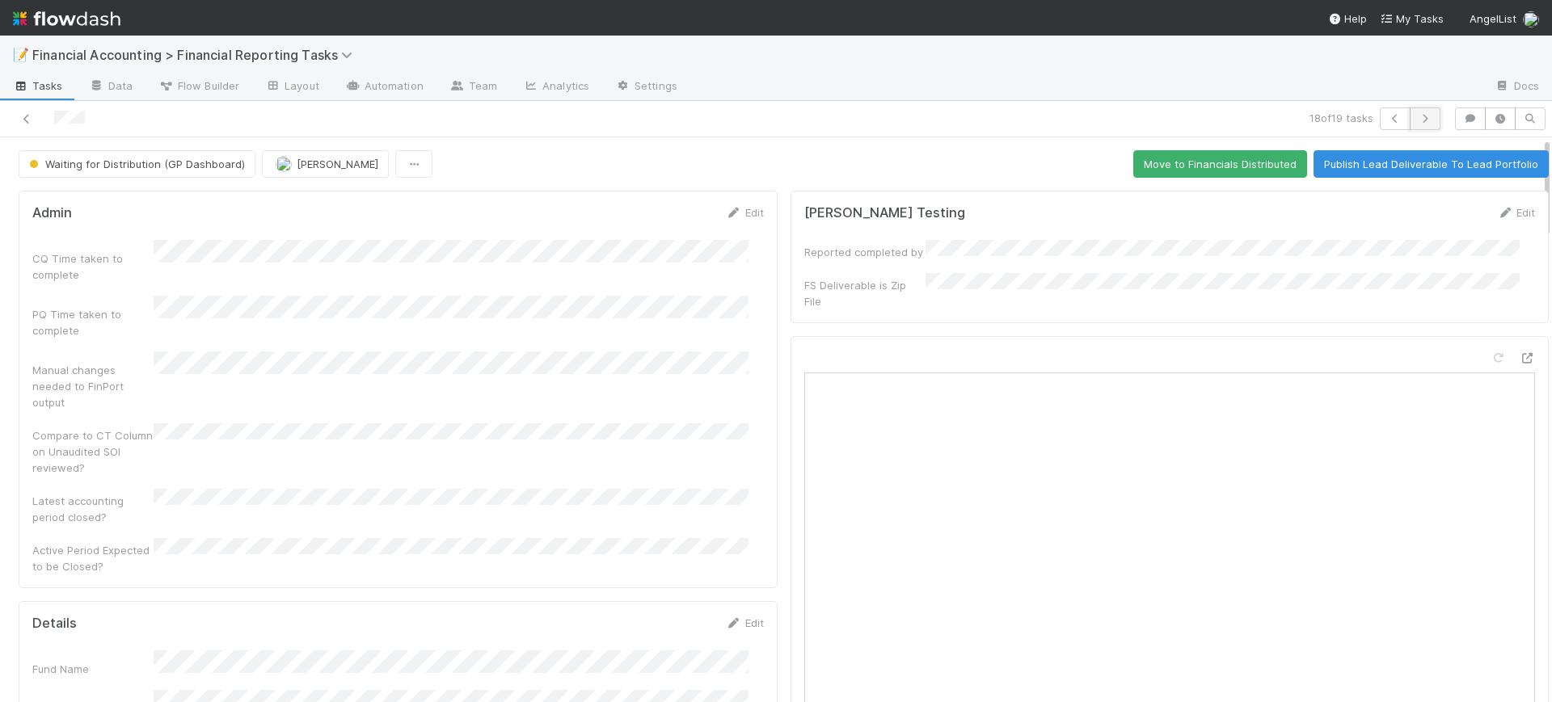
click at [1417, 122] on icon "button" at bounding box center [1425, 119] width 16 height 10
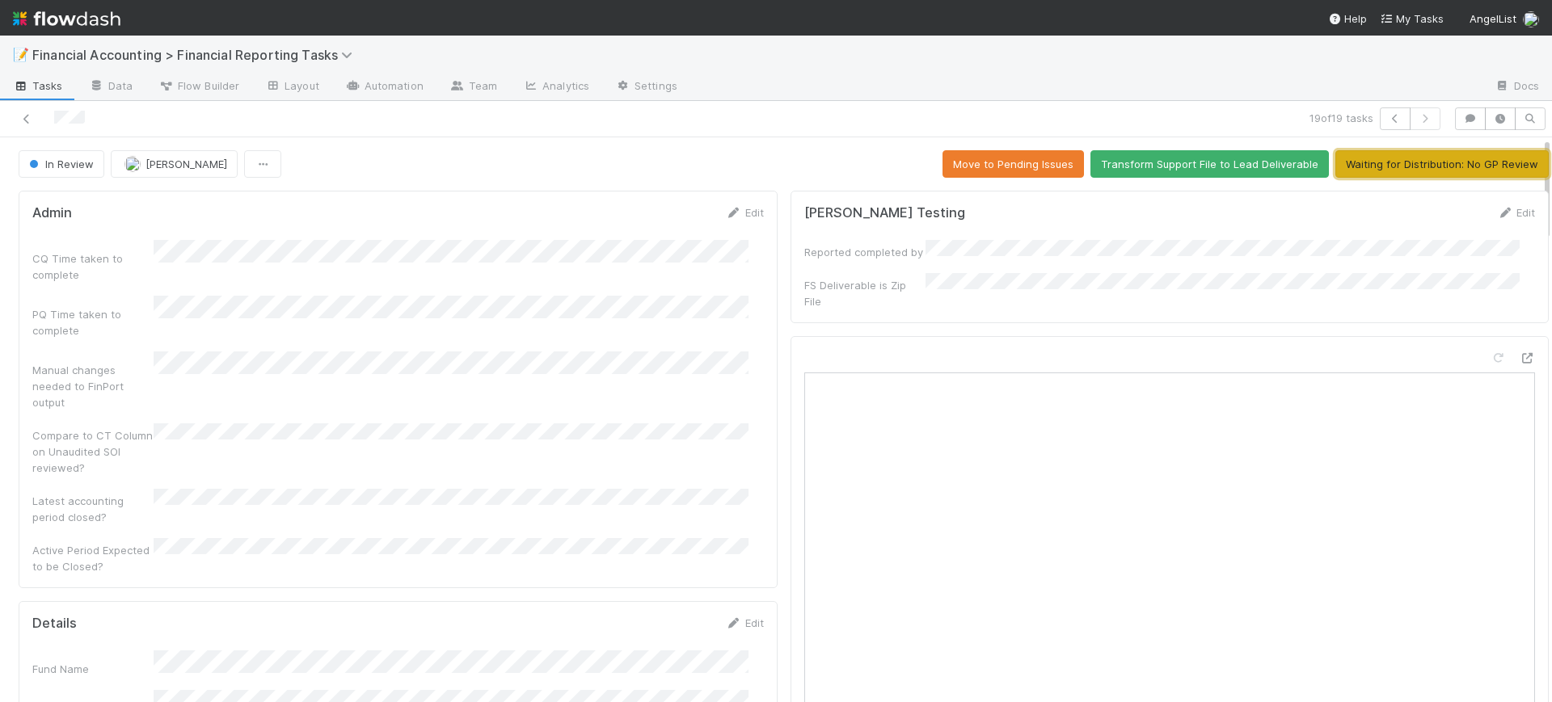
click at [1403, 158] on button "Waiting for Distribution: No GP Review" at bounding box center [1441, 163] width 213 height 27
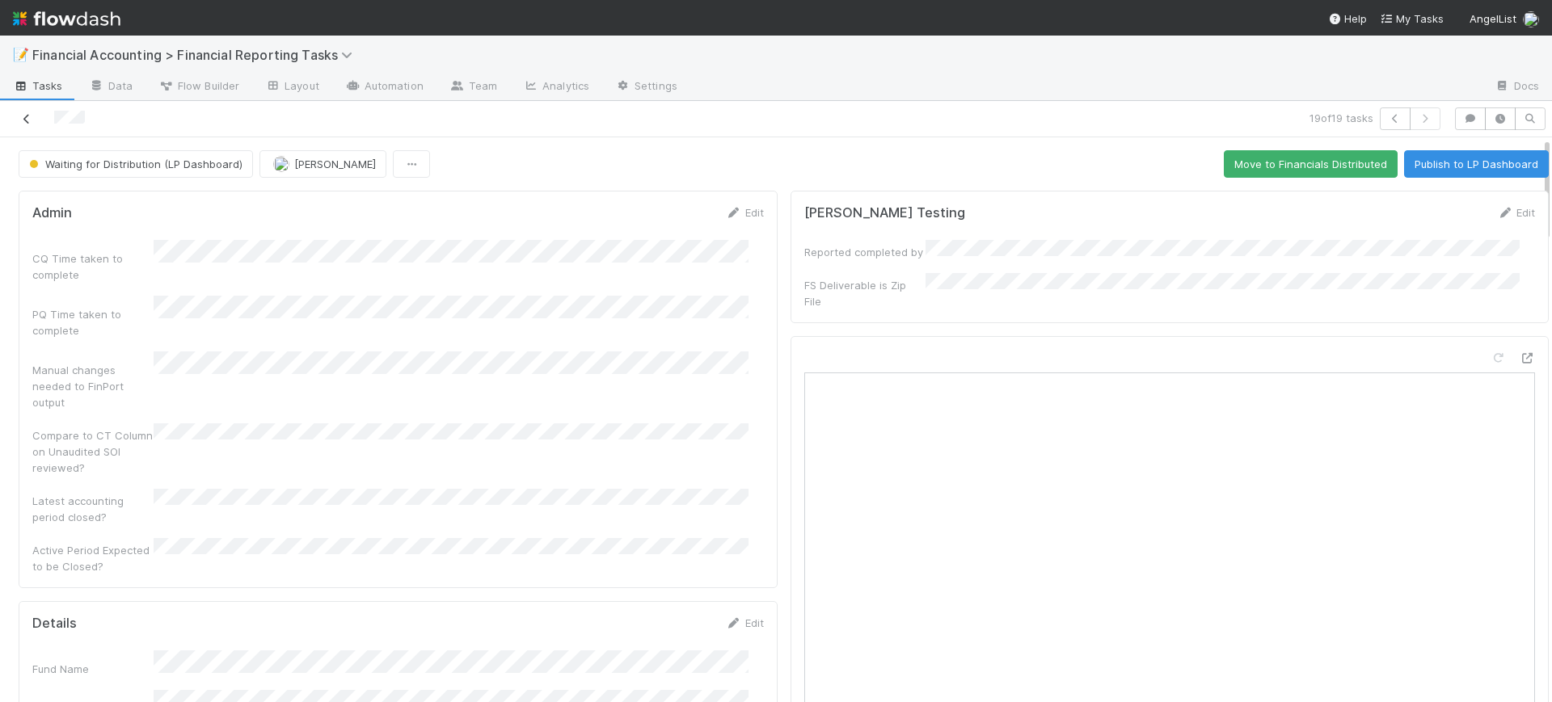
click at [32, 120] on icon at bounding box center [27, 119] width 16 height 11
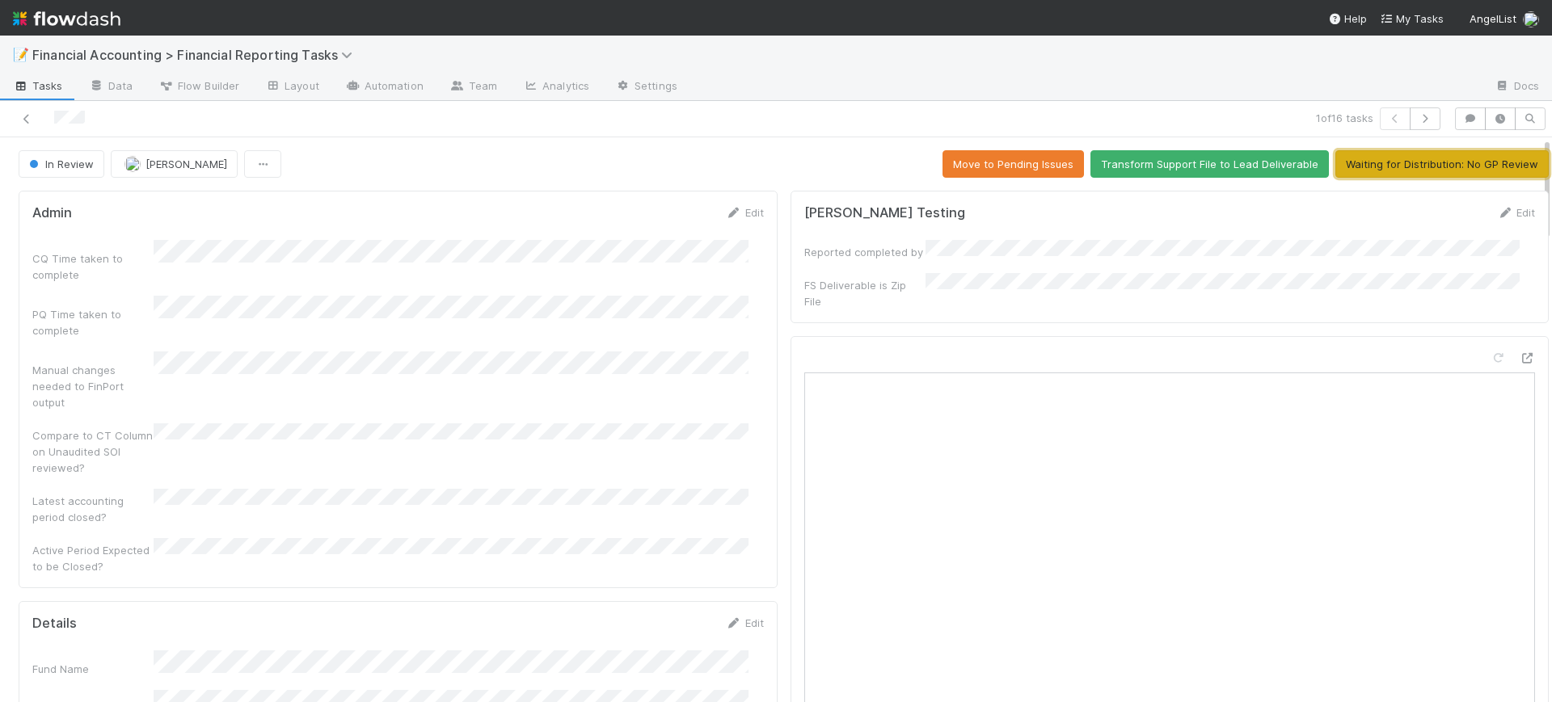
click at [1360, 157] on button "Waiting for Distribution: No GP Review" at bounding box center [1441, 163] width 213 height 27
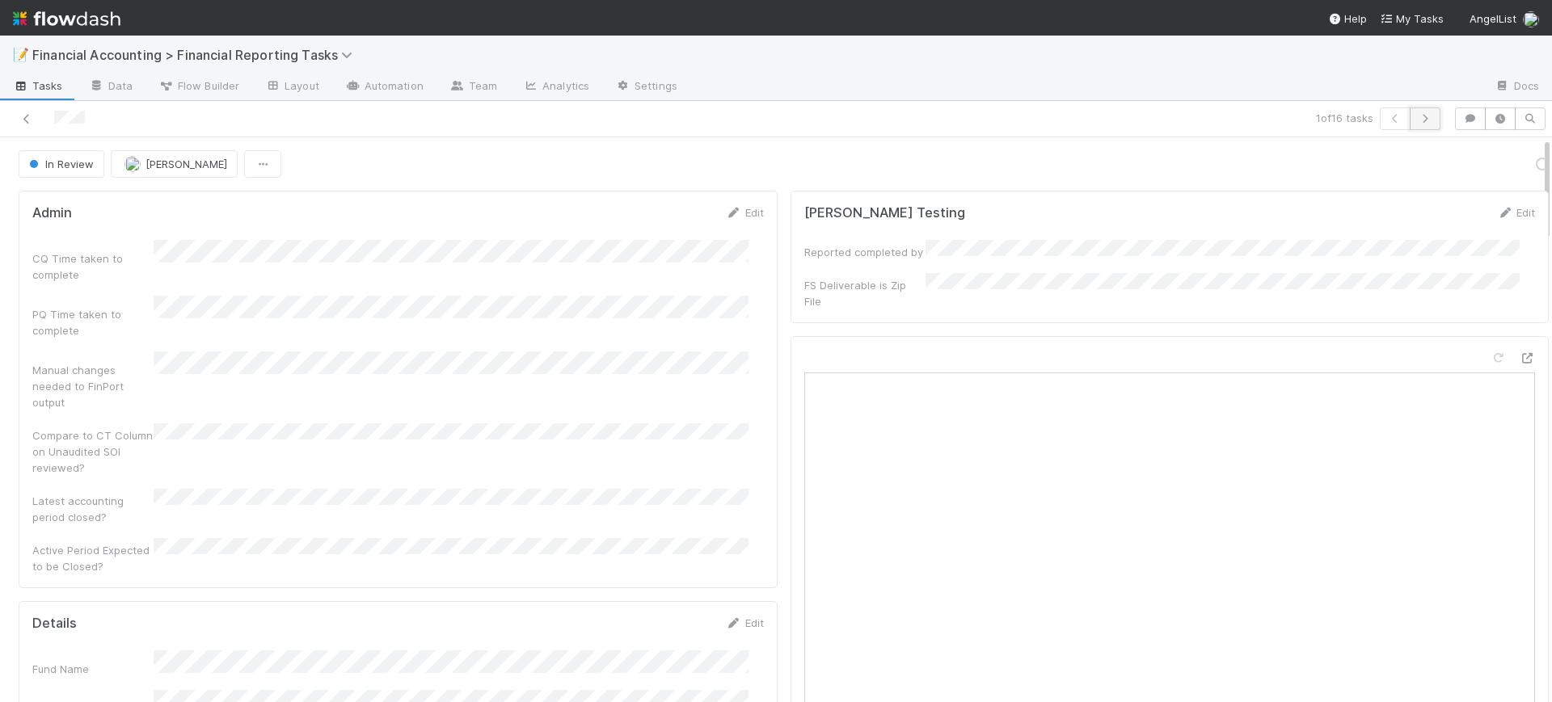
click at [1417, 118] on icon "button" at bounding box center [1425, 119] width 16 height 10
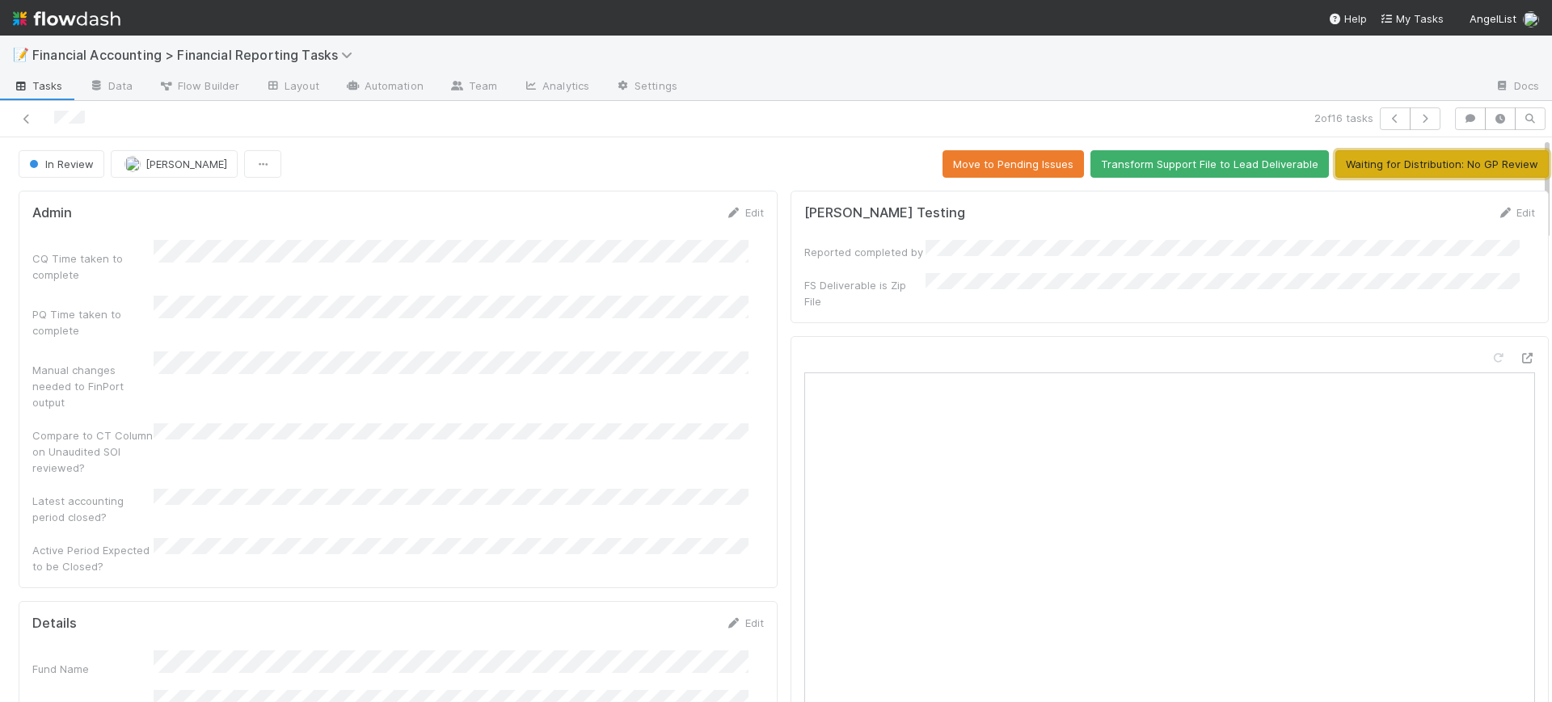
click at [1383, 161] on button "Waiting for Distribution: No GP Review" at bounding box center [1441, 163] width 213 height 27
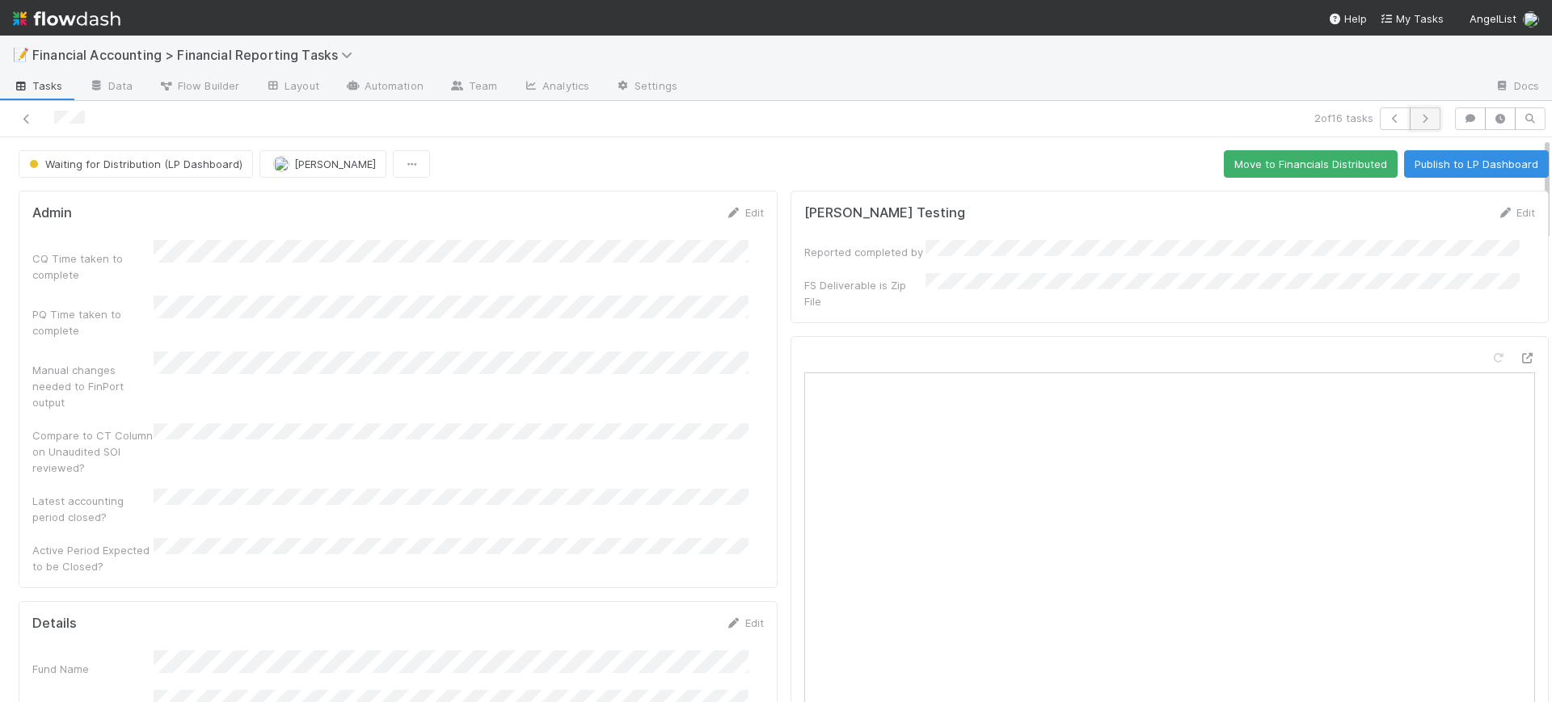
click at [1415, 110] on button "button" at bounding box center [1425, 118] width 31 height 23
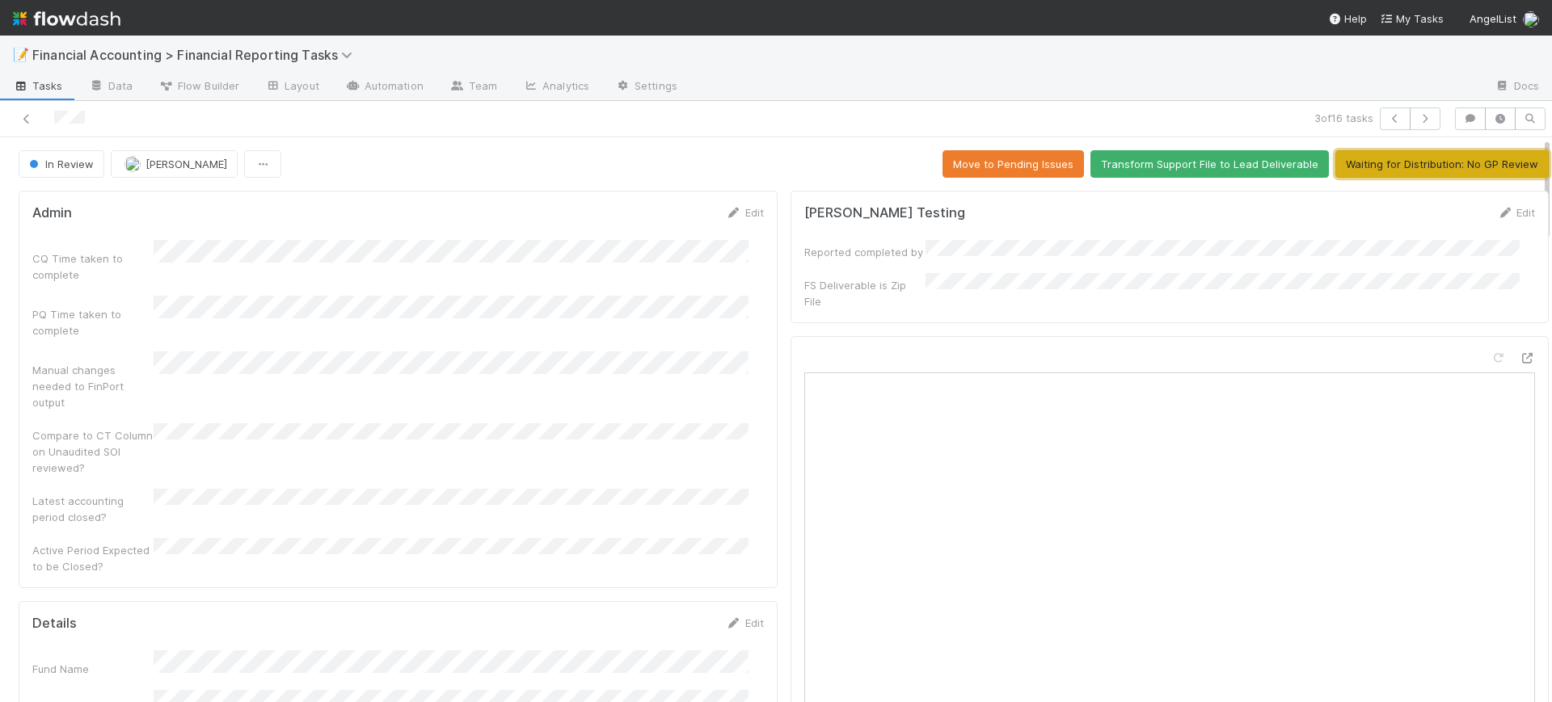
click at [1391, 161] on button "Waiting for Distribution: No GP Review" at bounding box center [1441, 163] width 213 height 27
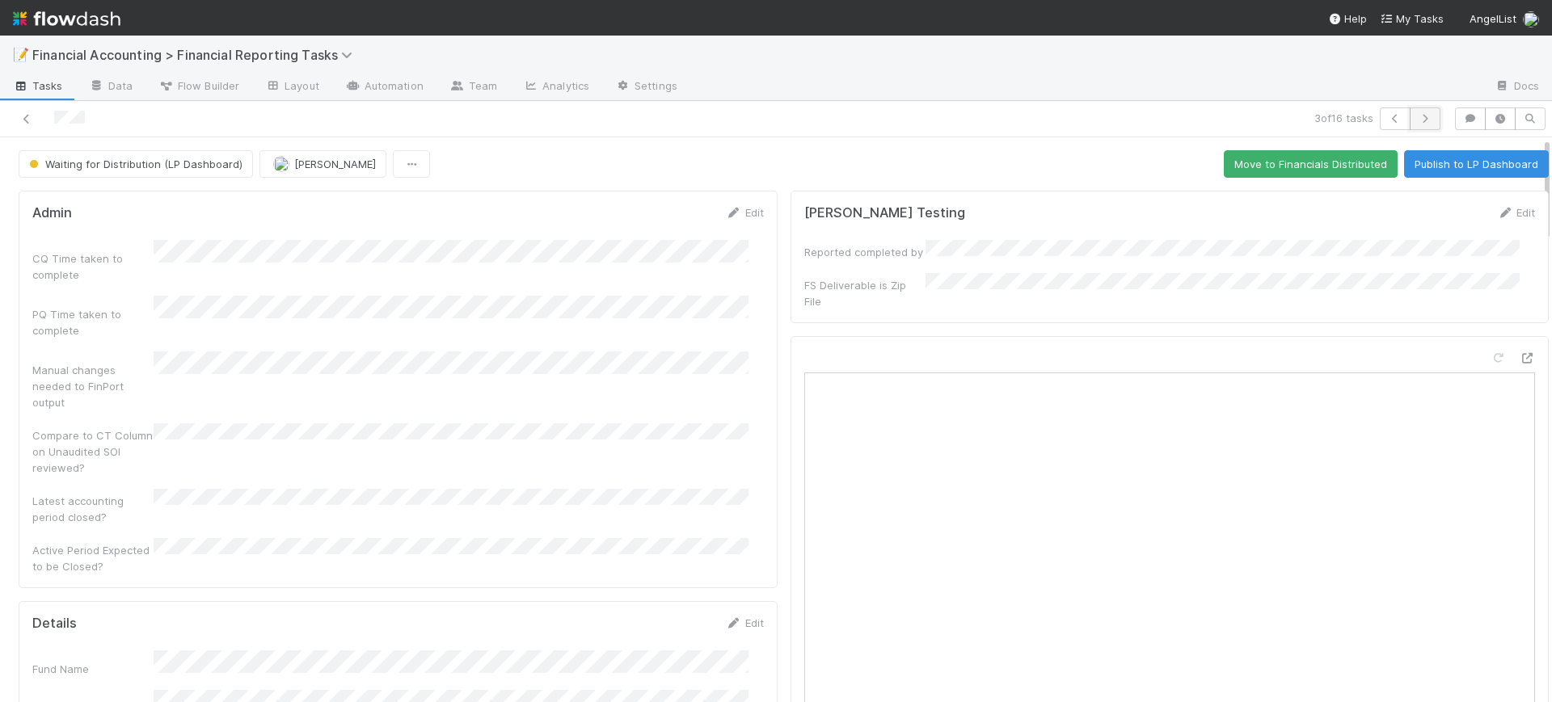
click at [1417, 116] on icon "button" at bounding box center [1425, 119] width 16 height 10
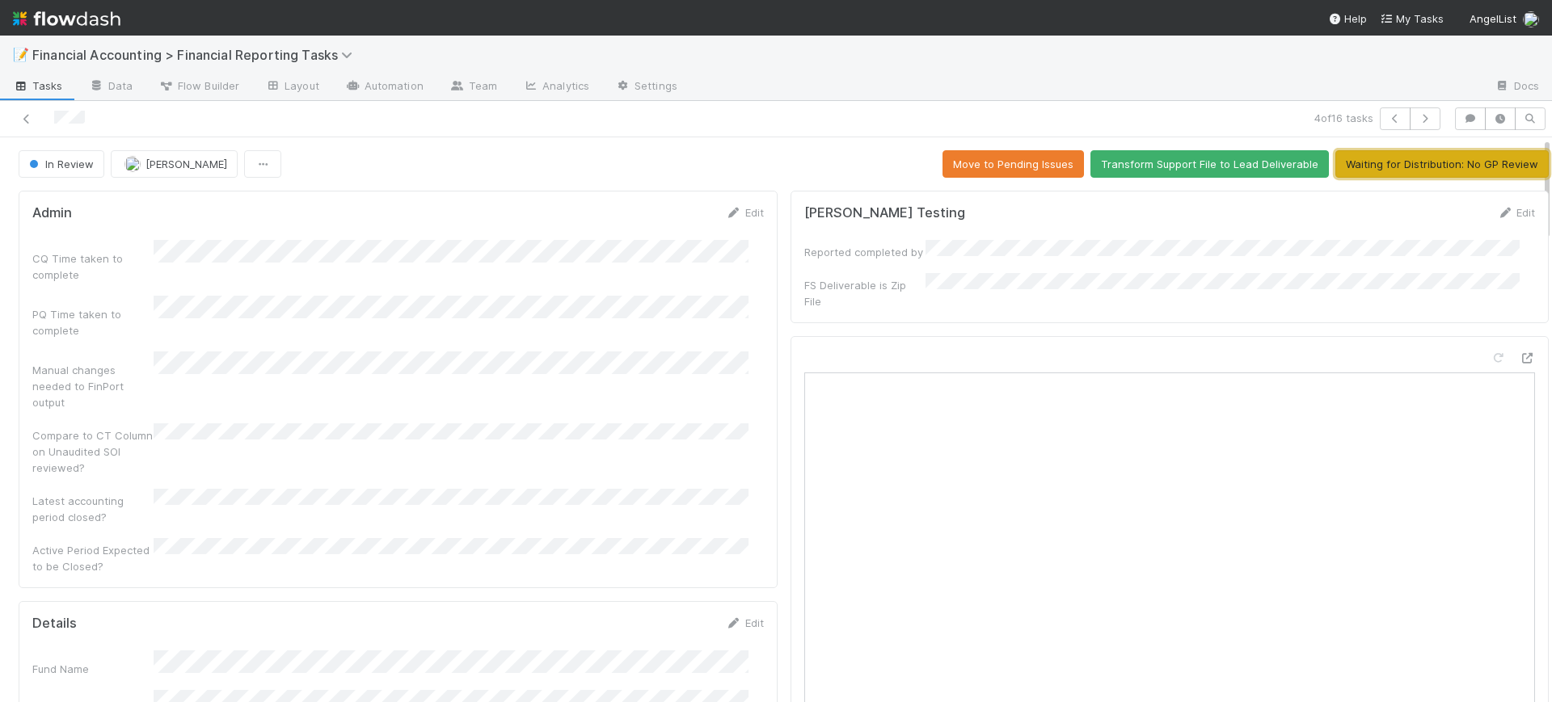
click at [1394, 169] on button "Waiting for Distribution: No GP Review" at bounding box center [1441, 163] width 213 height 27
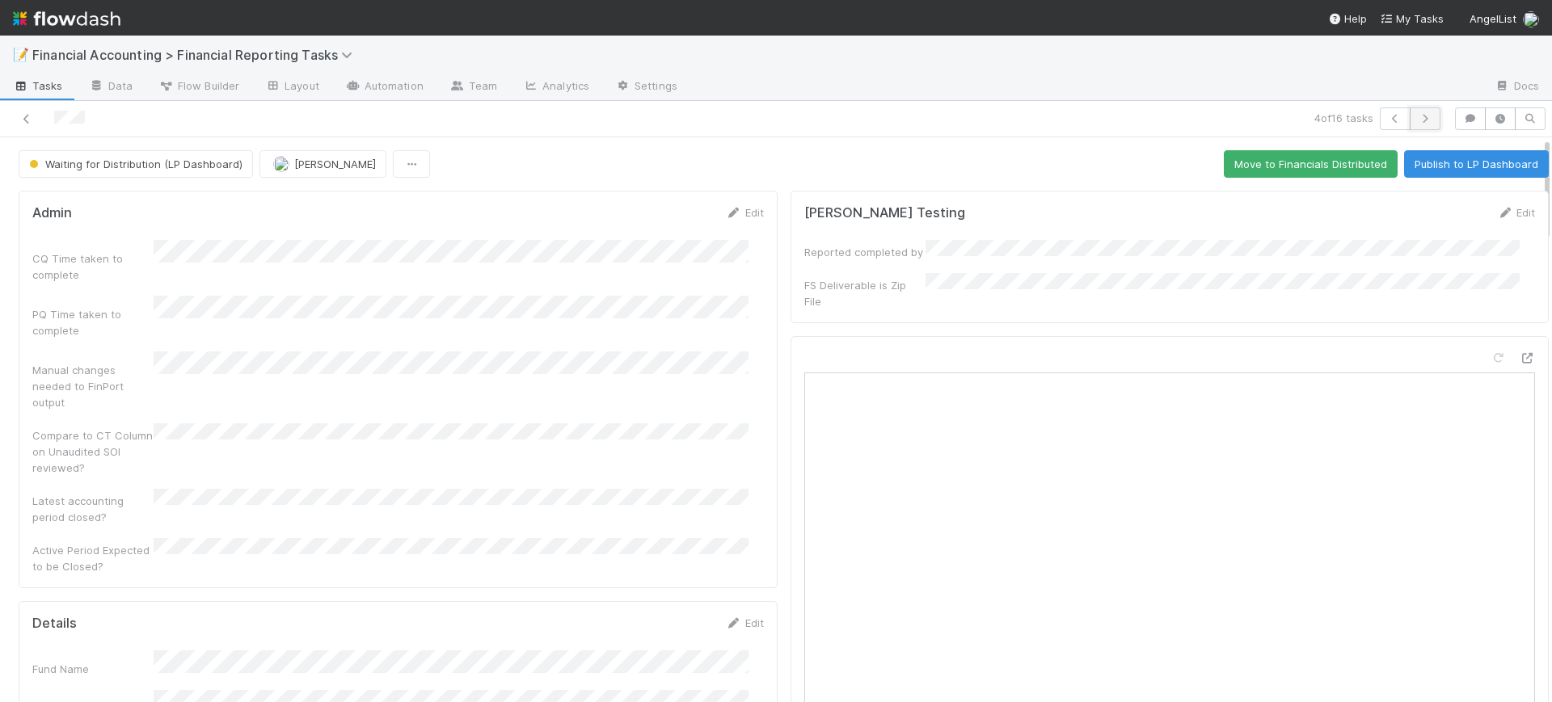
click at [1417, 117] on icon "button" at bounding box center [1425, 119] width 16 height 10
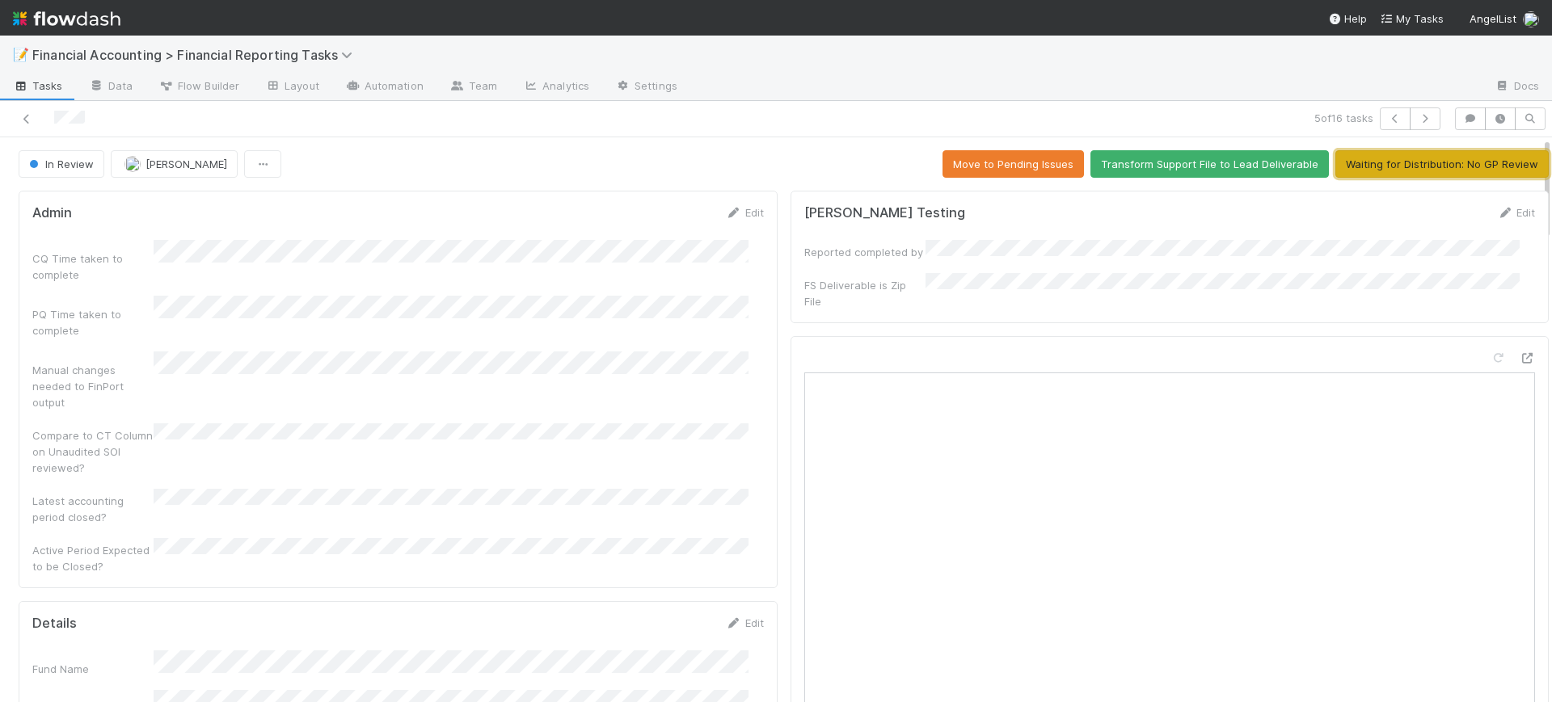
click at [1401, 159] on button "Waiting for Distribution: No GP Review" at bounding box center [1441, 163] width 213 height 27
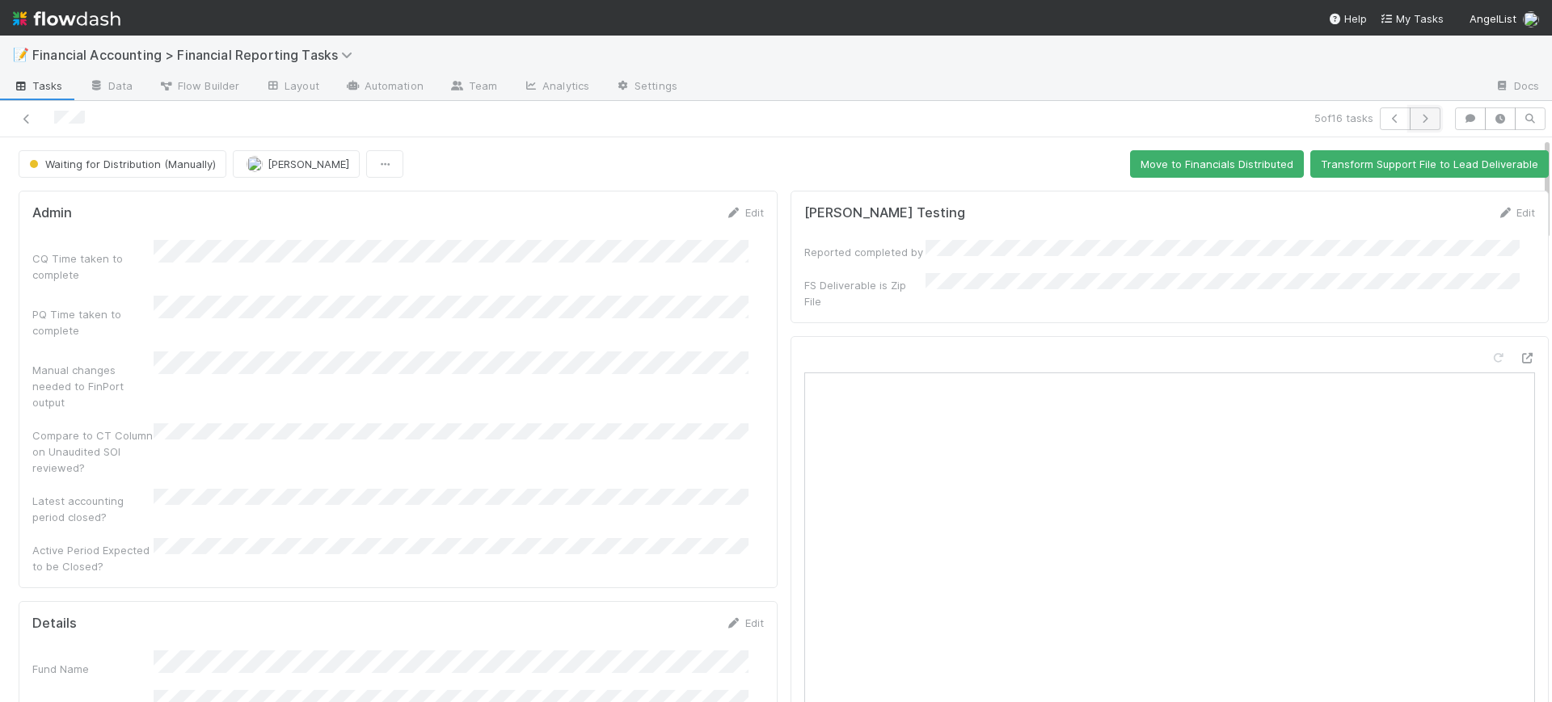
click at [1417, 117] on icon "button" at bounding box center [1425, 119] width 16 height 10
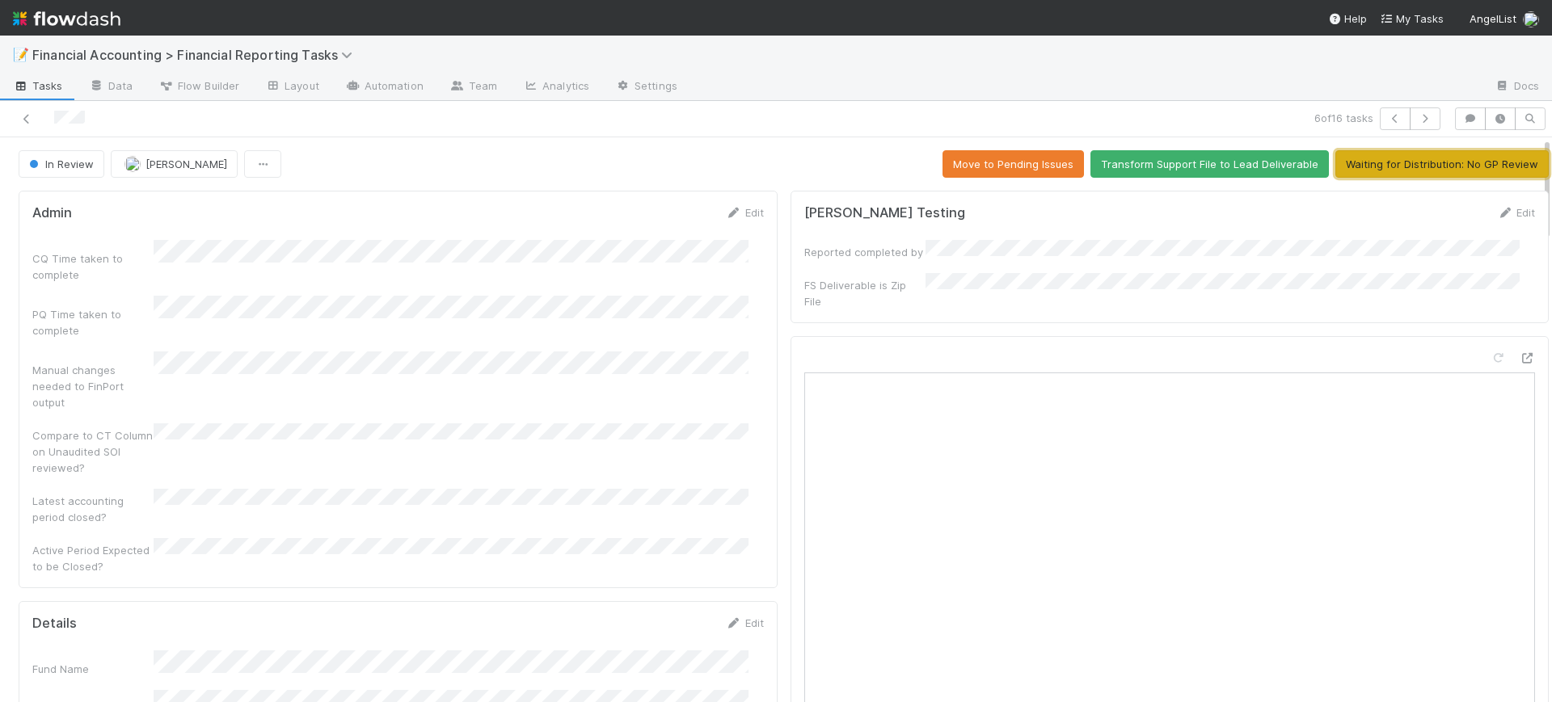
click at [1402, 161] on button "Waiting for Distribution: No GP Review" at bounding box center [1441, 163] width 213 height 27
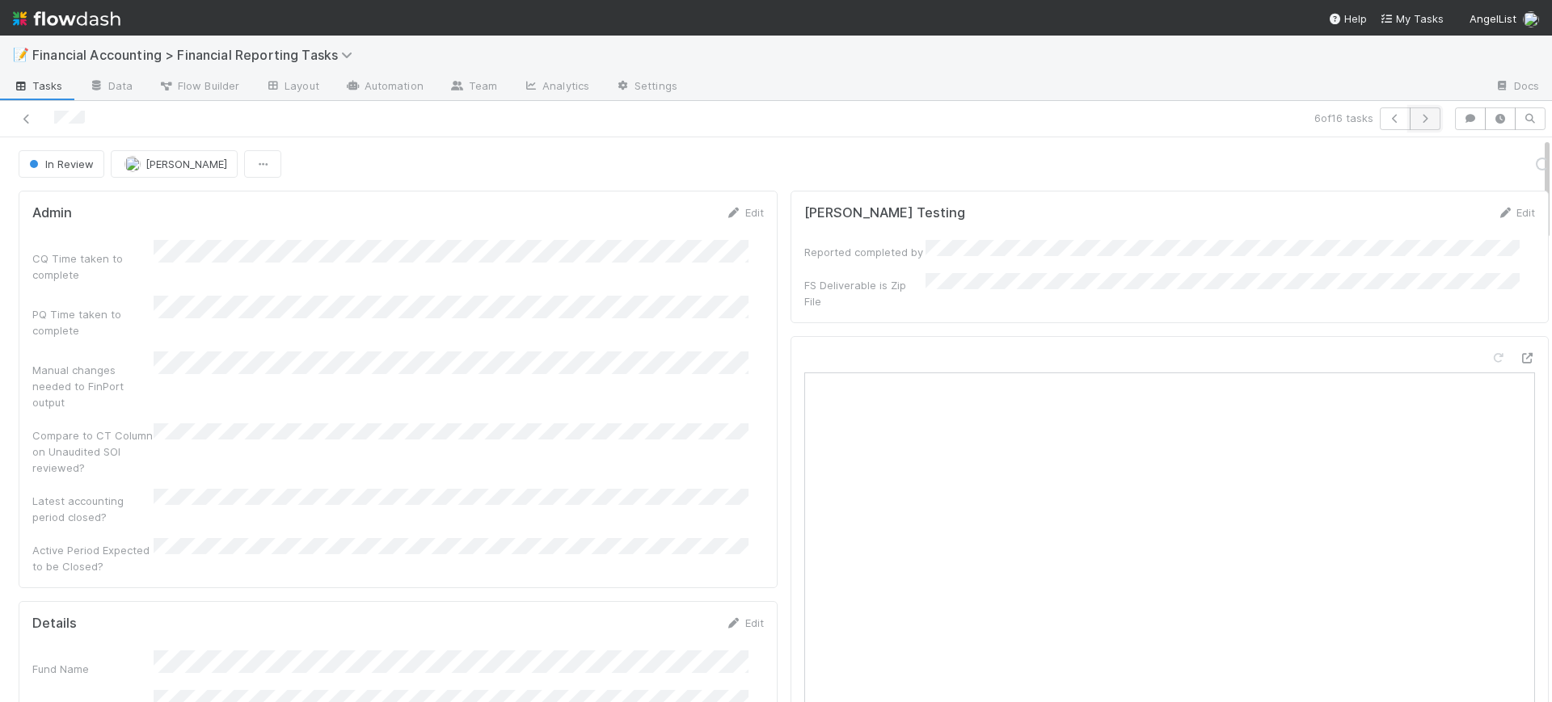
click at [1417, 121] on icon "button" at bounding box center [1425, 119] width 16 height 10
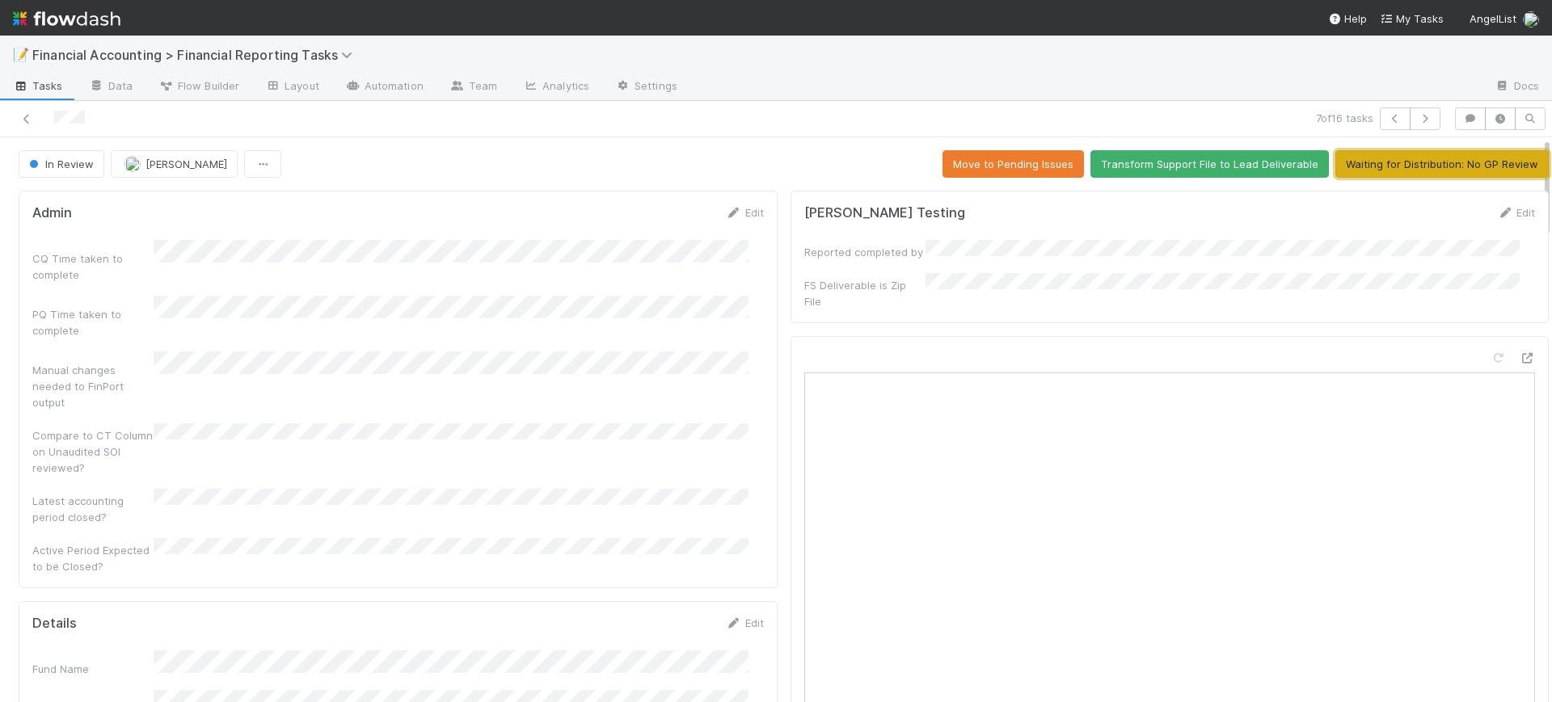
click at [1406, 154] on button "Waiting for Distribution: No GP Review" at bounding box center [1441, 163] width 213 height 27
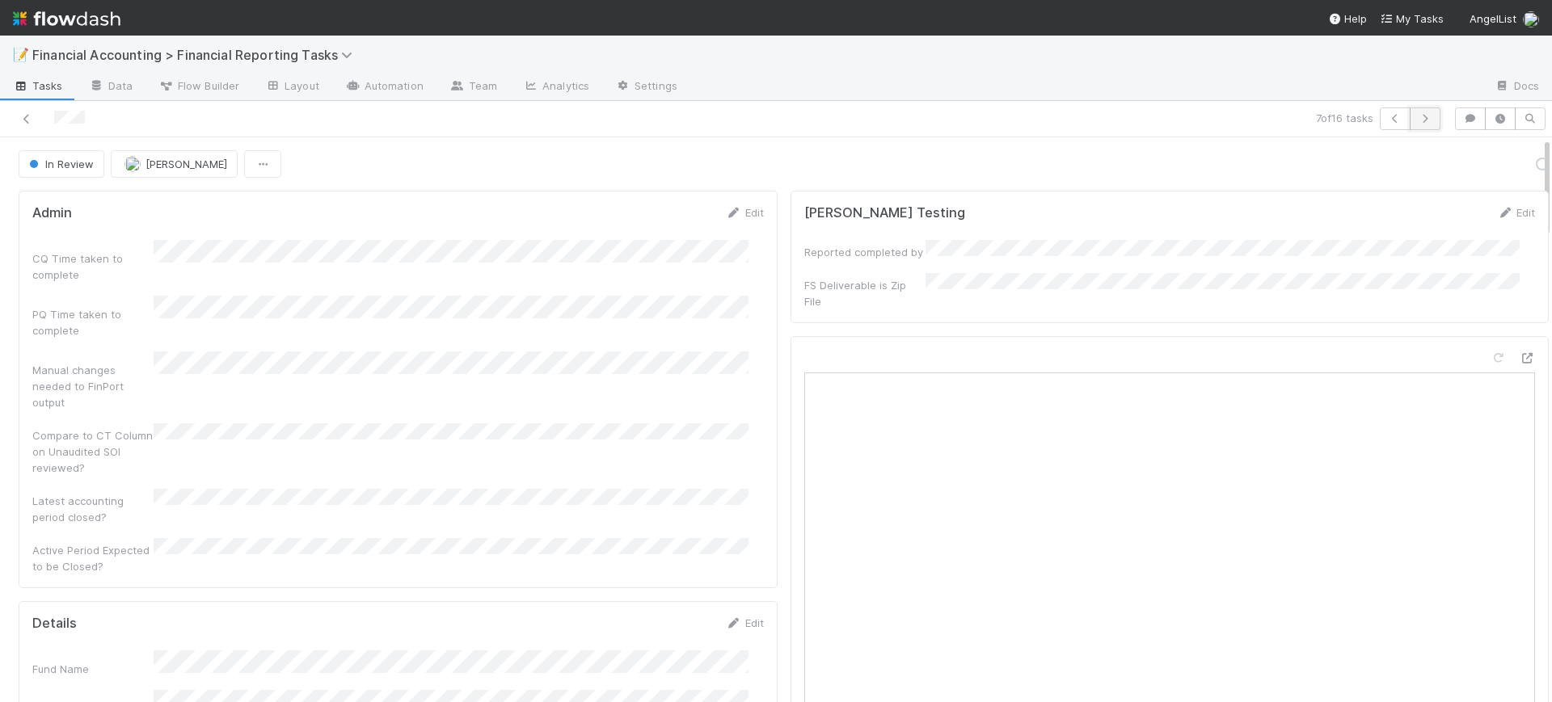
click at [1417, 117] on icon "button" at bounding box center [1425, 119] width 16 height 10
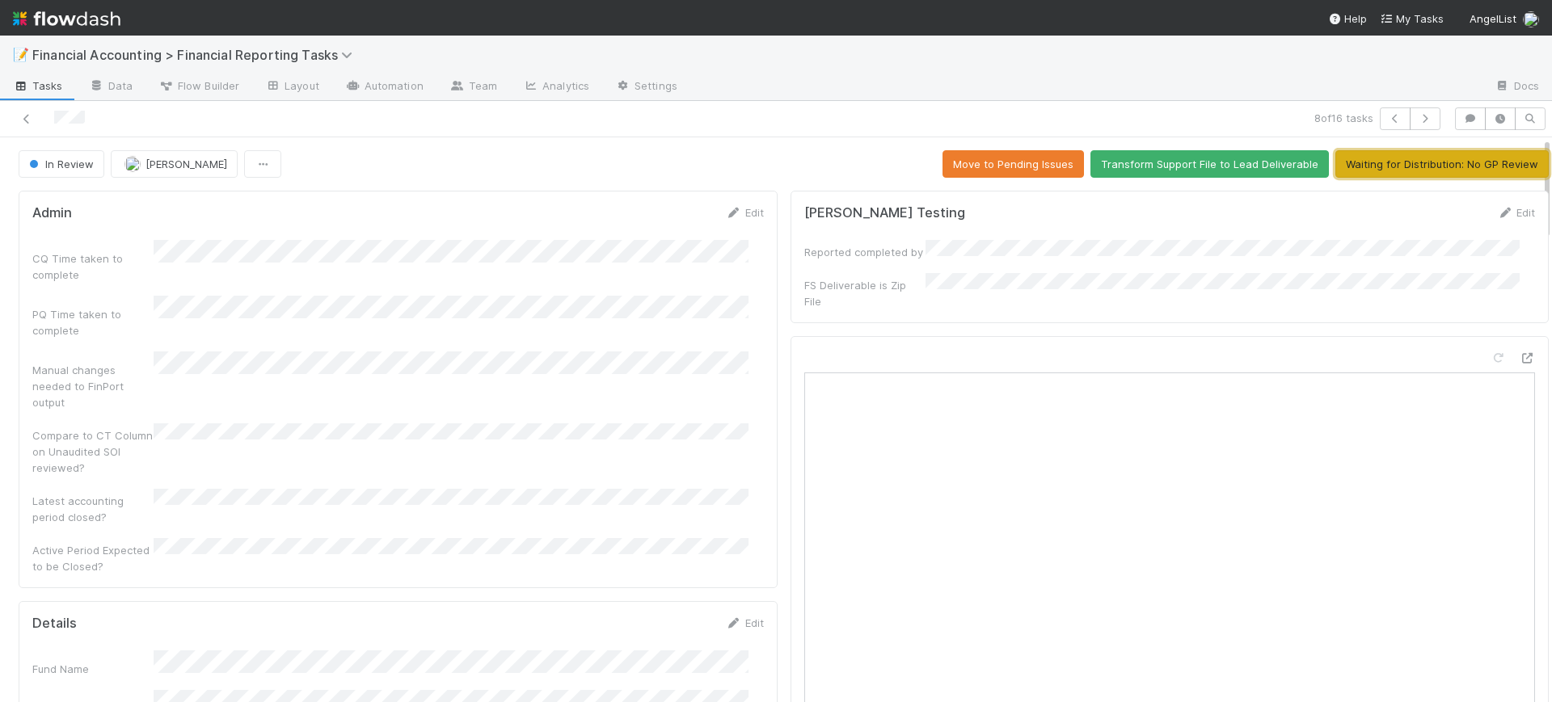
click at [1409, 159] on button "Waiting for Distribution: No GP Review" at bounding box center [1441, 163] width 213 height 27
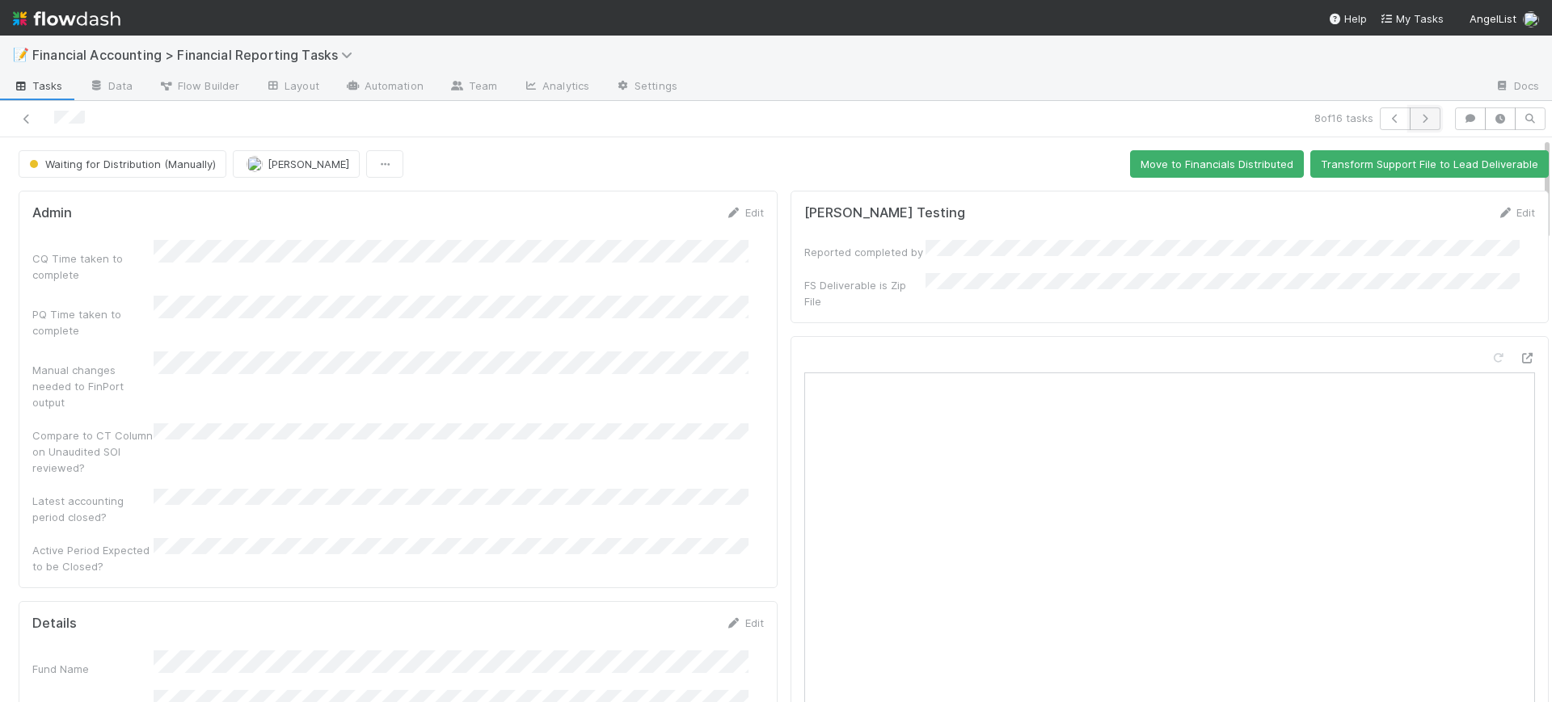
click at [1417, 119] on icon "button" at bounding box center [1425, 119] width 16 height 10
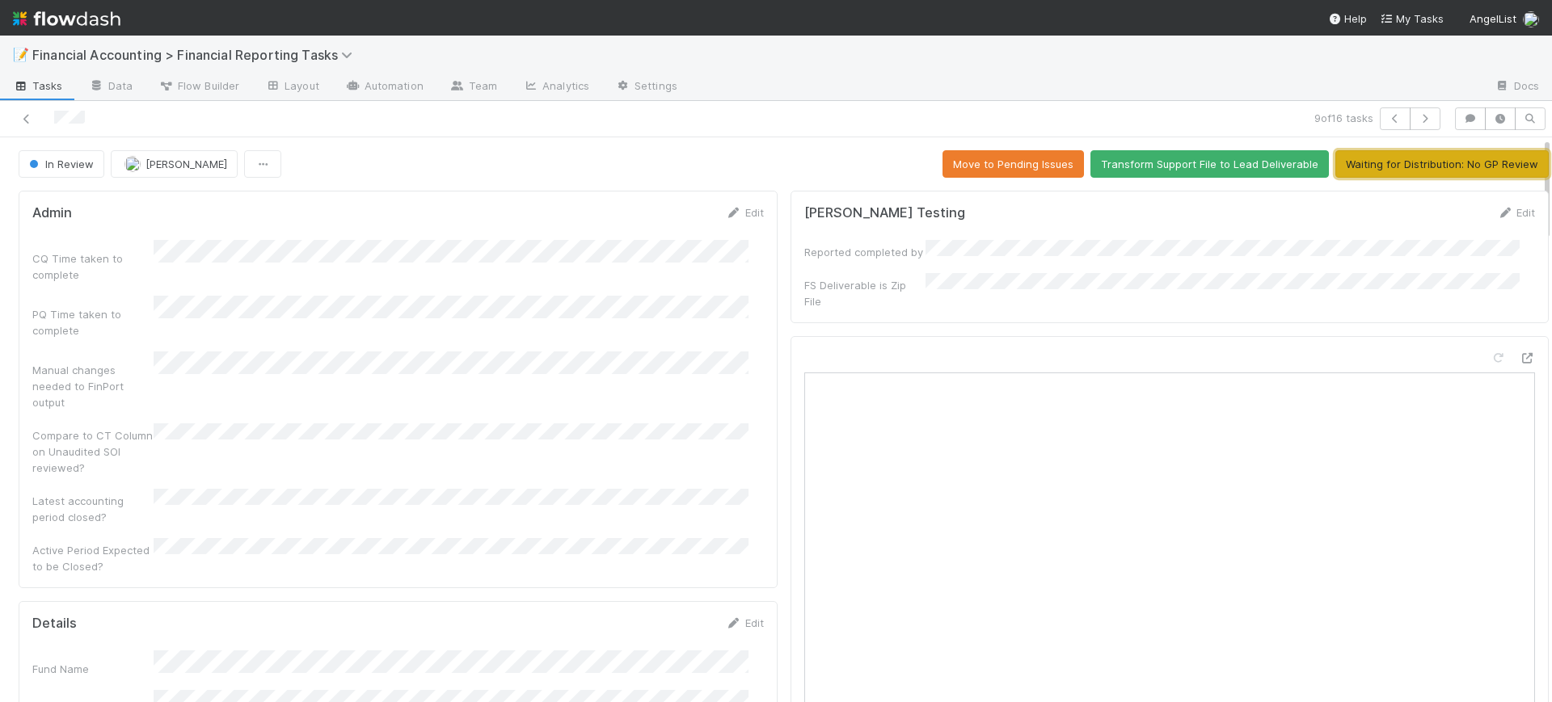
click at [1407, 164] on button "Waiting for Distribution: No GP Review" at bounding box center [1441, 163] width 213 height 27
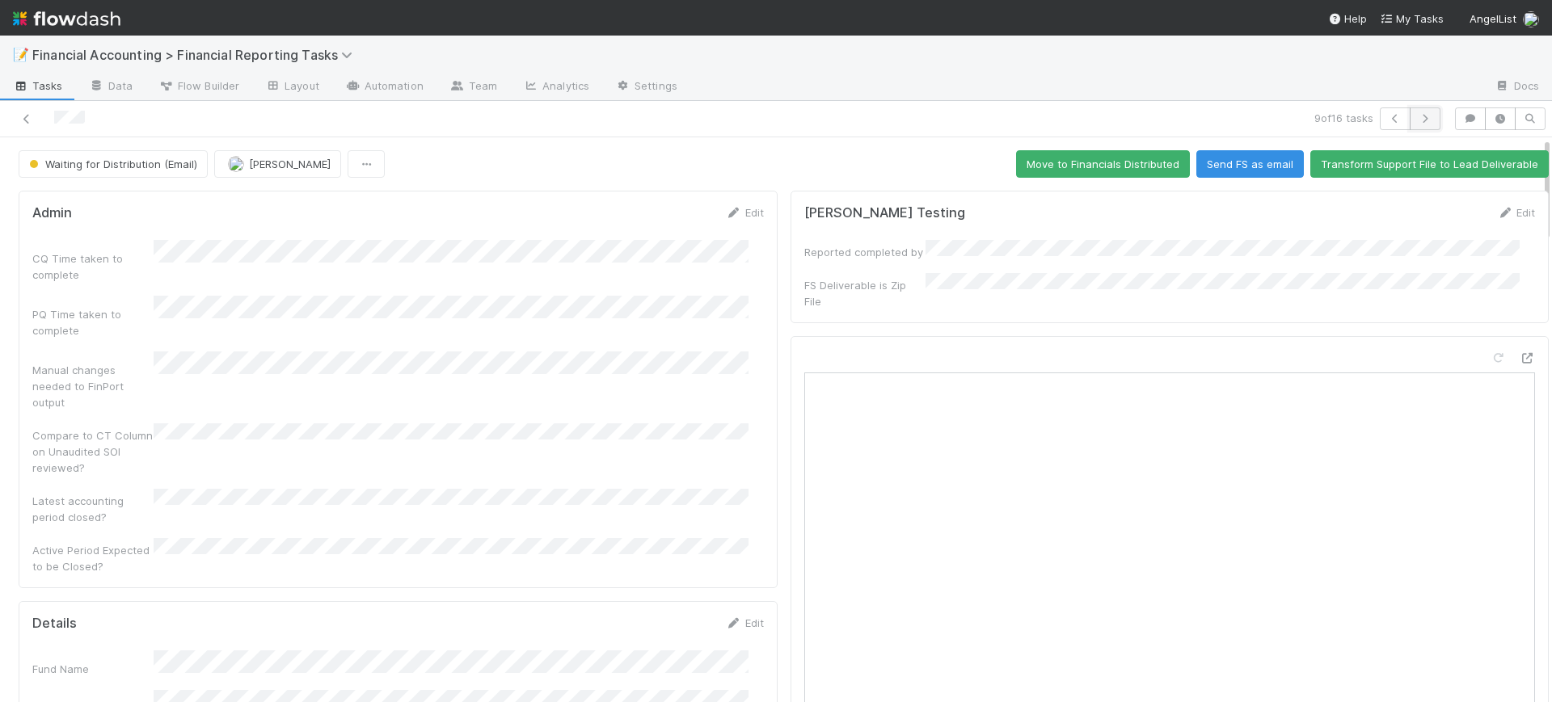
click at [1417, 117] on icon "button" at bounding box center [1425, 119] width 16 height 10
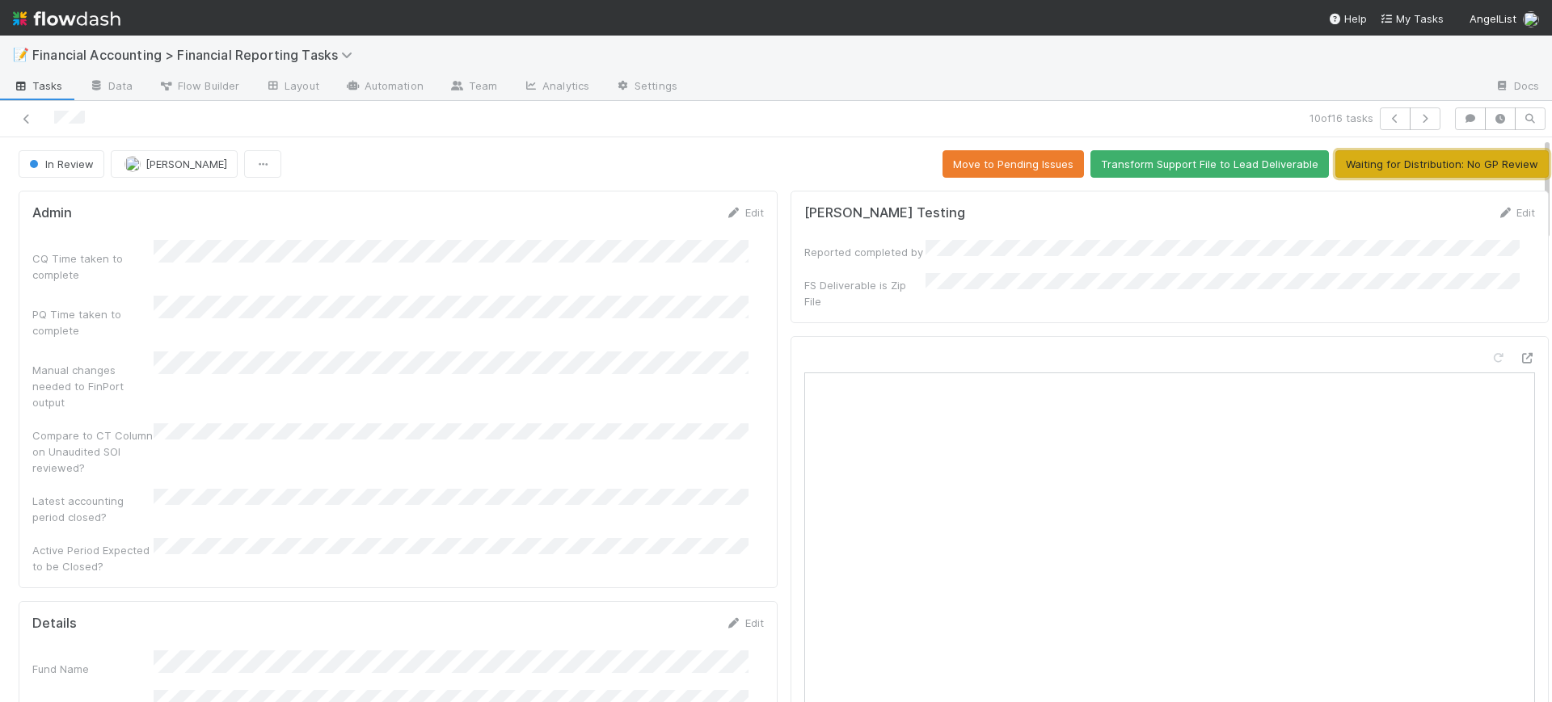
click at [1407, 158] on button "Waiting for Distribution: No GP Review" at bounding box center [1441, 163] width 213 height 27
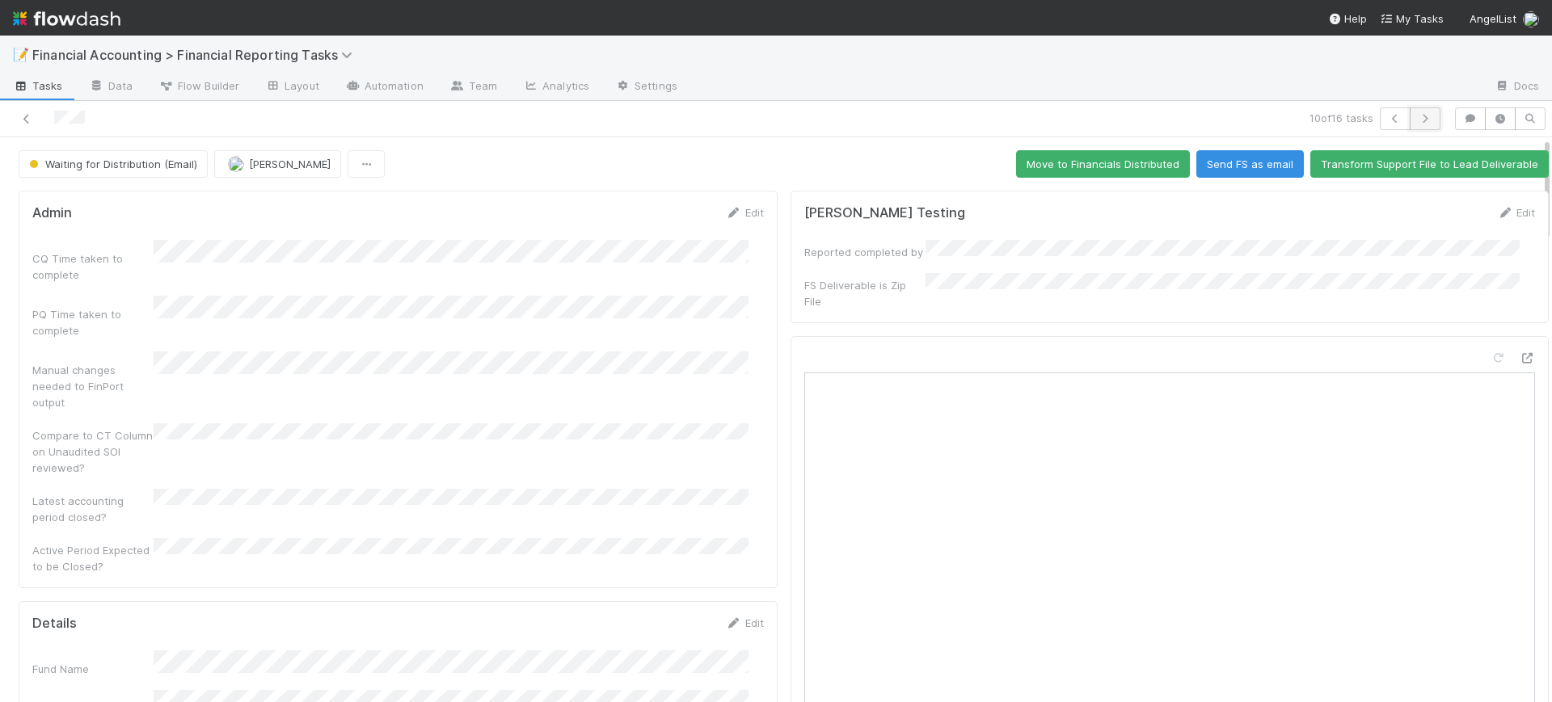
click at [1411, 124] on button "button" at bounding box center [1425, 118] width 31 height 23
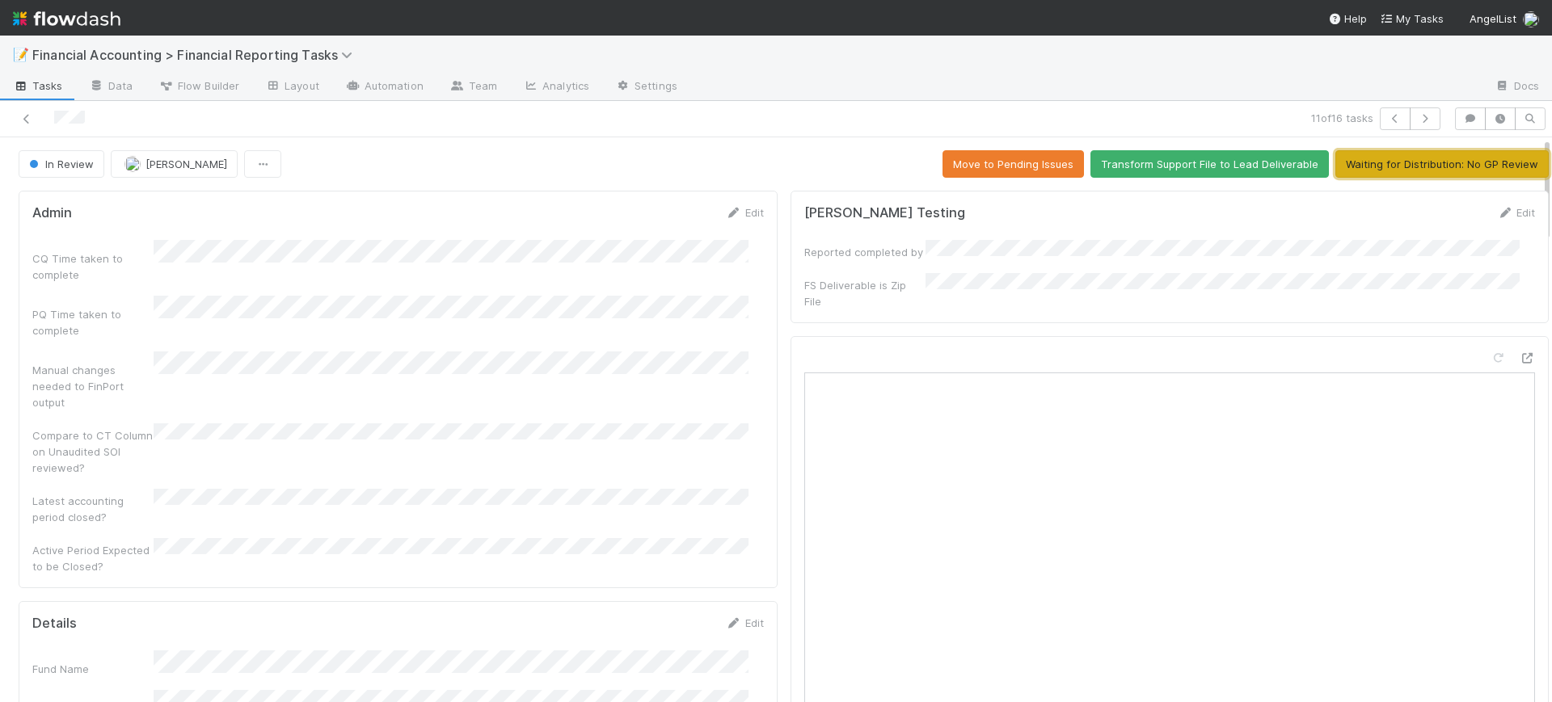
click at [1412, 156] on button "Waiting for Distribution: No GP Review" at bounding box center [1441, 163] width 213 height 27
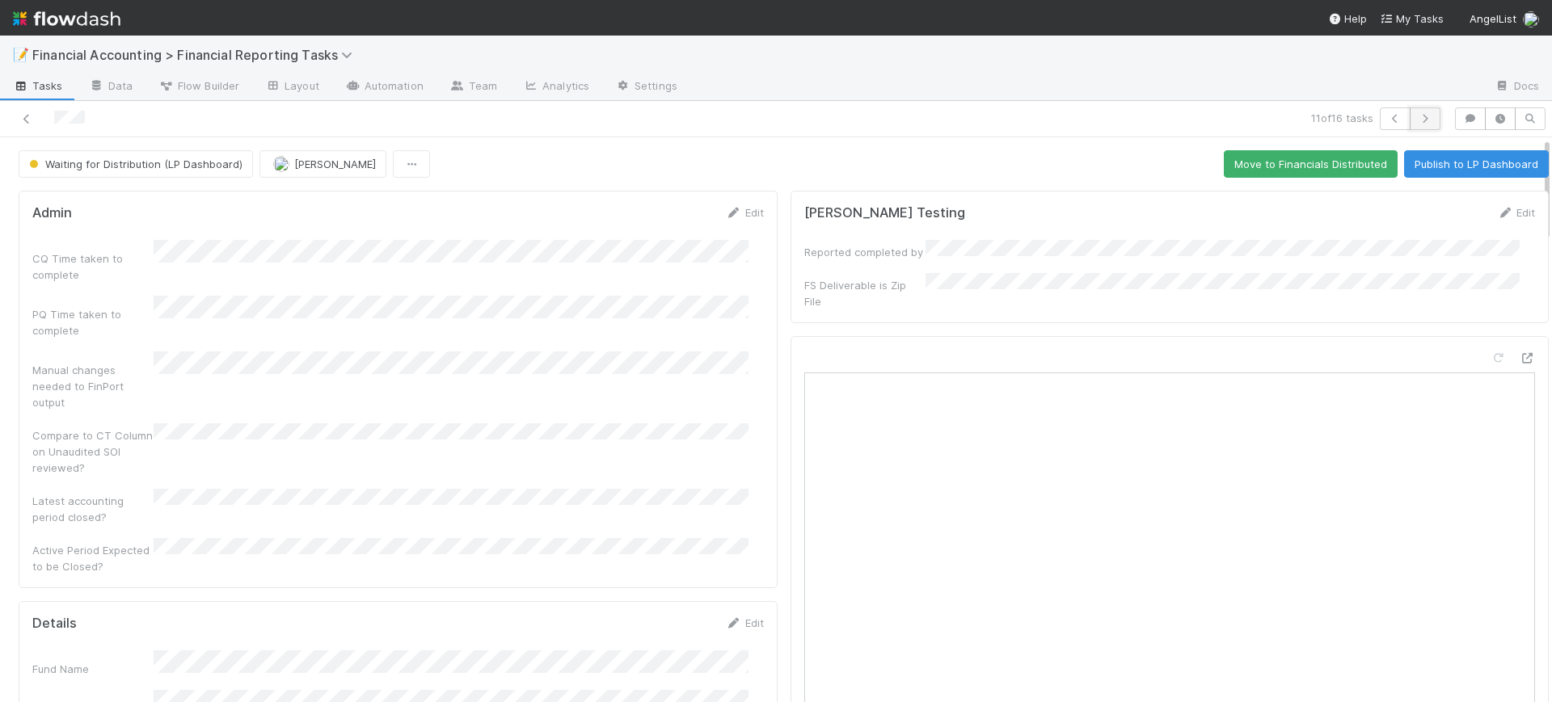
click at [1417, 119] on icon "button" at bounding box center [1425, 119] width 16 height 10
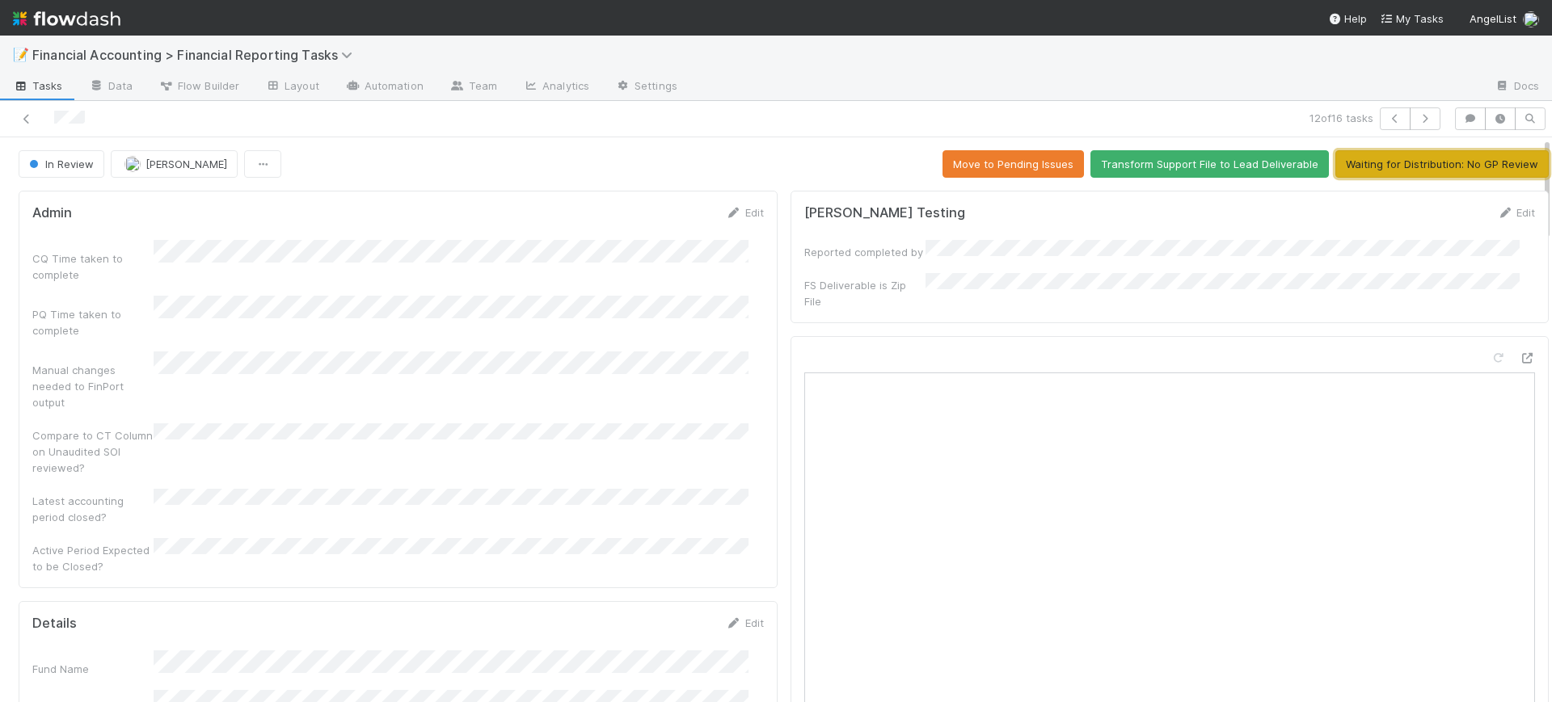
click at [1409, 158] on button "Waiting for Distribution: No GP Review" at bounding box center [1441, 163] width 213 height 27
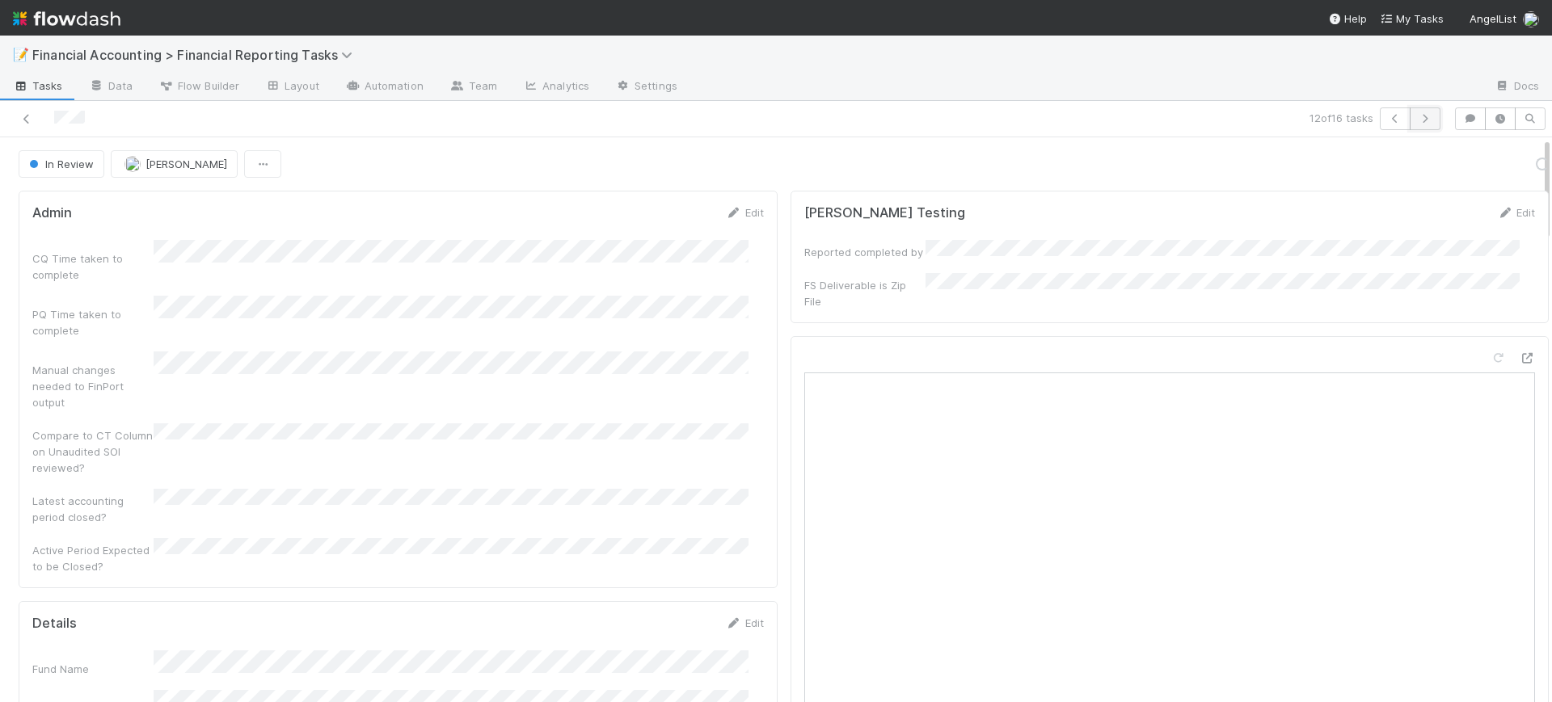
click at [1410, 124] on button "button" at bounding box center [1425, 118] width 31 height 23
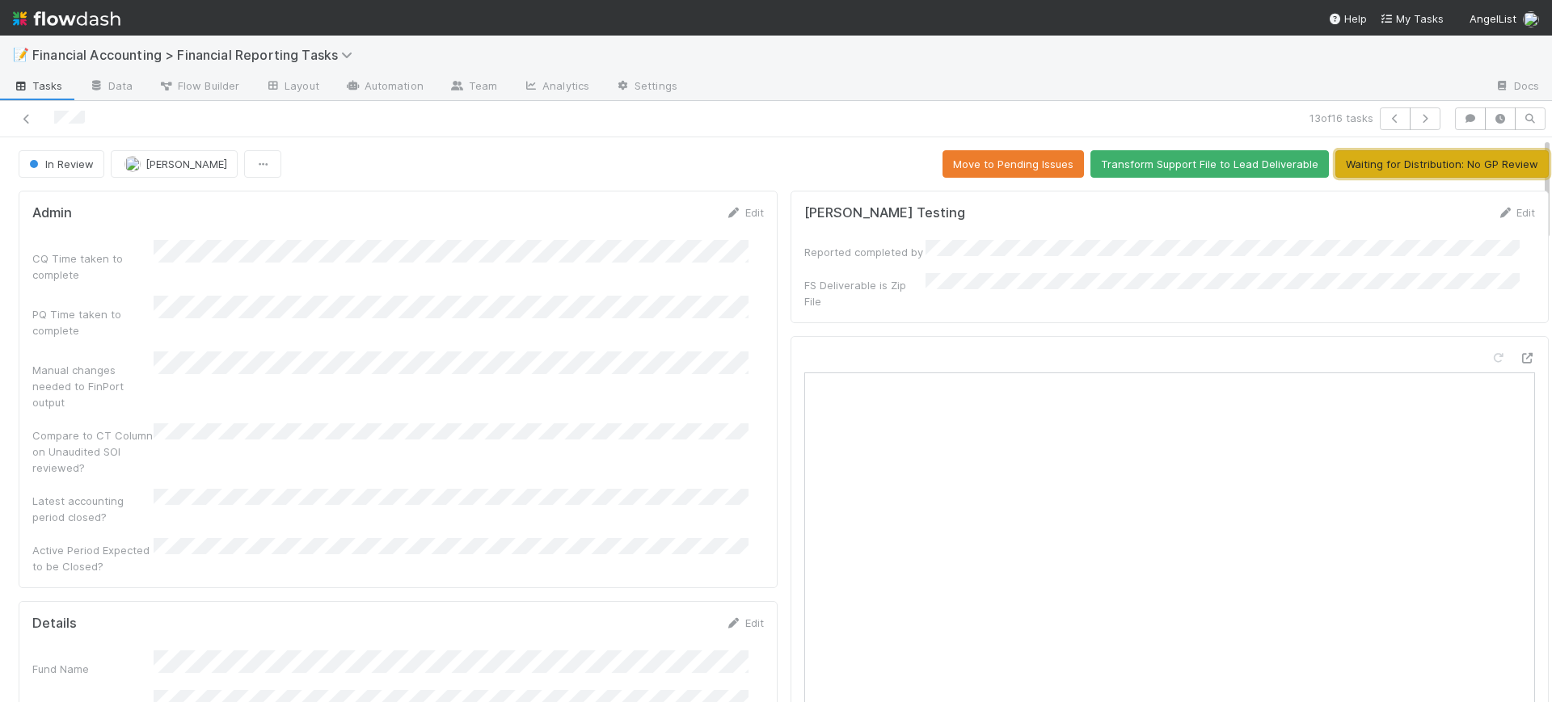
click at [1405, 162] on button "Waiting for Distribution: No GP Review" at bounding box center [1441, 163] width 213 height 27
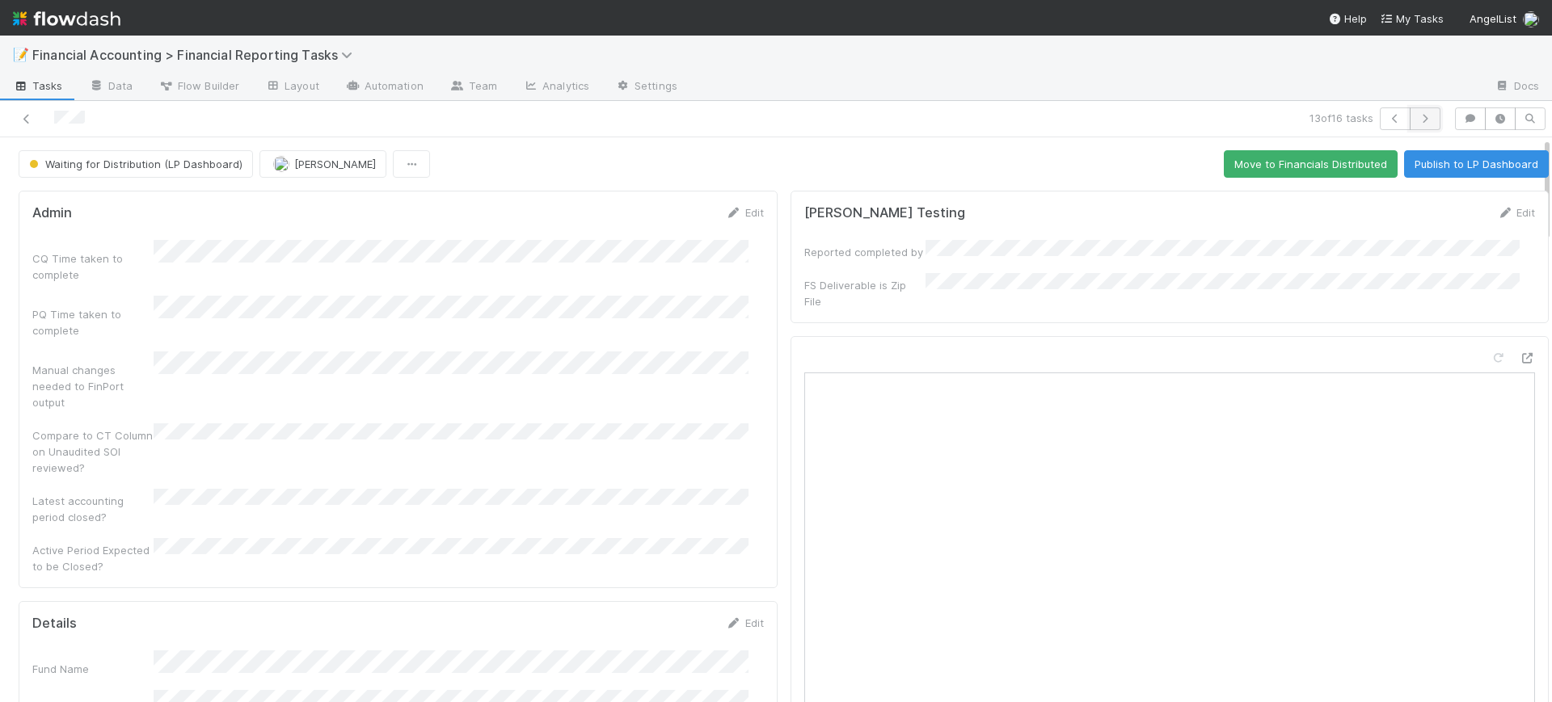
click at [1417, 117] on icon "button" at bounding box center [1425, 119] width 16 height 10
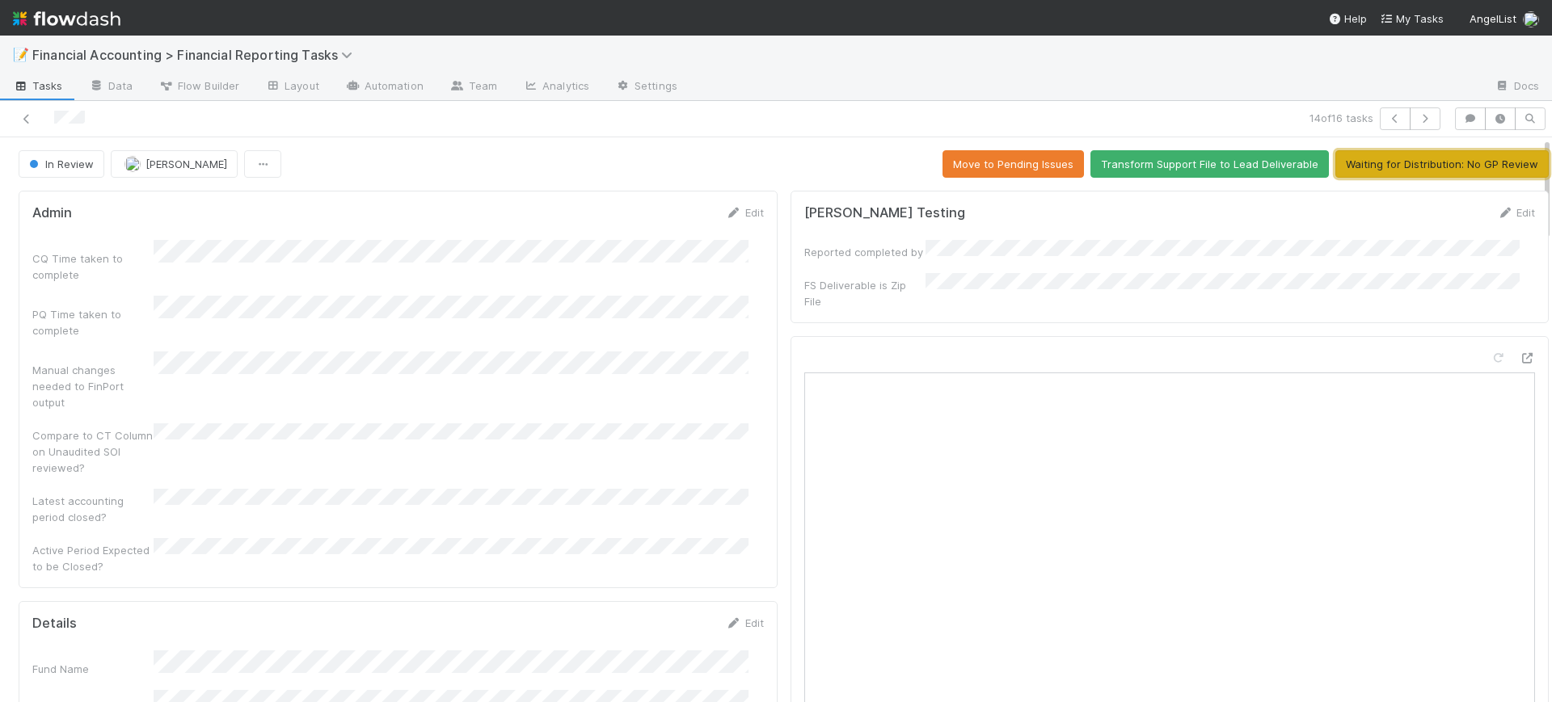
click at [1409, 158] on button "Waiting for Distribution: No GP Review" at bounding box center [1441, 163] width 213 height 27
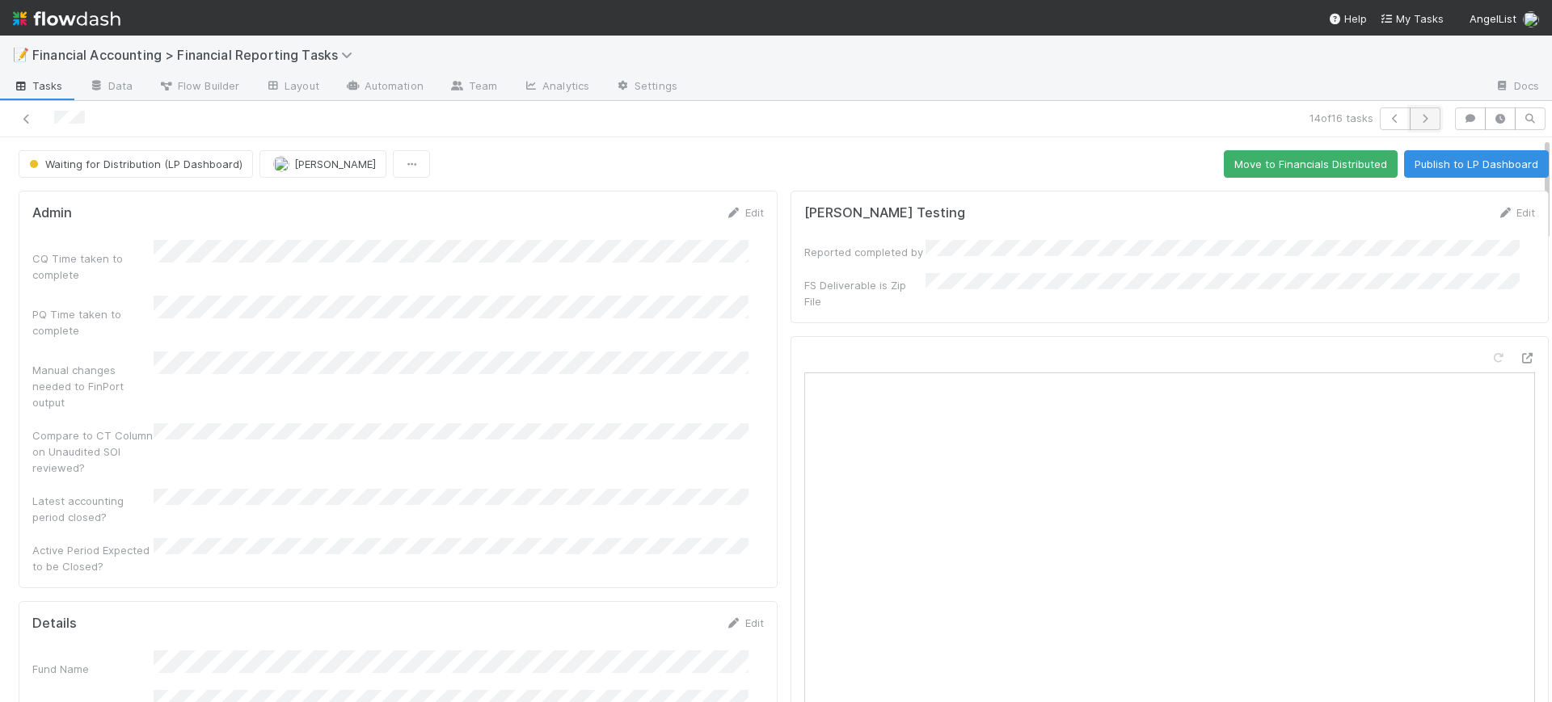
click at [1417, 119] on icon "button" at bounding box center [1425, 119] width 16 height 10
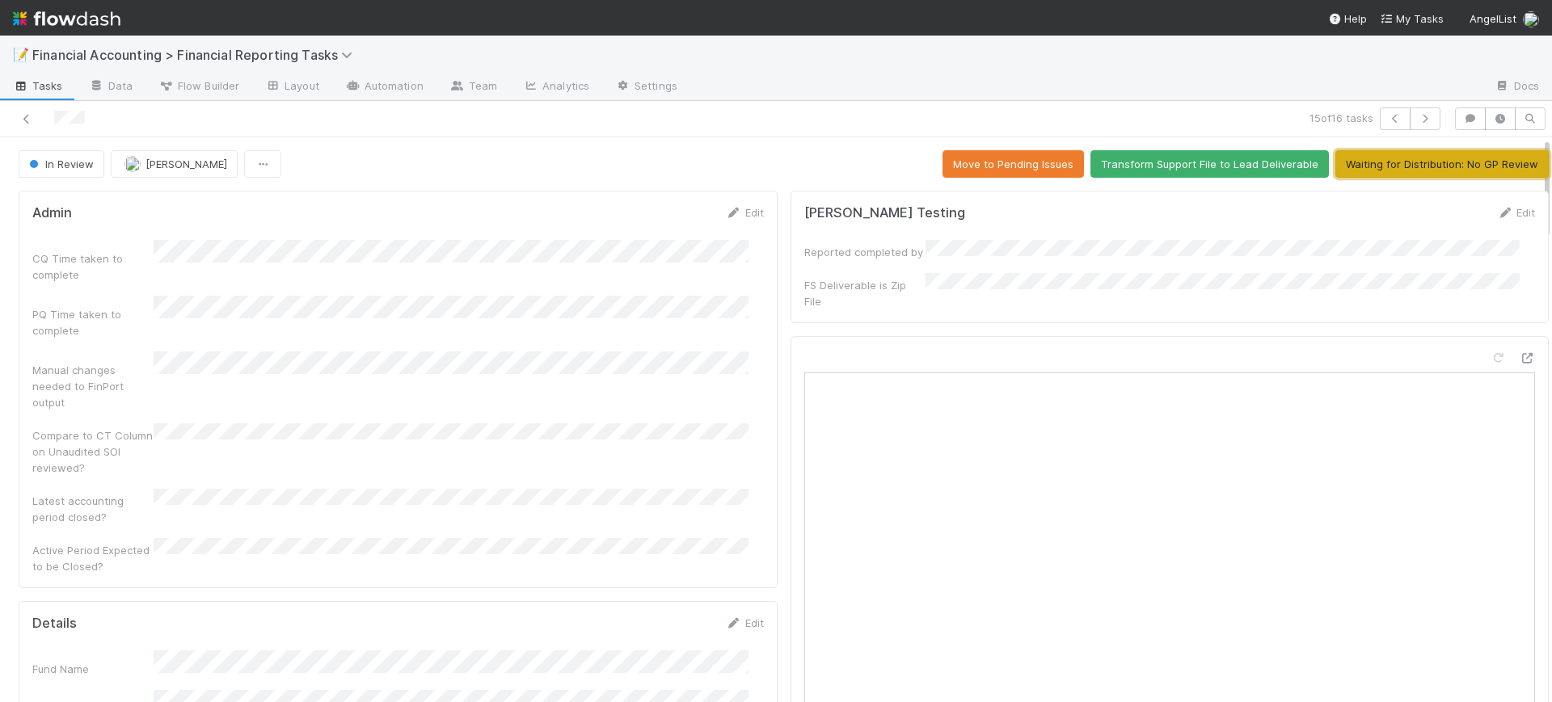
click at [1409, 160] on button "Waiting for Distribution: No GP Review" at bounding box center [1441, 163] width 213 height 27
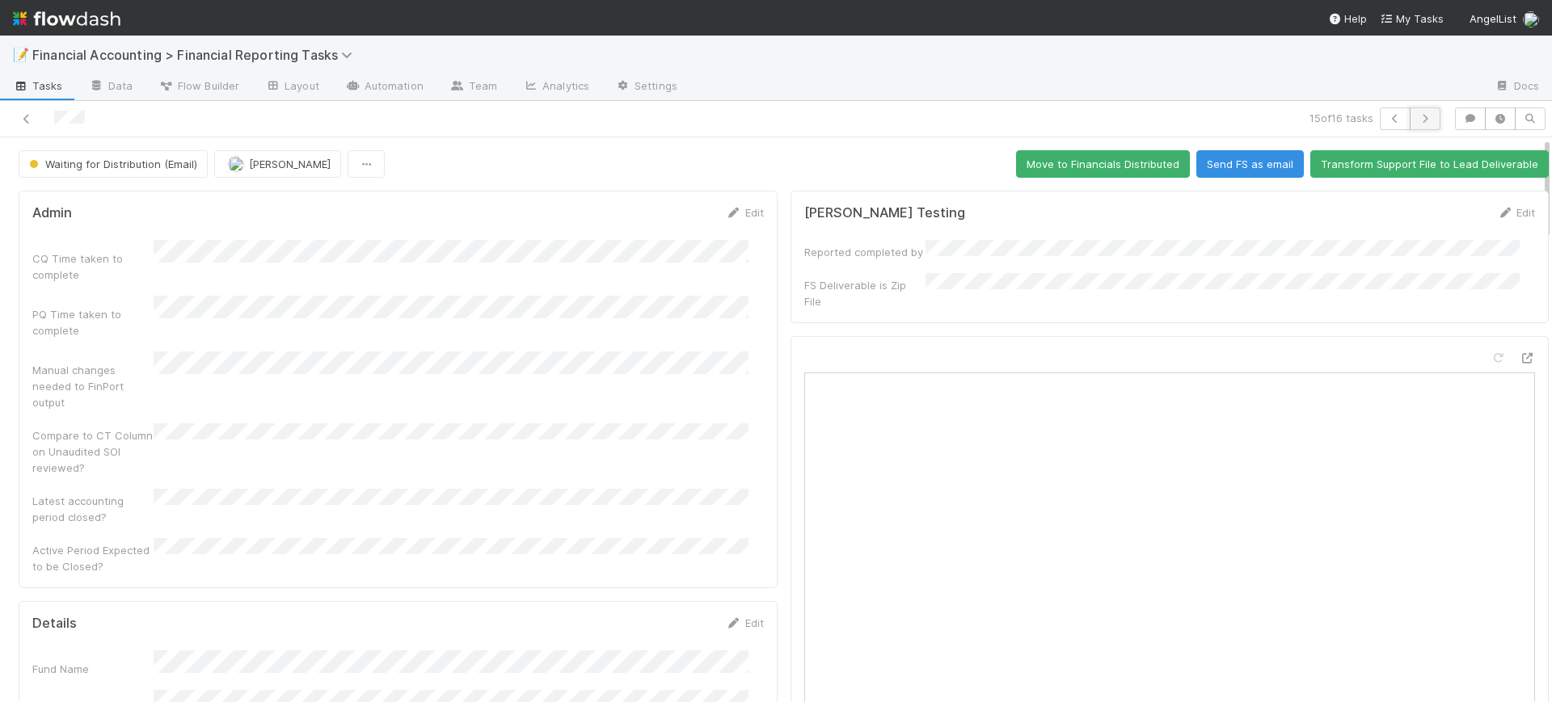
click at [1417, 122] on icon "button" at bounding box center [1425, 119] width 16 height 10
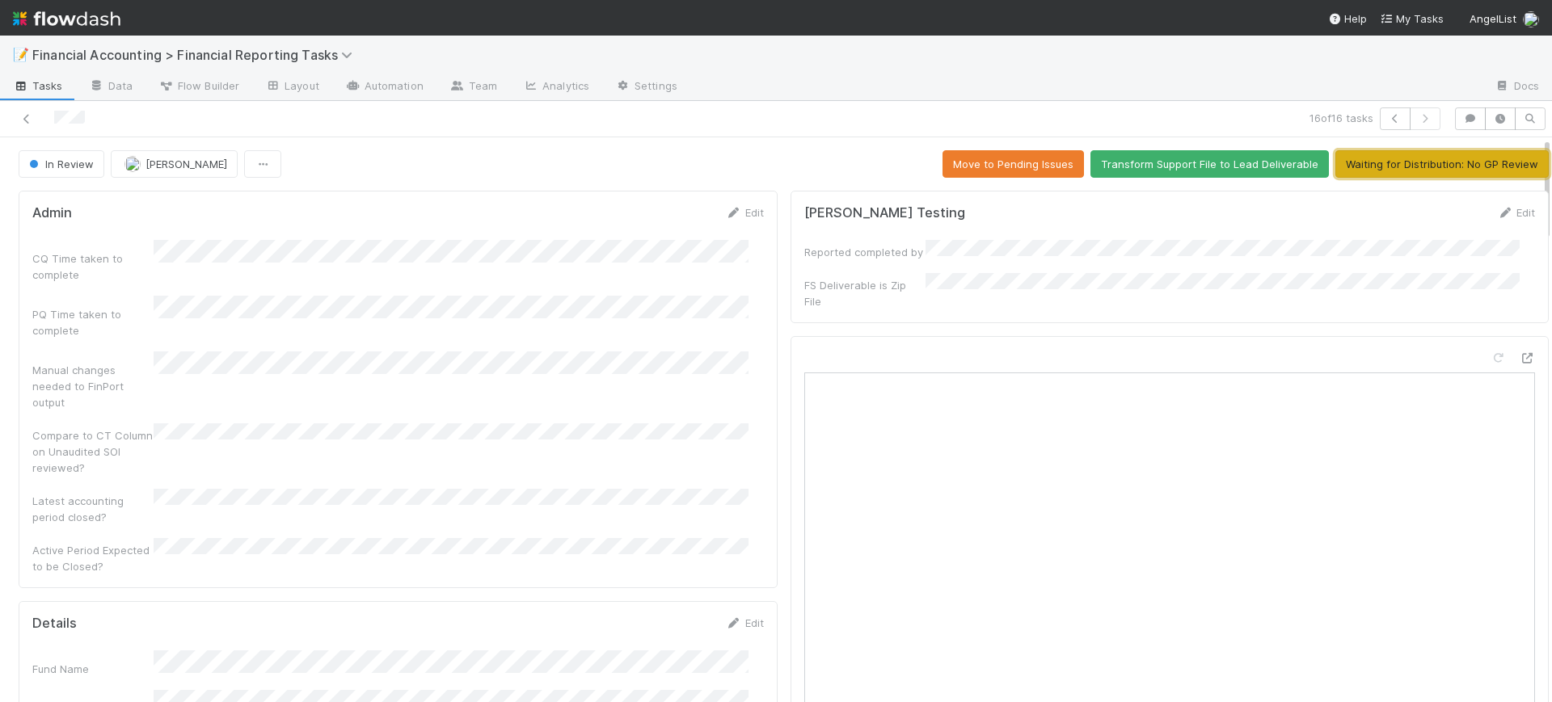
click at [1408, 158] on button "Waiting for Distribution: No GP Review" at bounding box center [1441, 163] width 213 height 27
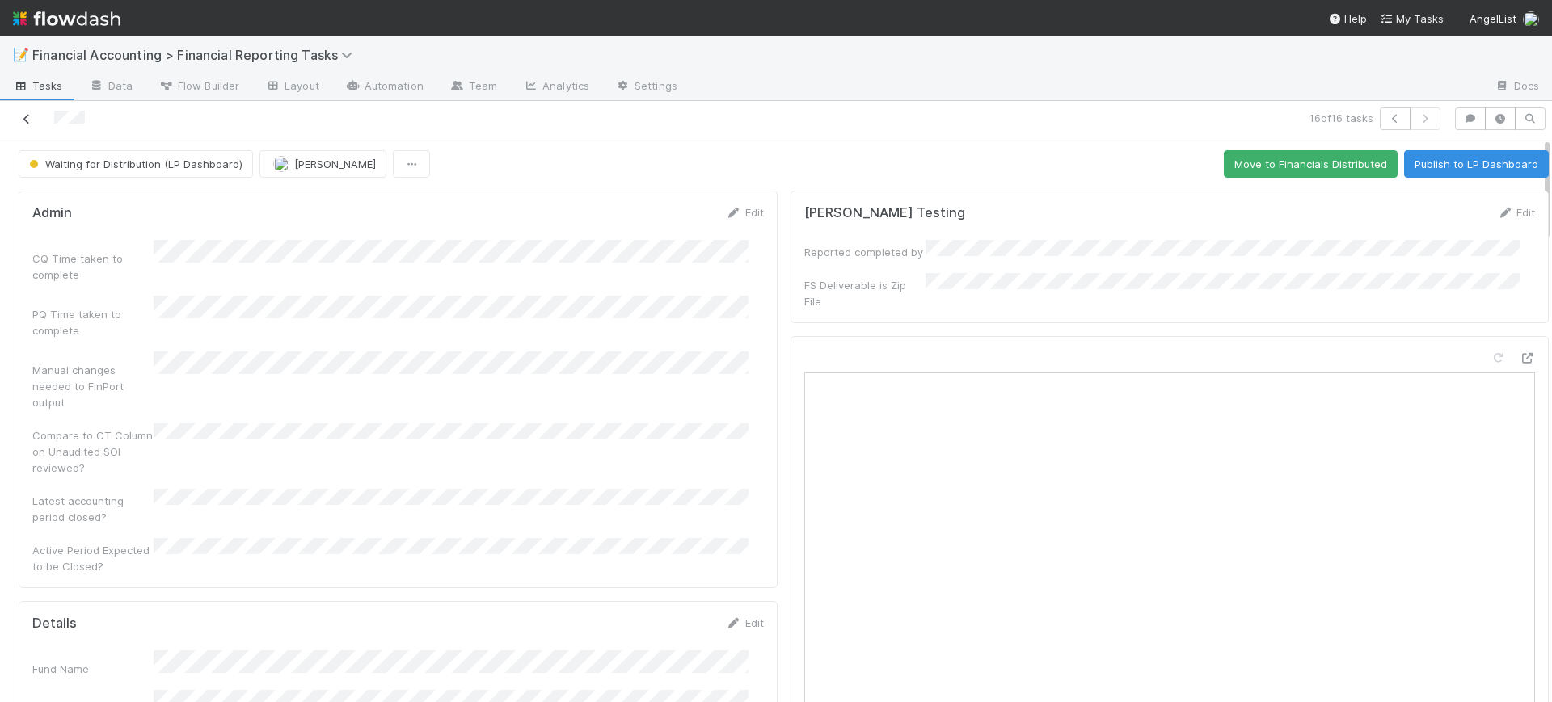
click at [26, 114] on icon at bounding box center [27, 119] width 16 height 11
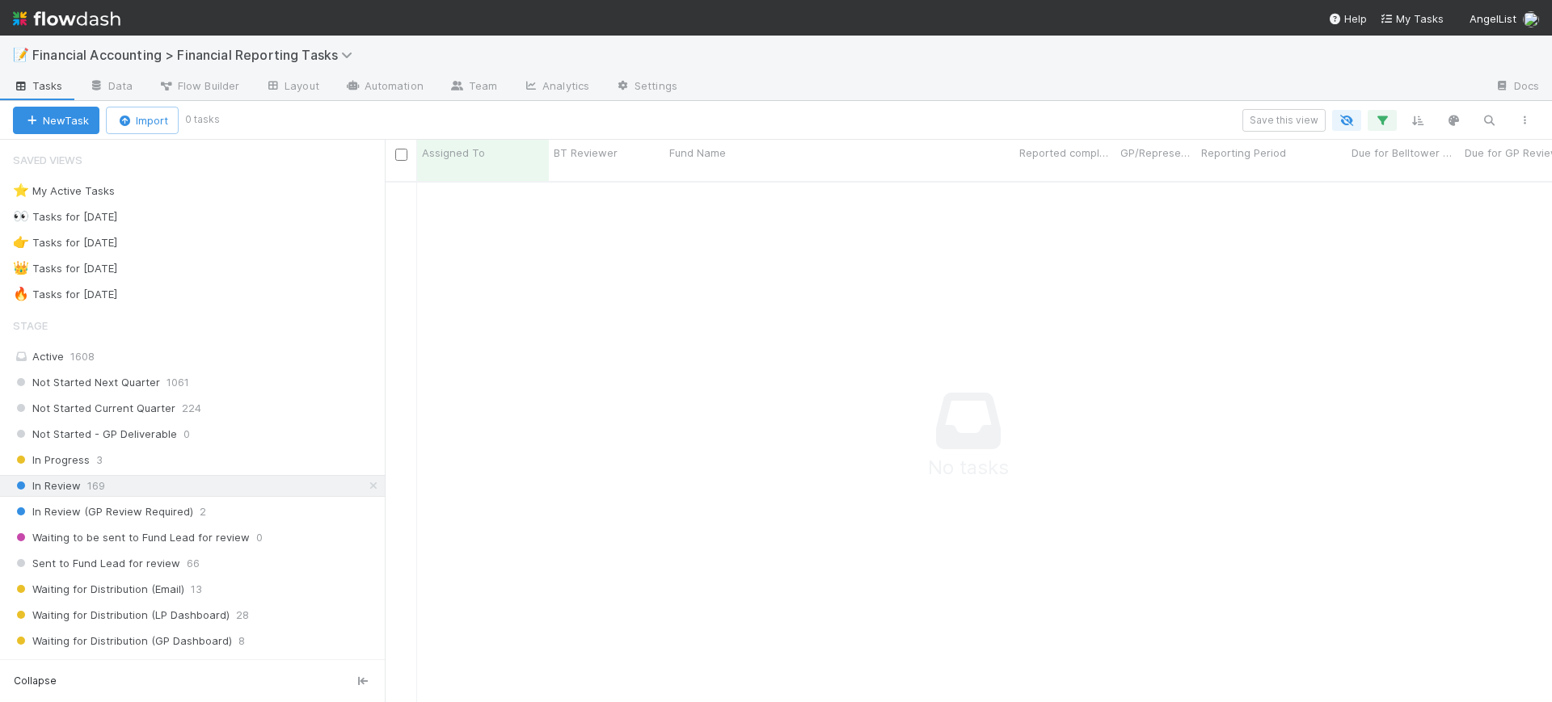
scroll to position [504, 1136]
click at [1374, 121] on icon "button" at bounding box center [1382, 120] width 16 height 15
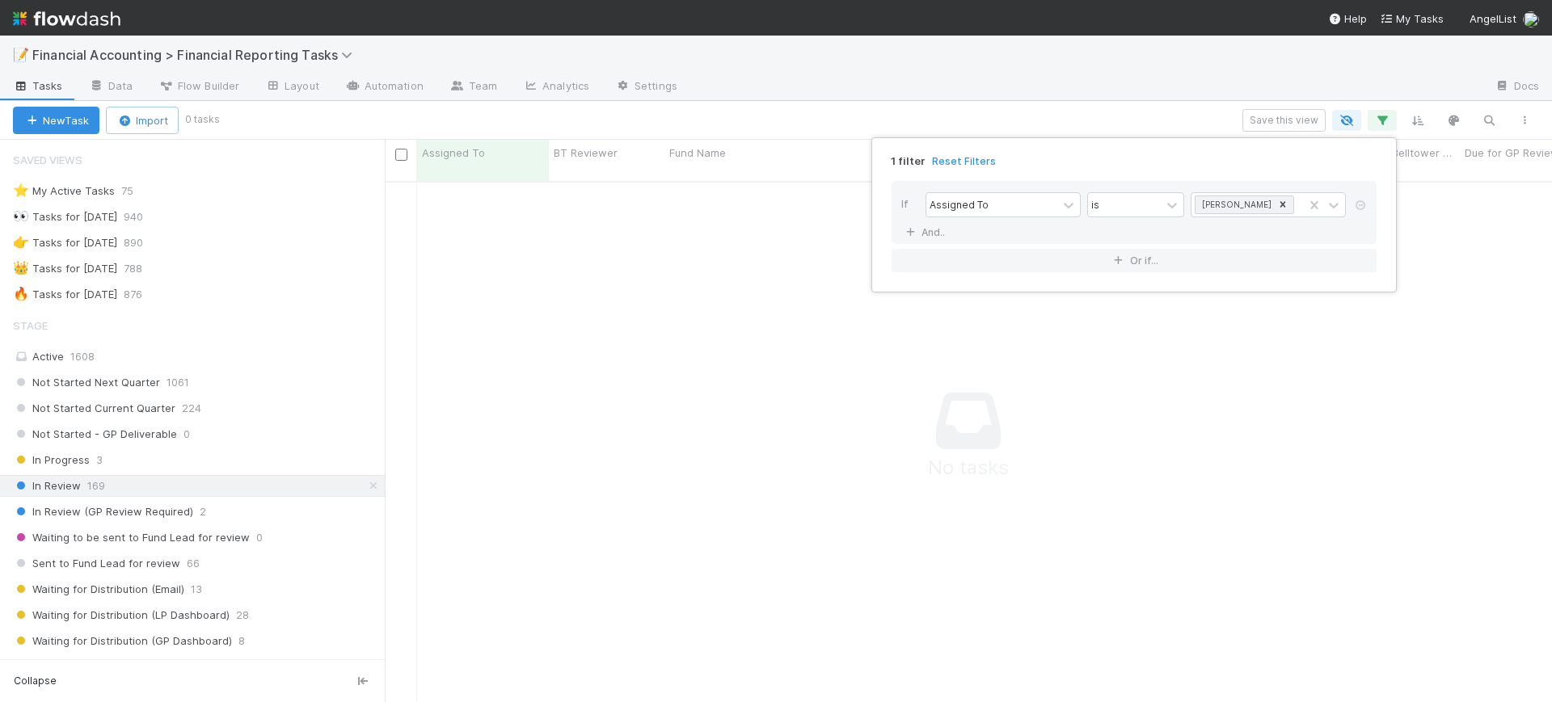
click at [97, 429] on div "1 filter Reset Filters If Assigned To is Conor Queenan And.. Or if..." at bounding box center [776, 351] width 1552 height 702
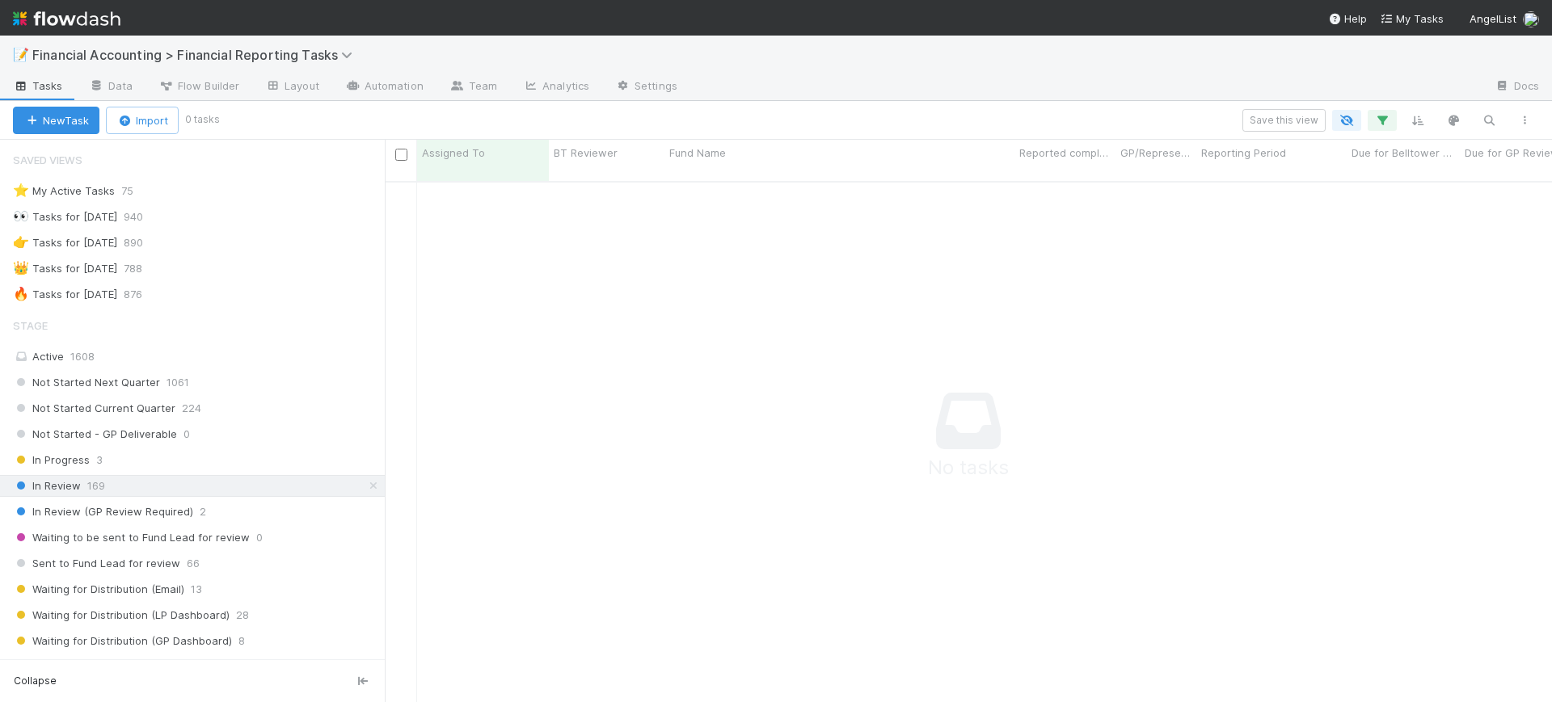
click at [97, 429] on span "Not Started - GP Deliverable" at bounding box center [95, 434] width 164 height 20
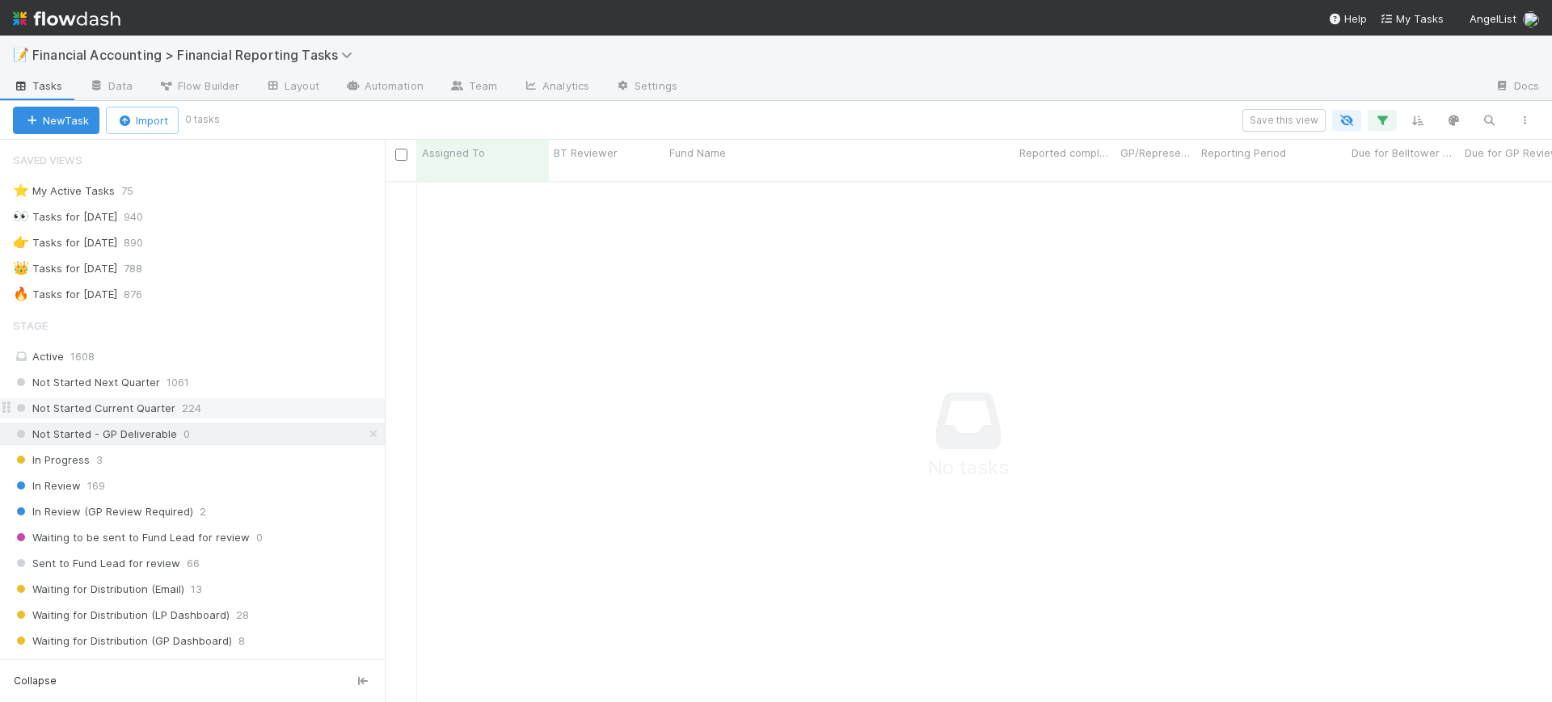
scroll to position [504, 1136]
click at [117, 404] on span "Not Started Current Quarter" at bounding box center [94, 408] width 162 height 20
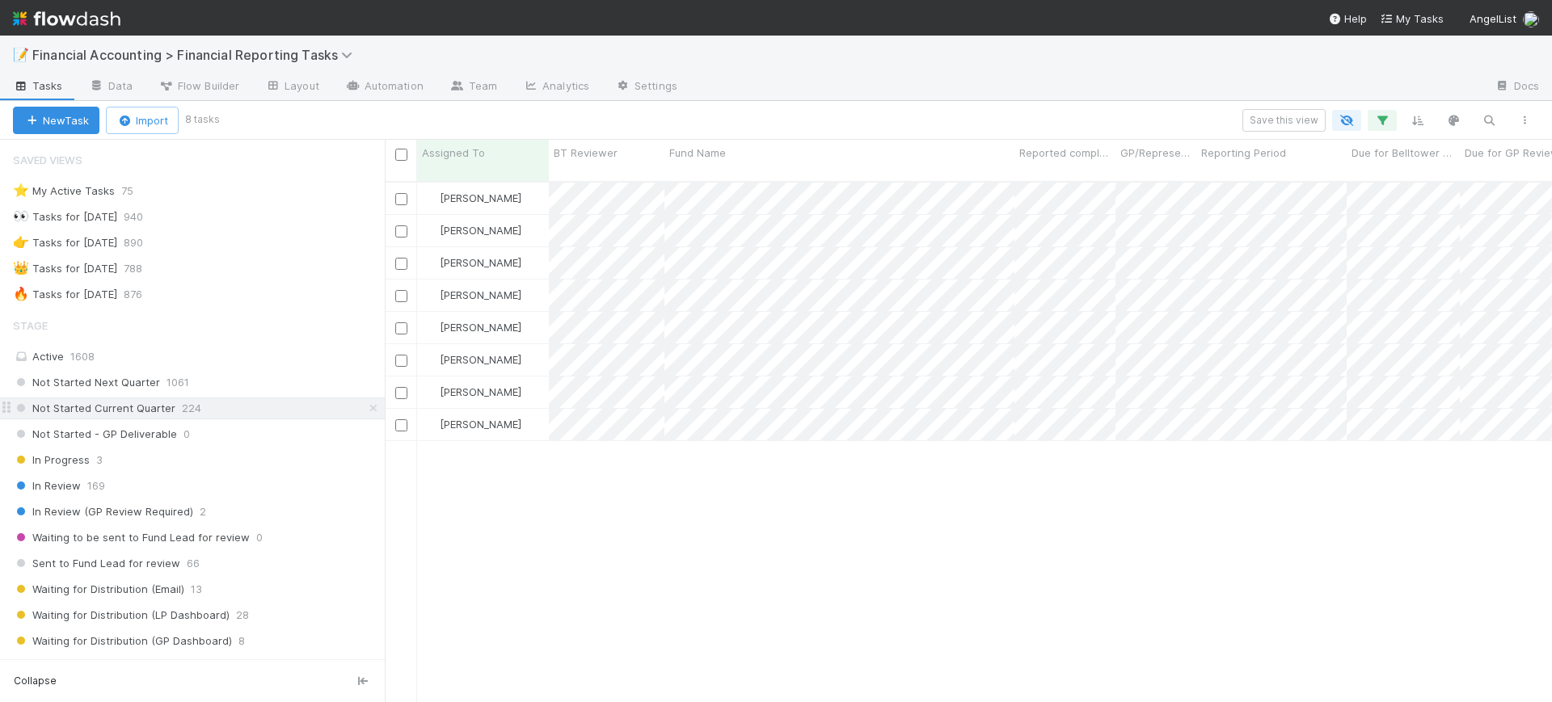
scroll to position [519, 1152]
click at [99, 459] on span "3" at bounding box center [99, 460] width 6 height 20
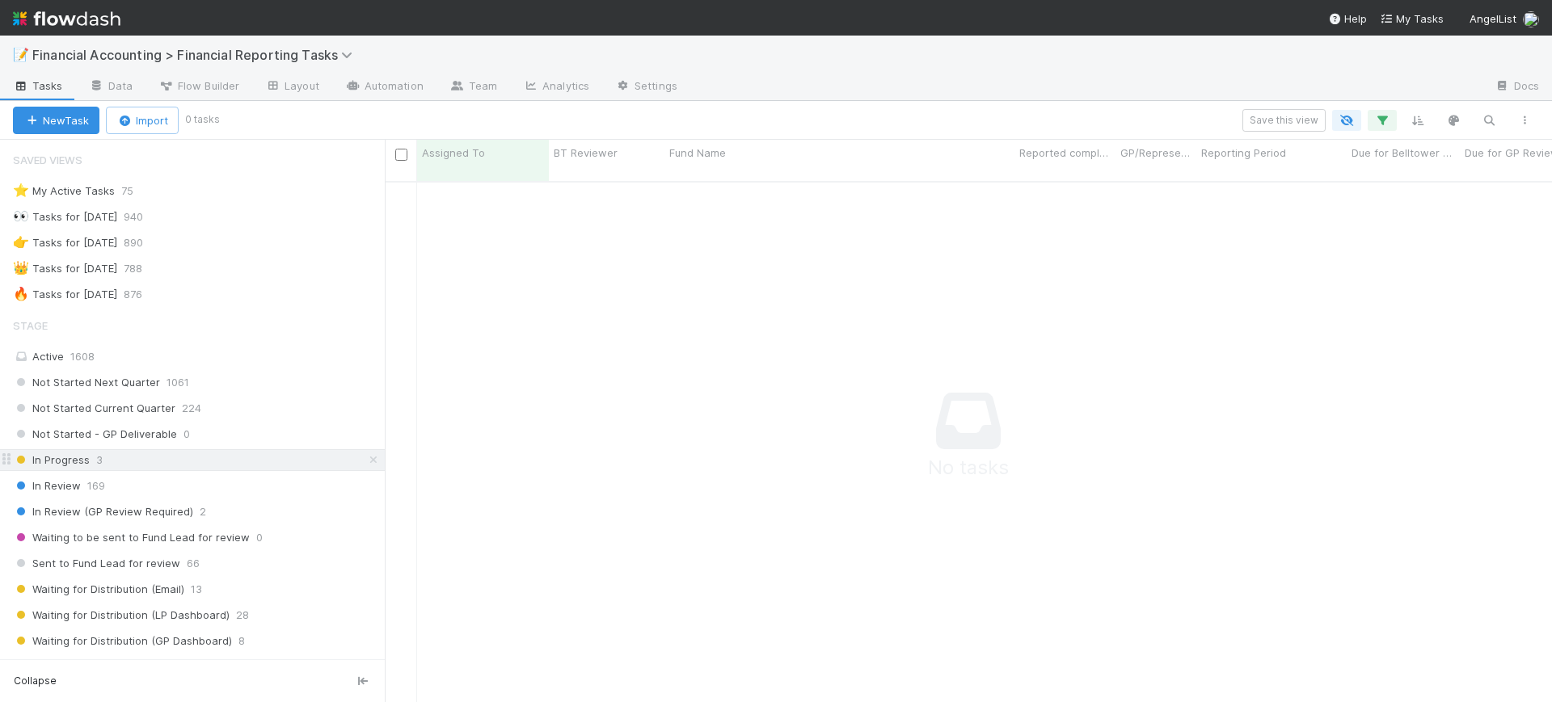
scroll to position [504, 1136]
click at [104, 473] on div "Not Started Next Quarter 1061 Not Started Current Quarter 224 Not Started - GP …" at bounding box center [192, 615] width 385 height 487
click at [105, 480] on div "In Review 169" at bounding box center [199, 486] width 372 height 20
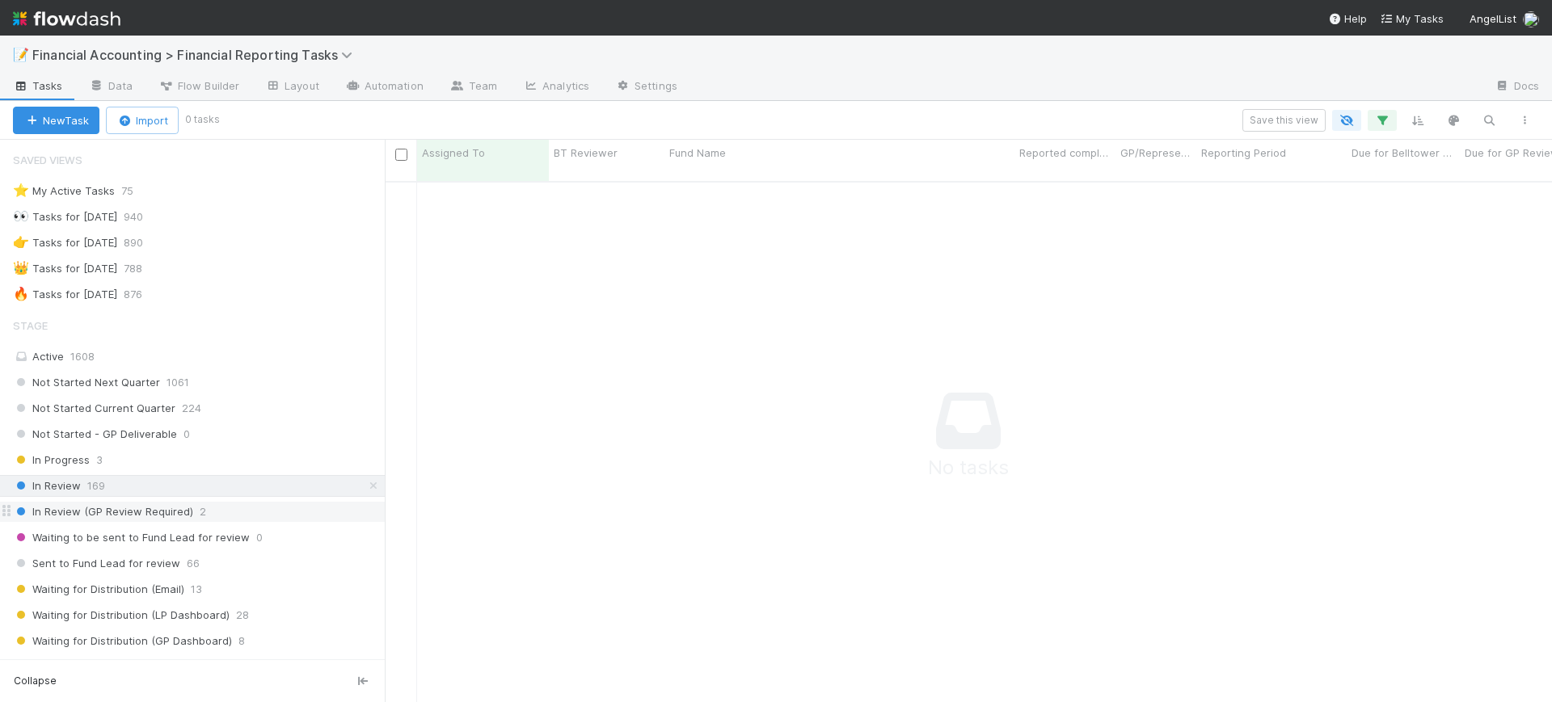
scroll to position [504, 1136]
click at [125, 505] on span "In Review (GP Review Required)" at bounding box center [103, 512] width 180 height 20
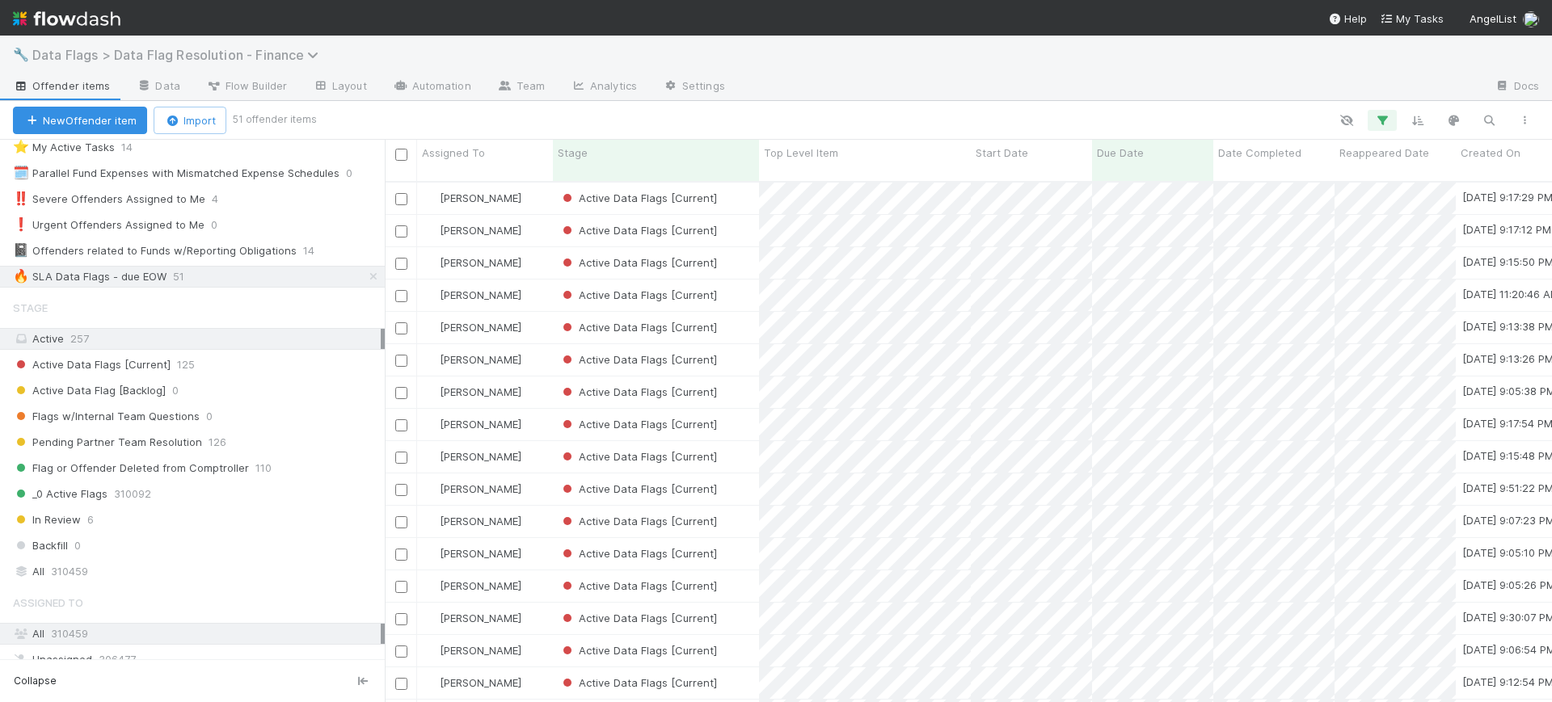
click at [192, 52] on span "Data Flags > Data Flag Resolution - Finance" at bounding box center [179, 55] width 294 height 16
click at [192, 52] on div "Search workflows" at bounding box center [776, 351] width 1552 height 702
click at [192, 52] on span "Data Flags > Data Flag Resolution - Finance" at bounding box center [179, 55] width 294 height 16
click at [577, 48] on div "Search workflows" at bounding box center [776, 351] width 1552 height 702
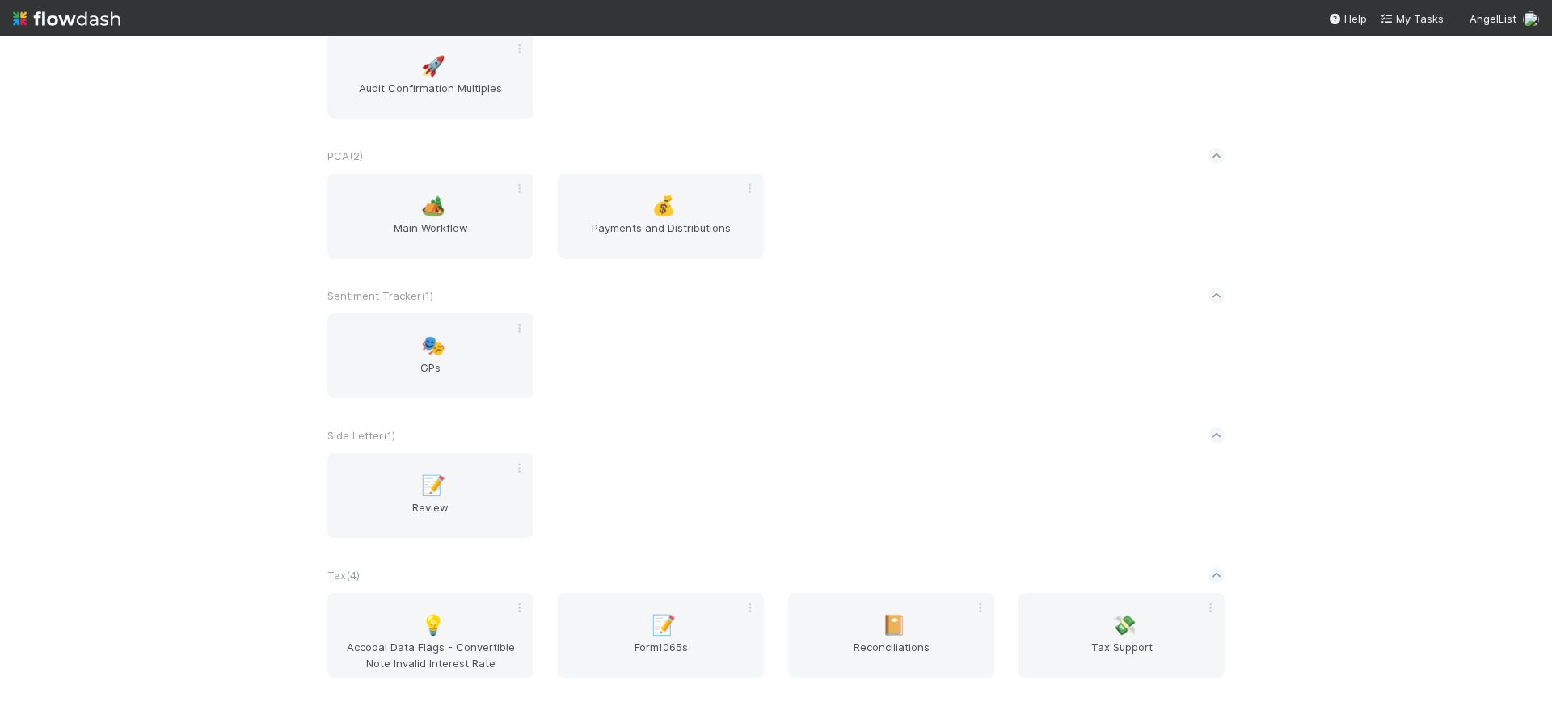
scroll to position [2845, 0]
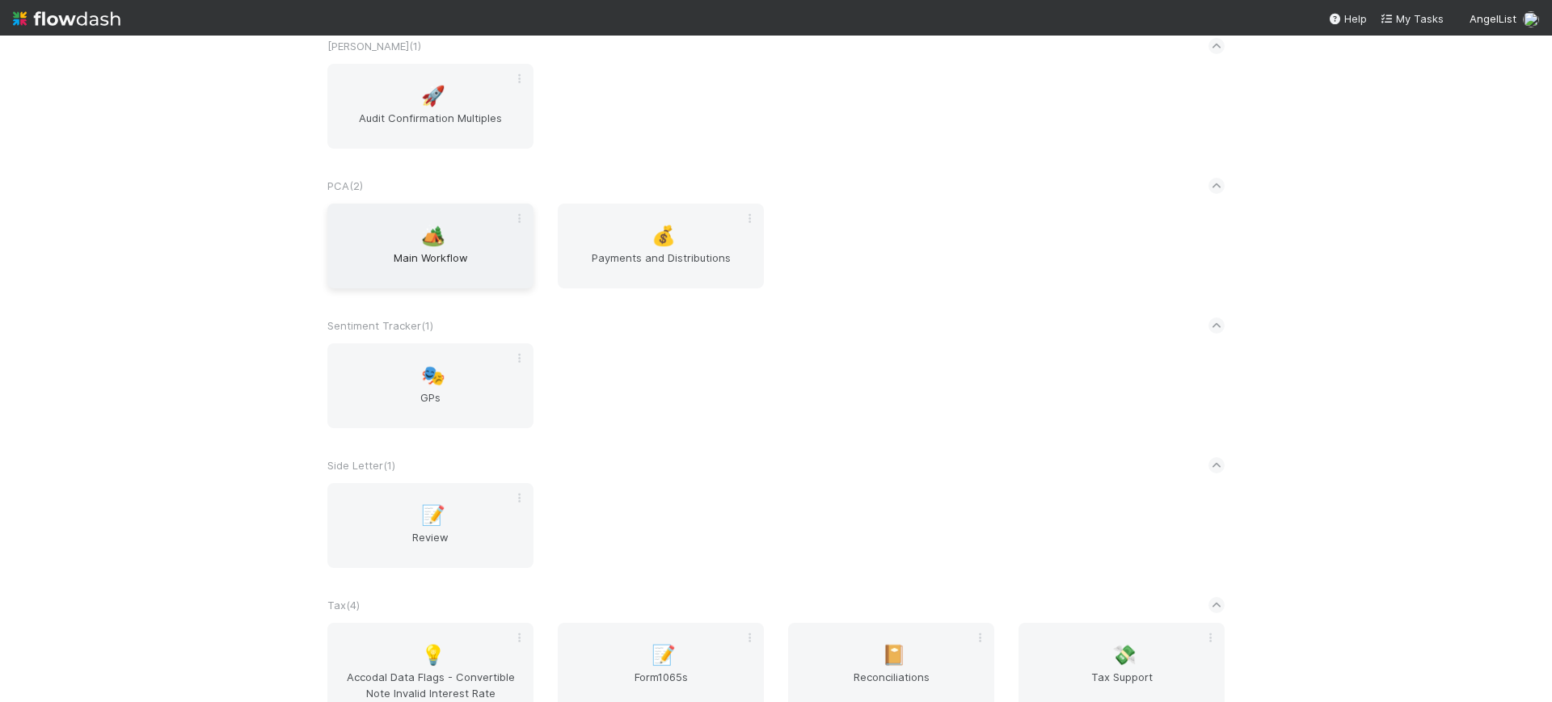
click at [418, 254] on span "Main Workflow" at bounding box center [430, 266] width 193 height 32
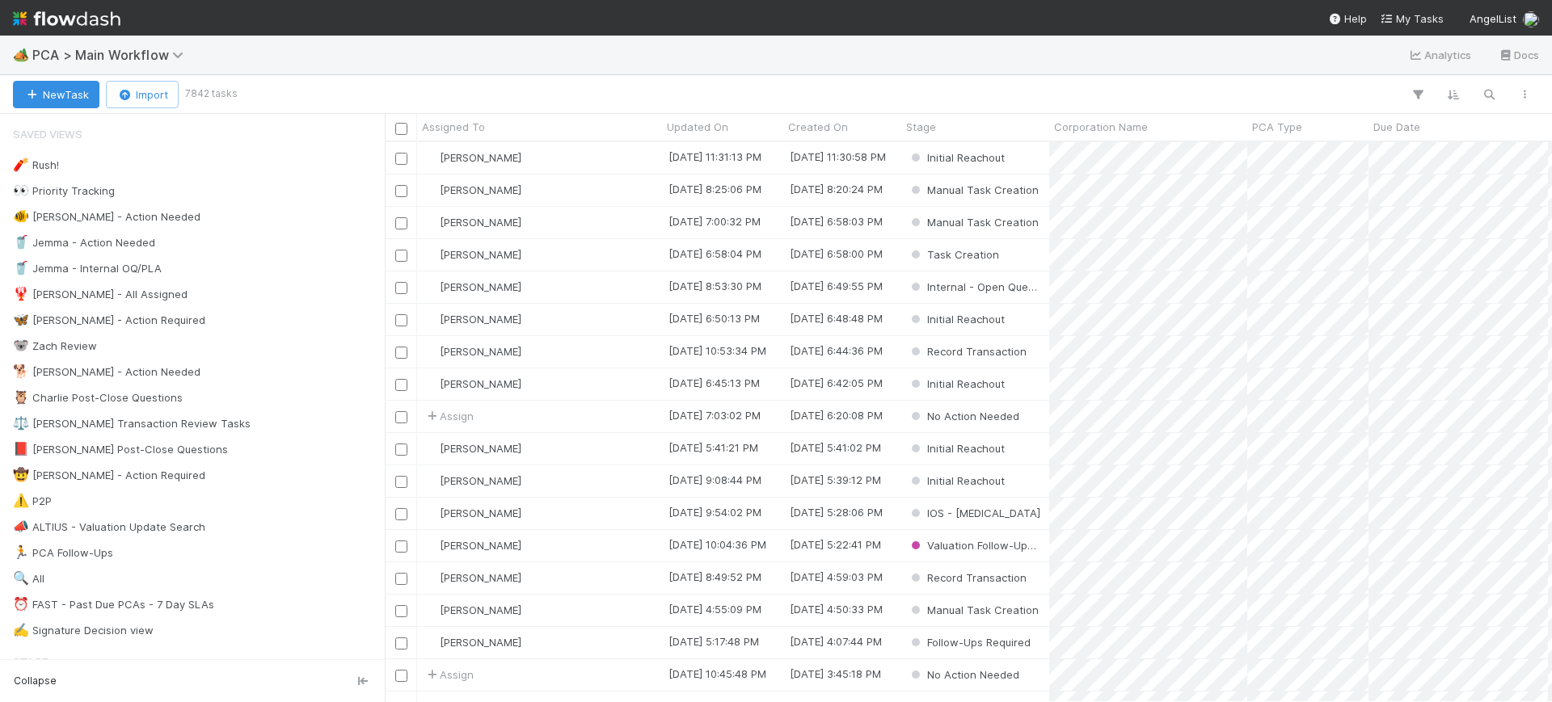
scroll to position [545, 1152]
click at [1488, 91] on icon "button" at bounding box center [1489, 94] width 16 height 15
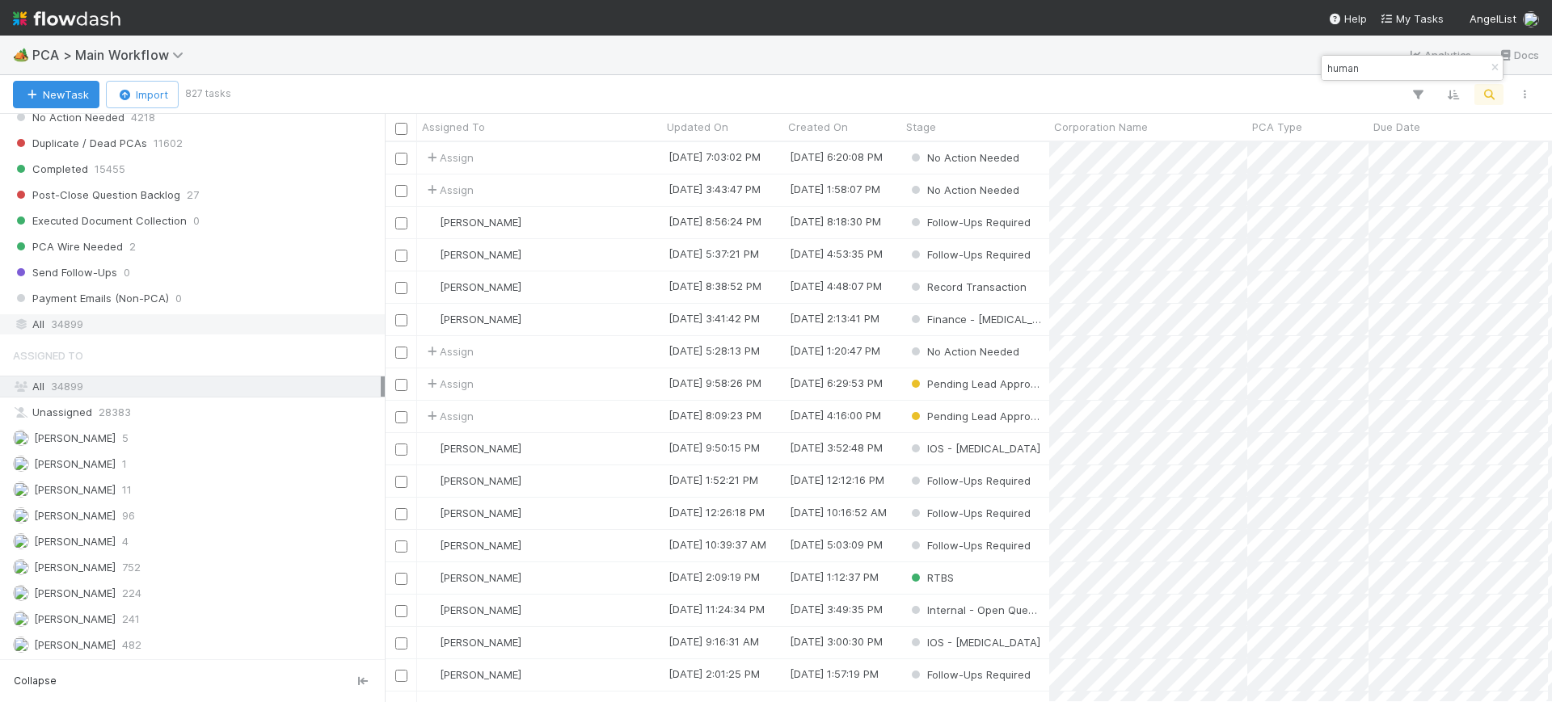
click at [117, 326] on div "All 34899" at bounding box center [197, 324] width 368 height 20
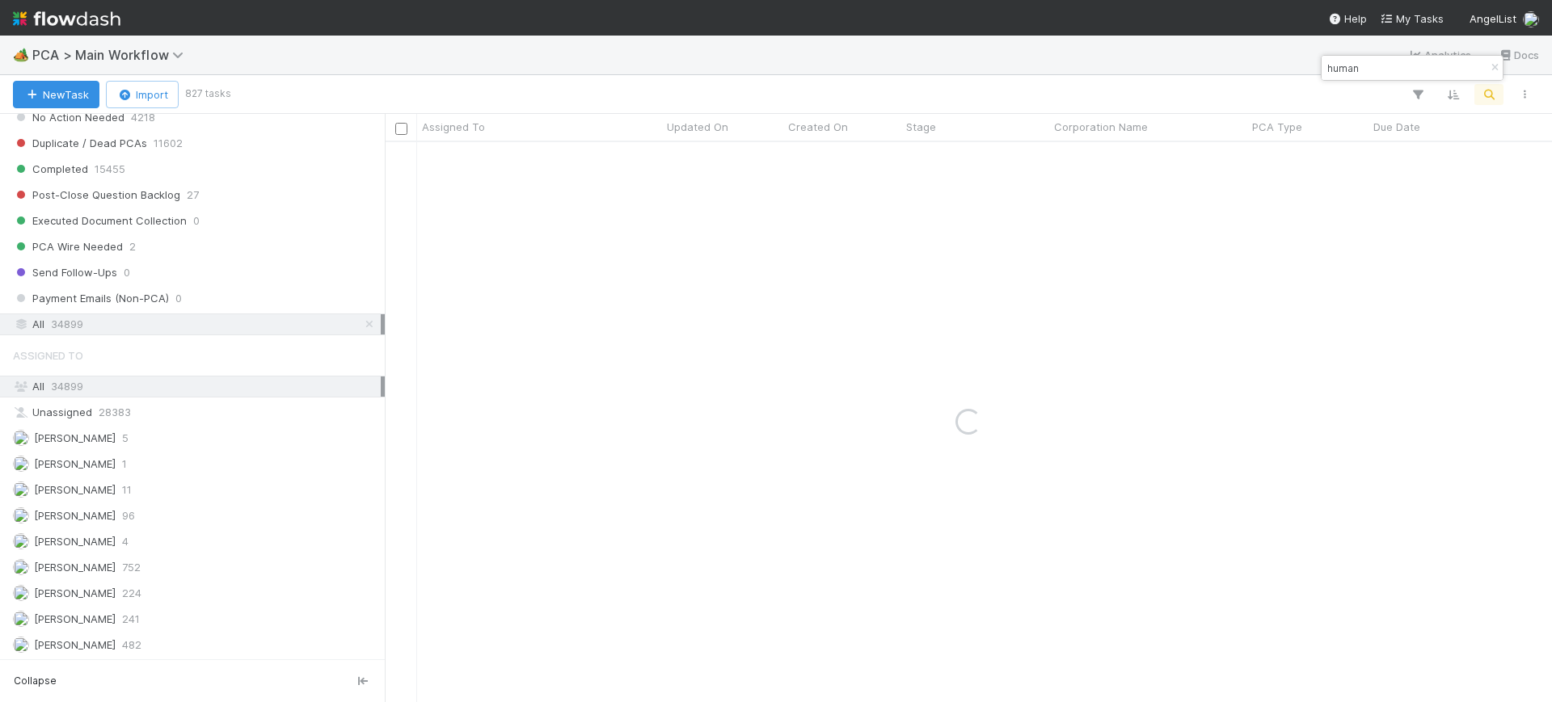
click at [1405, 75] on input "human" at bounding box center [1405, 67] width 162 height 19
click at [1372, 56] on div "human loop" at bounding box center [1411, 68] width 181 height 24
drag, startPoint x: 1393, startPoint y: 75, endPoint x: 1303, endPoint y: 82, distance: 90.8
click at [1303, 82] on body "🏕️ PCA > Main Workflow Analytics Docs New Task Import 0 tasks Assigned To Updat…" at bounding box center [776, 351] width 1552 height 702
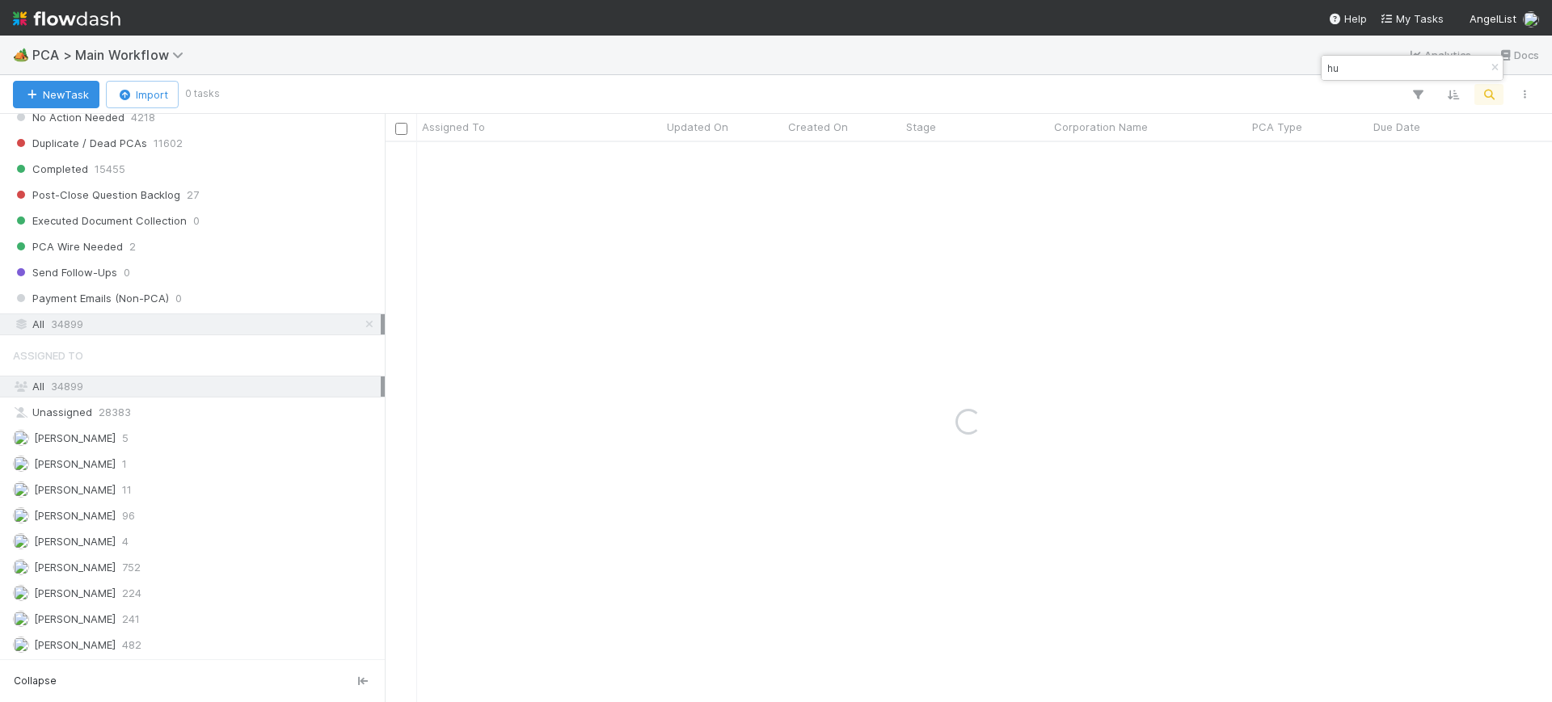
type input "h"
type input "loop"
click at [1494, 58] on button "button" at bounding box center [1494, 67] width 18 height 19
click at [1421, 90] on icon "button" at bounding box center [1418, 94] width 16 height 15
click at [1268, 148] on button "Add Filter" at bounding box center [1169, 143] width 485 height 23
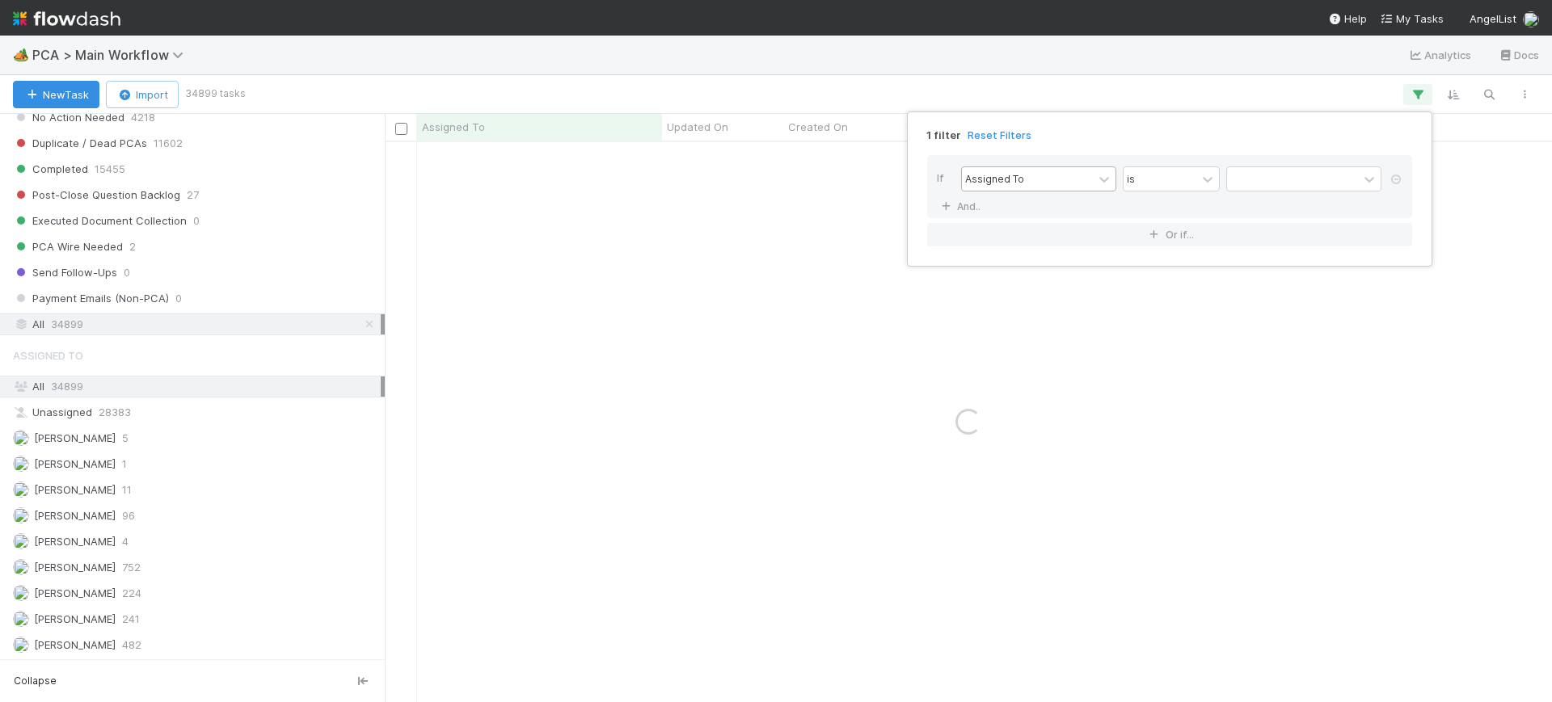
click at [1081, 175] on div "Assigned To" at bounding box center [1027, 178] width 131 height 23
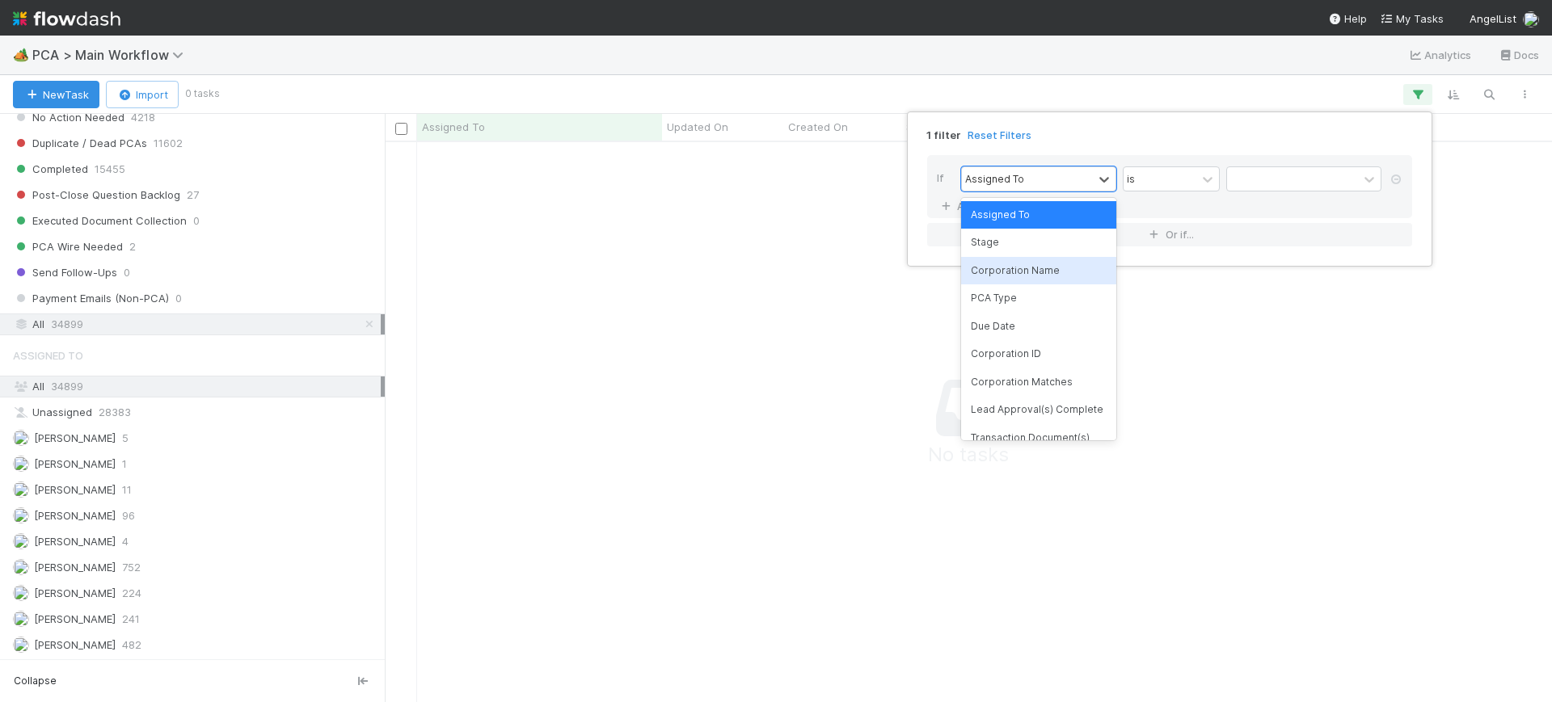
click at [1045, 260] on div "Corporation Name" at bounding box center [1038, 270] width 155 height 27
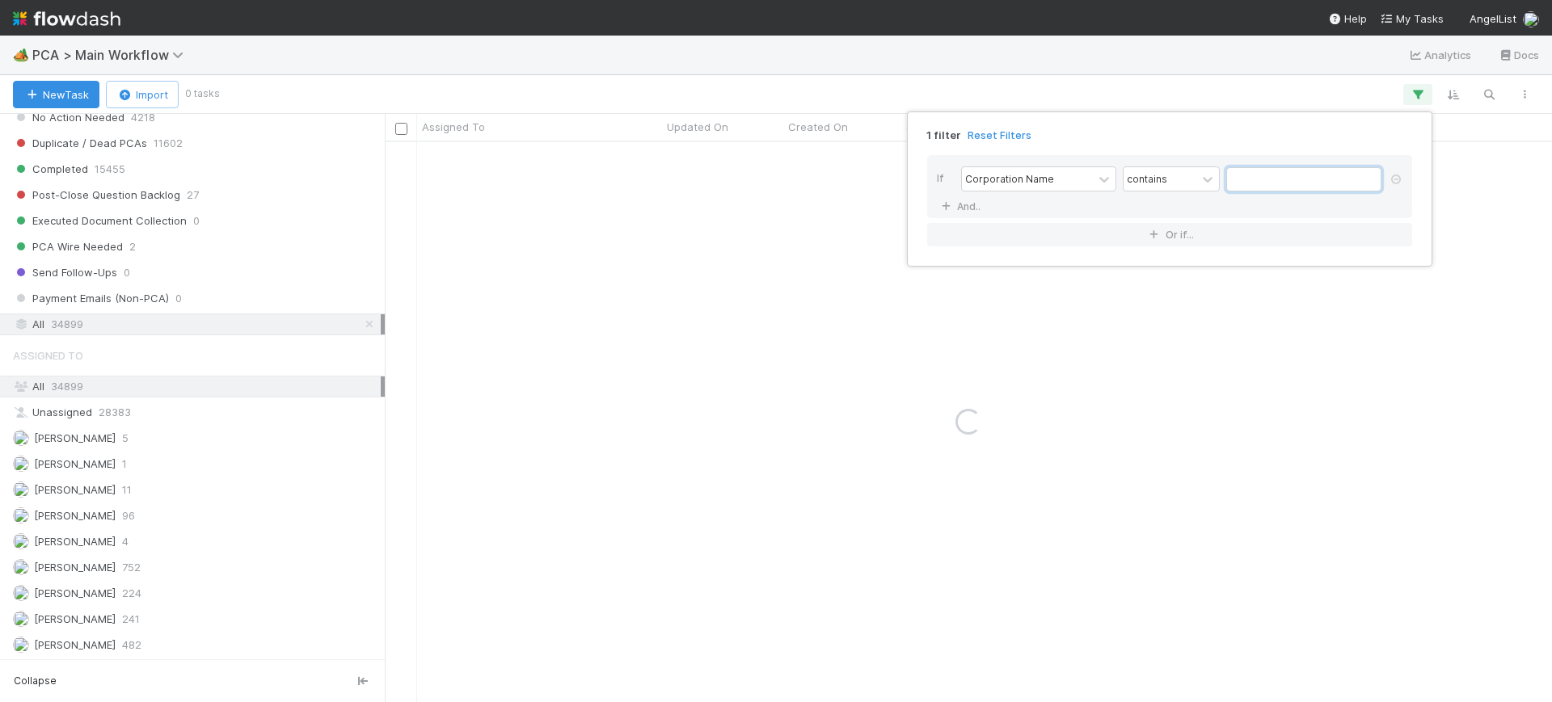
click at [1249, 178] on input "text" at bounding box center [1303, 179] width 155 height 24
type input "human loop"
click at [741, 208] on div "1 filter Reset Filters If Corporation Name contains human loop And.. Or if..." at bounding box center [776, 351] width 1552 height 702
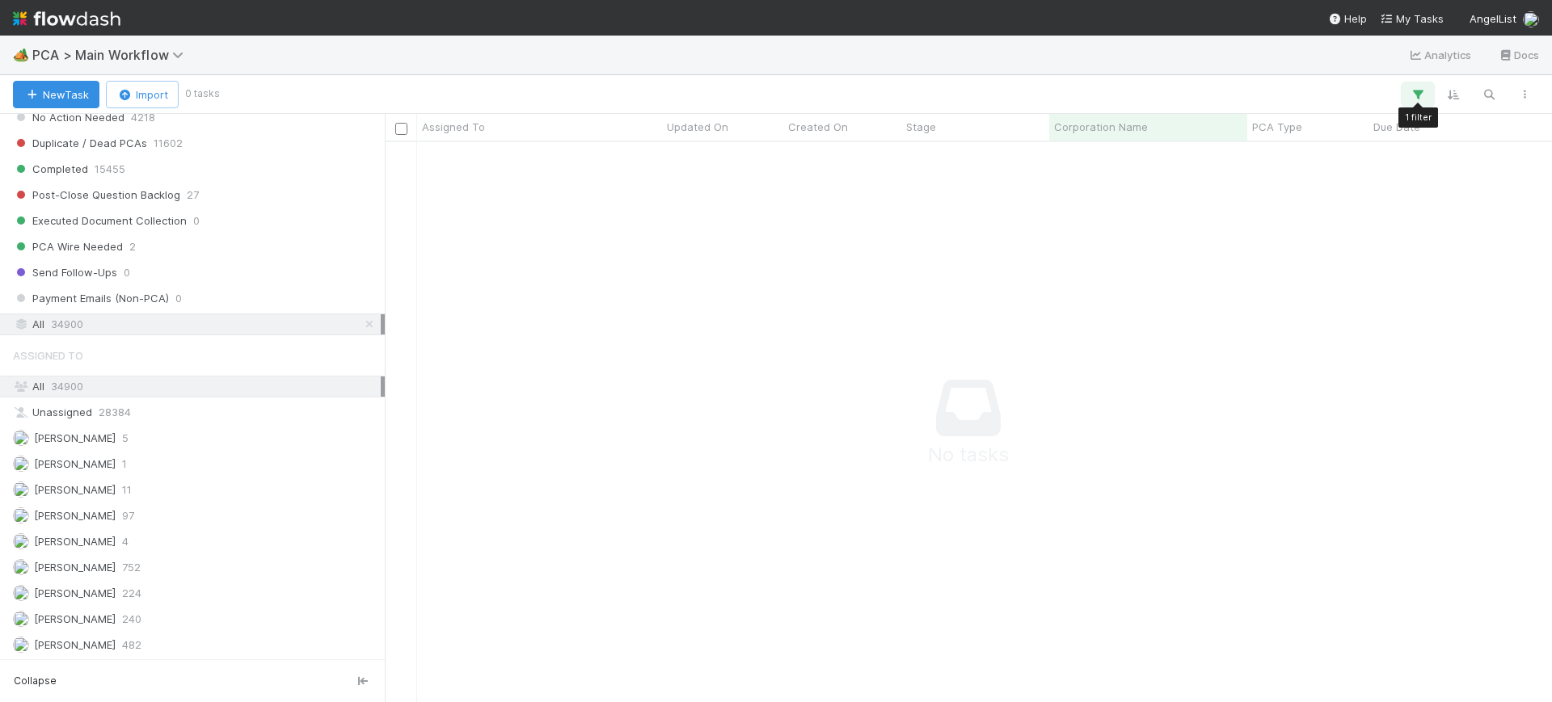
click at [1414, 88] on icon "button" at bounding box center [1418, 94] width 16 height 15
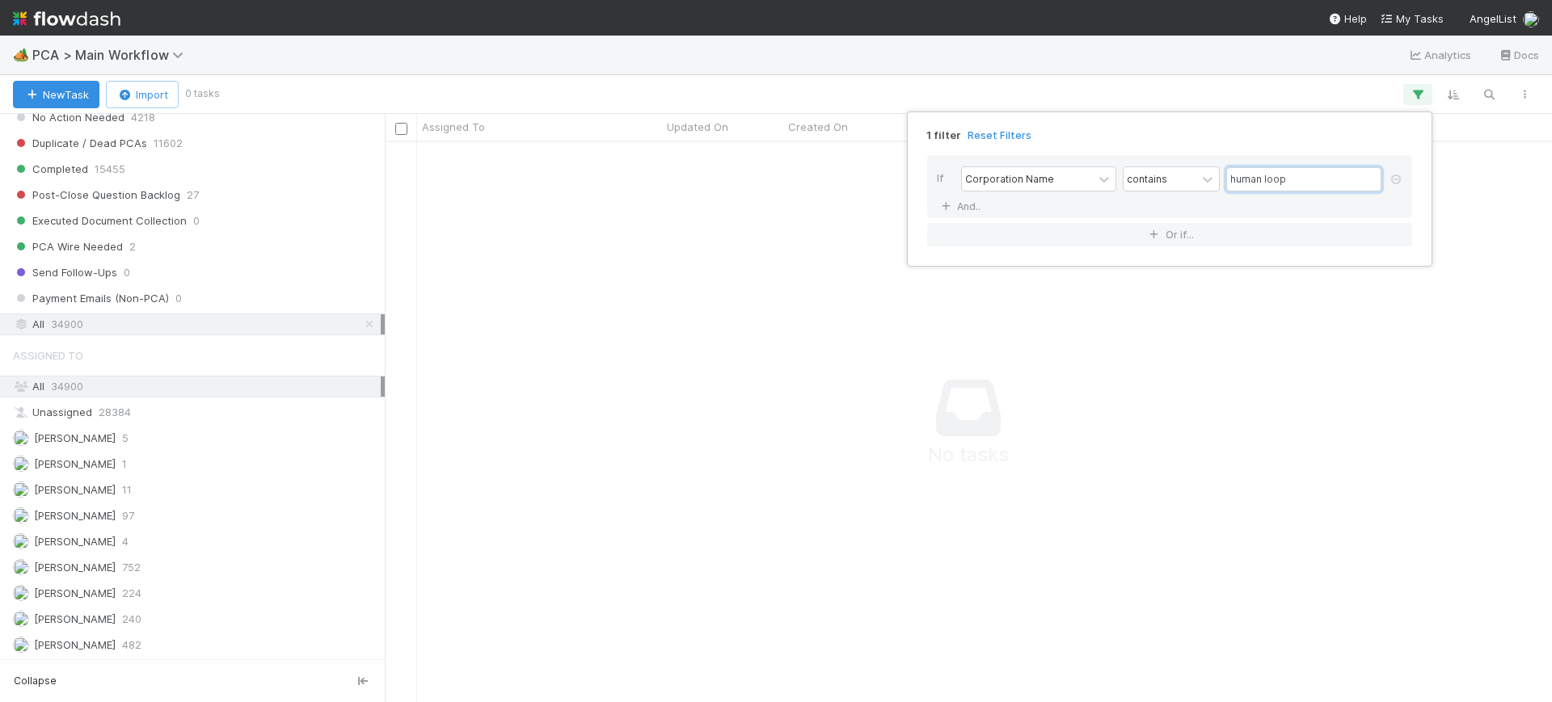
click at [1262, 180] on input "human loop" at bounding box center [1303, 179] width 155 height 24
type input "humanloop"
click at [1223, 314] on div "1 filter Reset Filters If Corporation Name contains humanloop And.. Or if..." at bounding box center [776, 351] width 1552 height 702
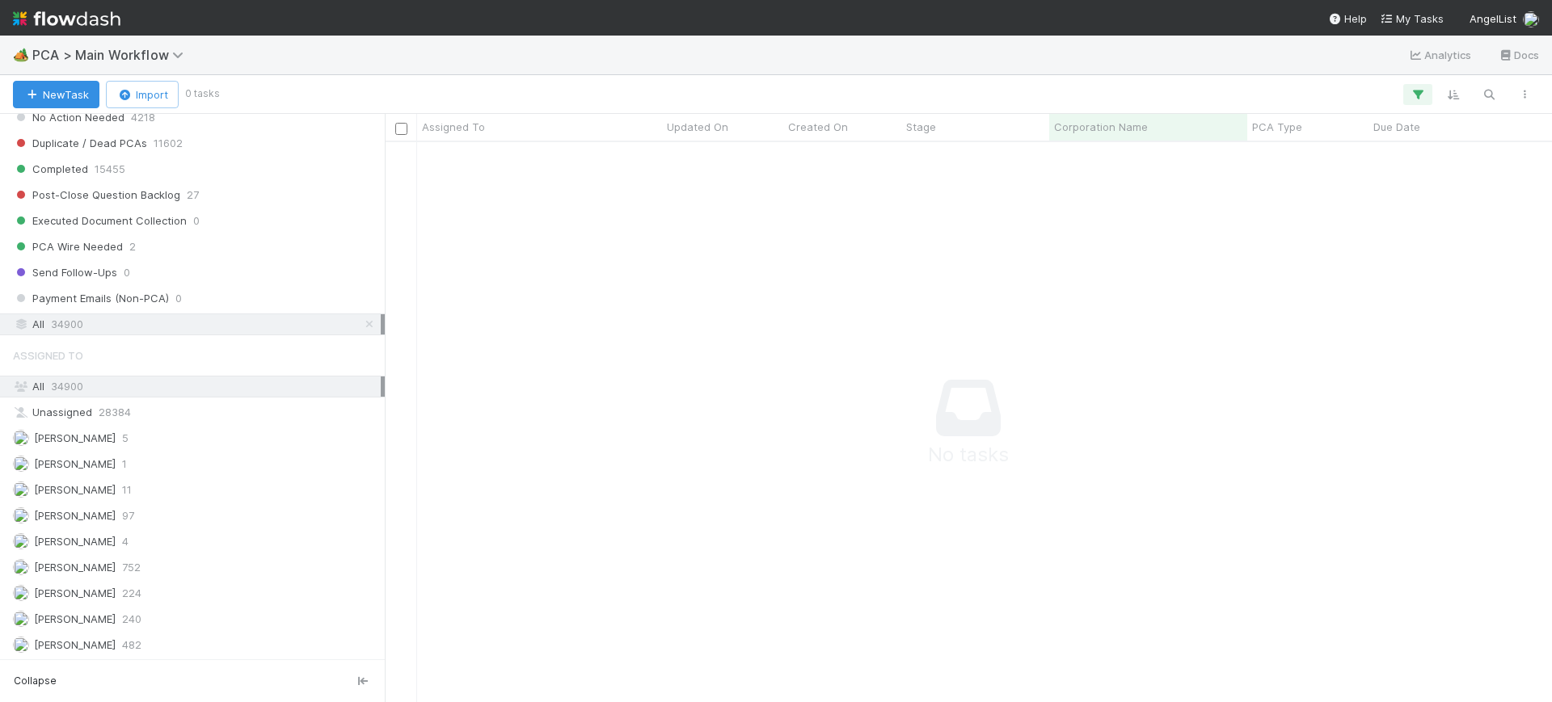
click at [1417, 91] on icon "button" at bounding box center [1418, 94] width 16 height 15
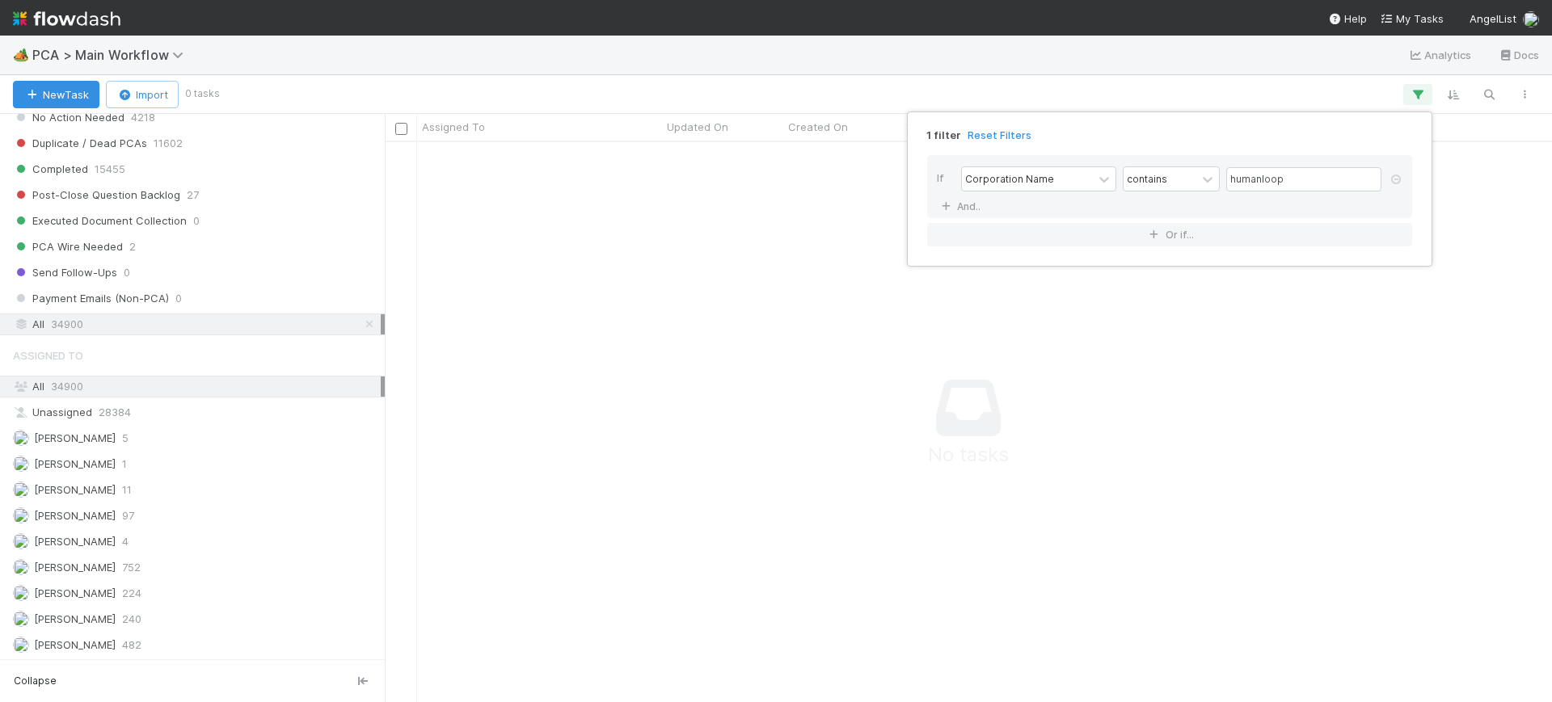
click at [1417, 91] on div "1 filter Reset Filters If Corporation Name contains humanloop And.. Or if..." at bounding box center [776, 351] width 1552 height 702
